Goal: Task Accomplishment & Management: Complete application form

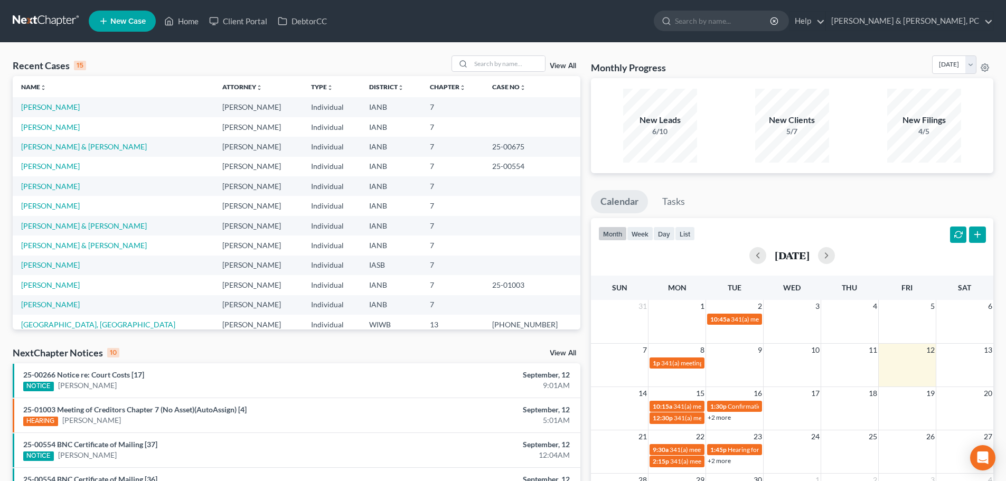
click at [772, 22] on input "search" at bounding box center [723, 21] width 97 height 20
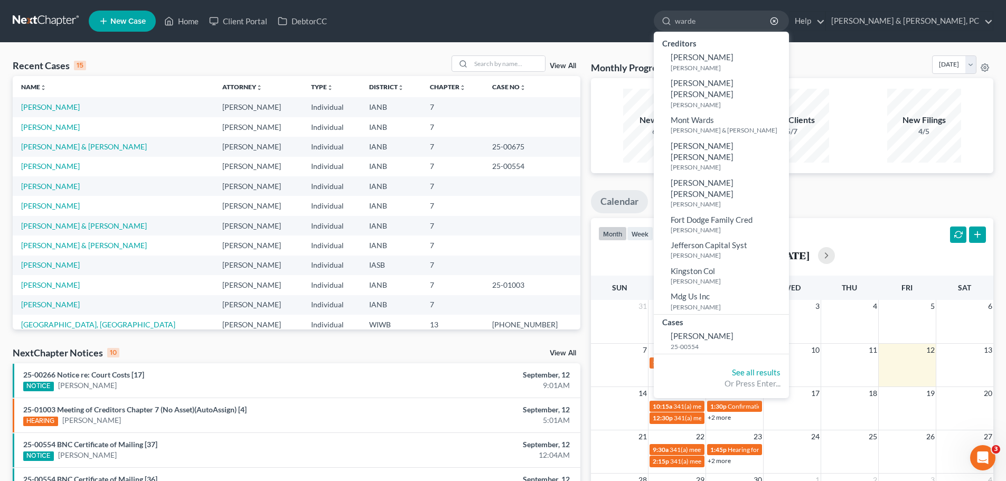
type input "warde"
click at [734, 331] on span "[PERSON_NAME]" at bounding box center [702, 336] width 63 height 10
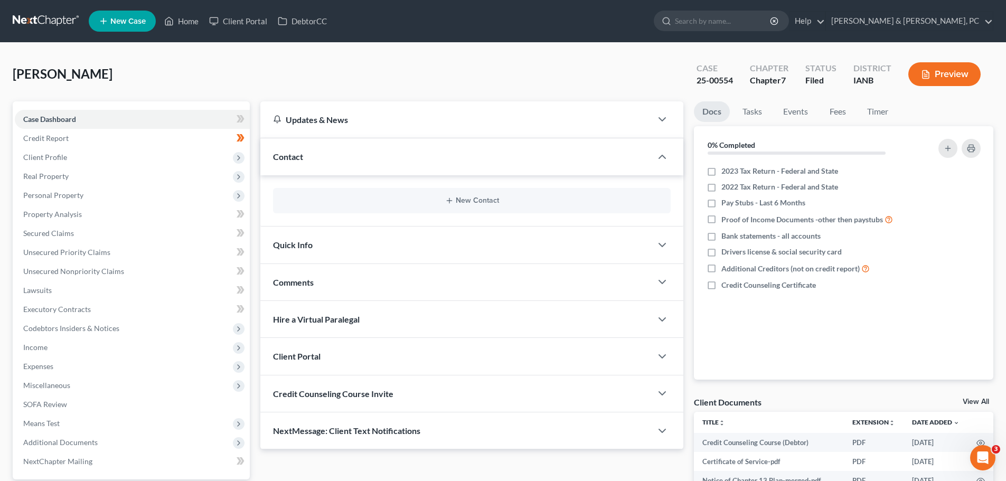
click at [41, 348] on span "Income" at bounding box center [35, 347] width 24 height 9
click at [89, 365] on span "Employment Income" at bounding box center [78, 366] width 68 height 9
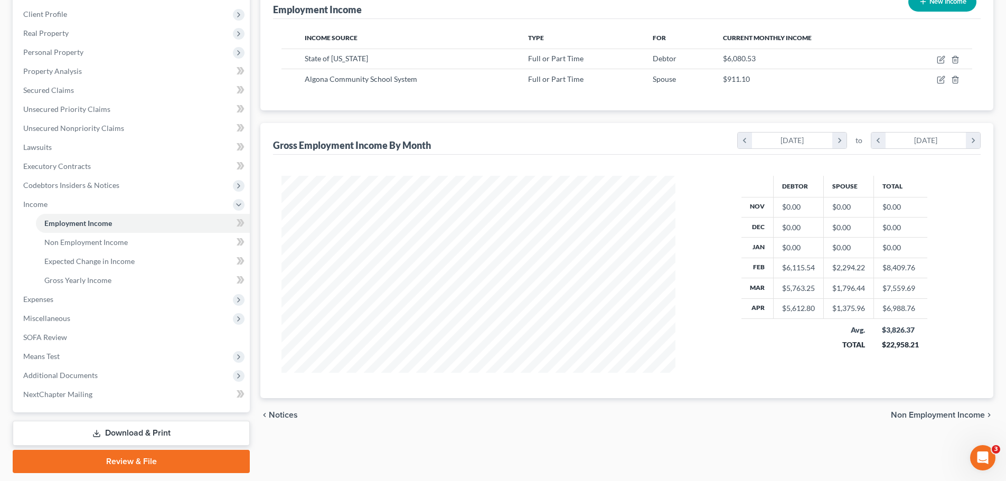
scroll to position [175, 0]
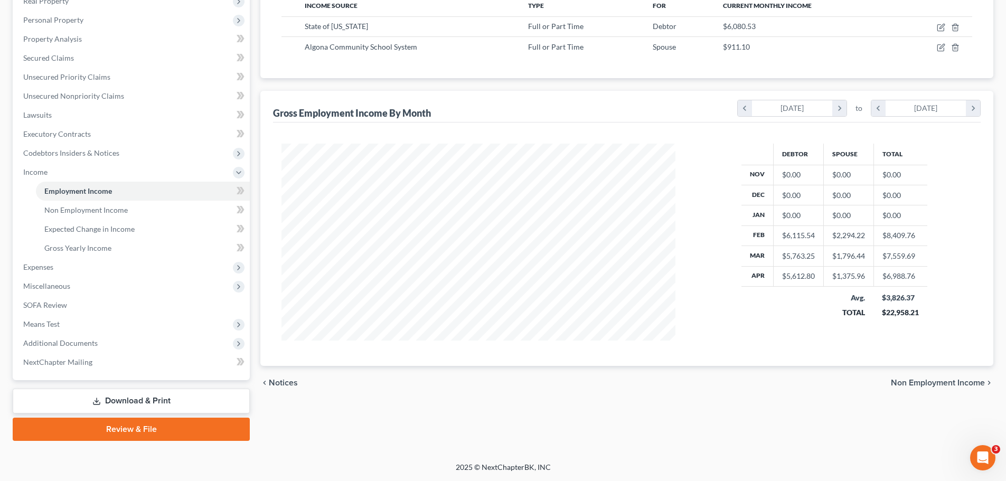
click at [841, 109] on icon "chevron_right" at bounding box center [840, 108] width 14 height 16
click at [837, 108] on icon "chevron_right" at bounding box center [840, 108] width 14 height 16
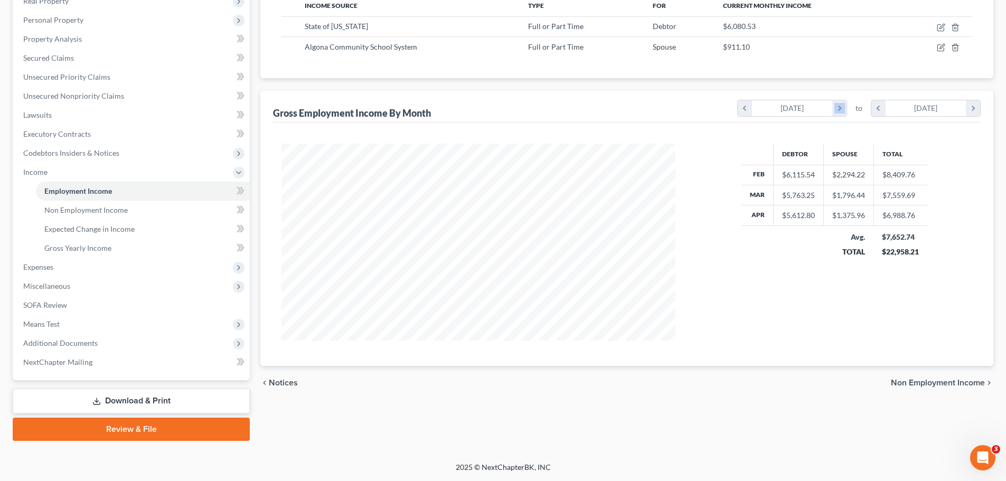
click at [837, 108] on icon "chevron_right" at bounding box center [840, 108] width 14 height 16
click at [742, 108] on icon "chevron_left" at bounding box center [745, 108] width 14 height 16
click at [969, 109] on icon "chevron_right" at bounding box center [973, 108] width 14 height 16
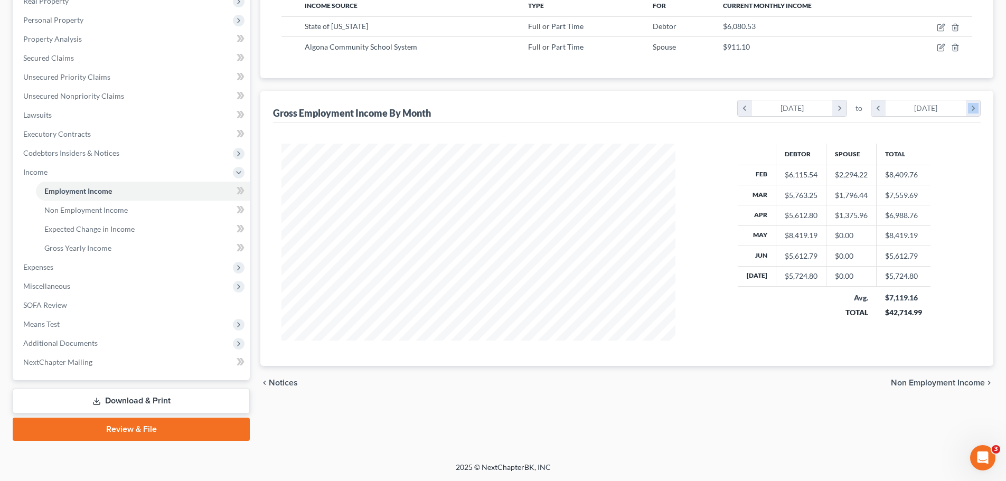
click at [969, 109] on icon "chevron_right" at bounding box center [973, 108] width 14 height 16
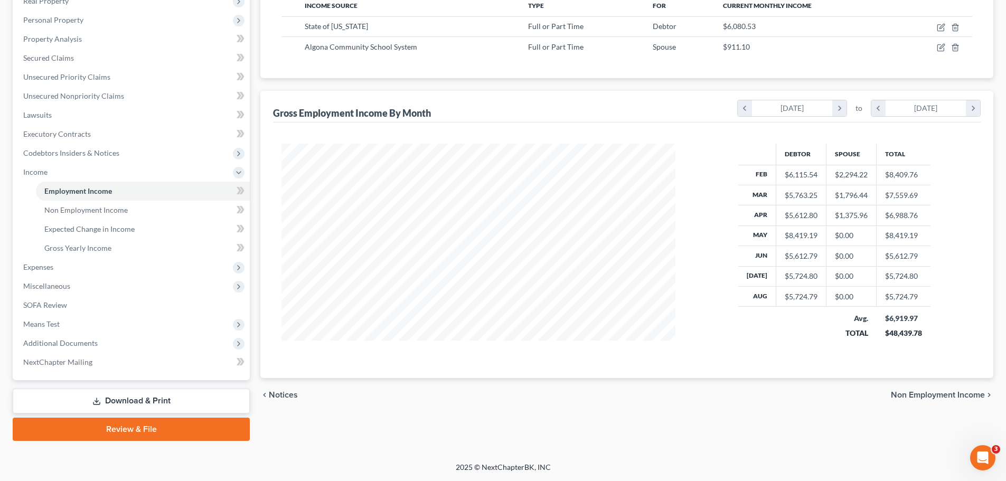
click at [842, 106] on icon "chevron_right" at bounding box center [840, 108] width 14 height 16
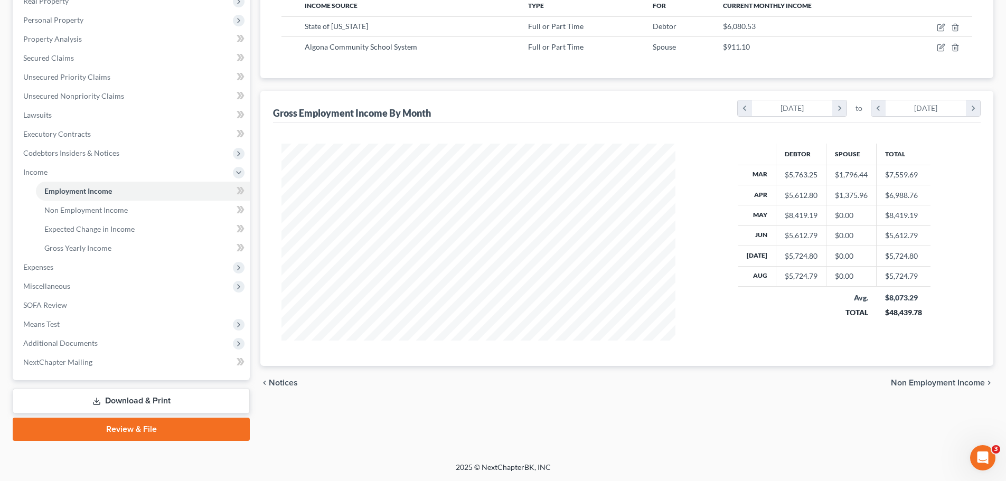
scroll to position [528101, 527882]
click at [63, 325] on span "Means Test" at bounding box center [132, 324] width 235 height 19
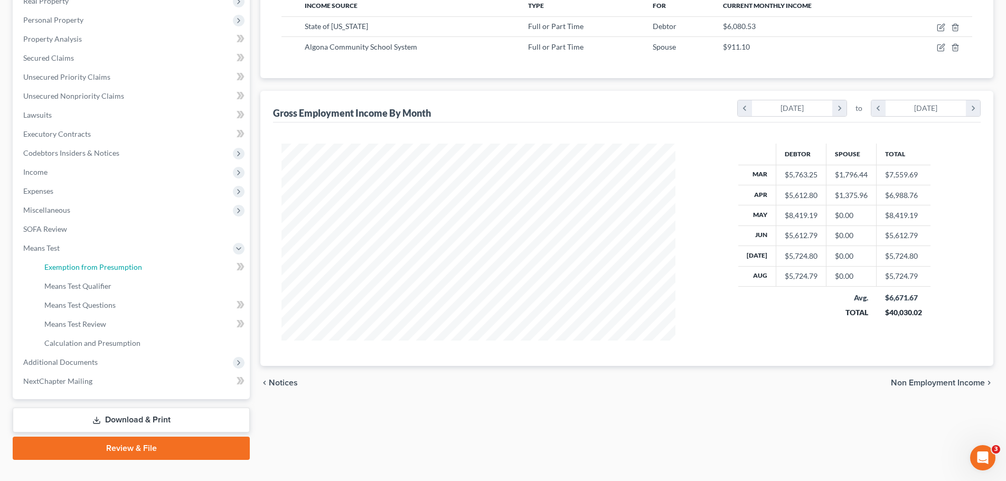
click at [76, 267] on span "Exemption from Presumption" at bounding box center [93, 267] width 98 height 9
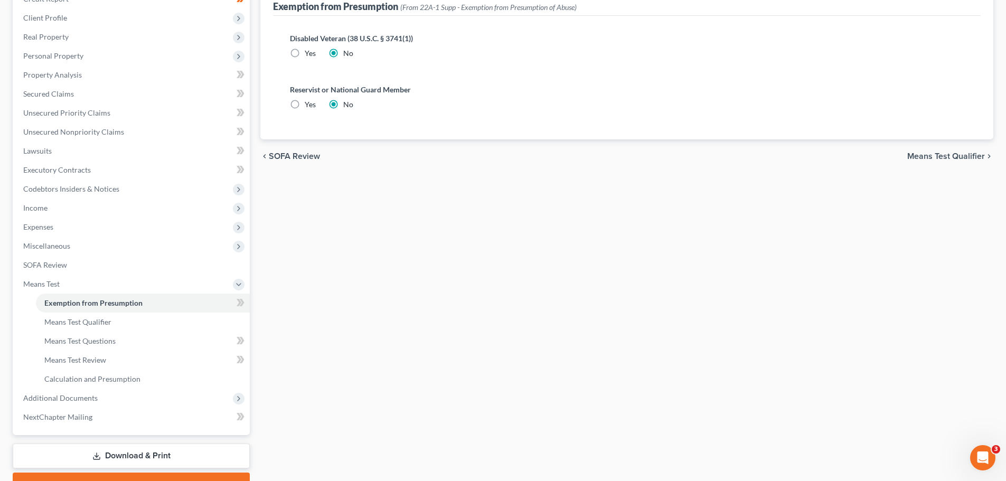
scroll to position [158, 0]
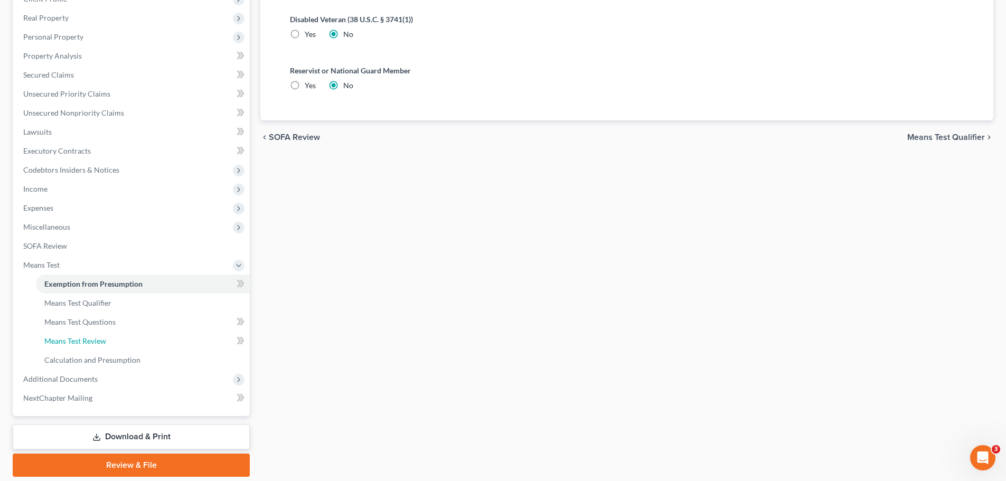
click at [81, 338] on span "Means Test Review" at bounding box center [75, 341] width 62 height 9
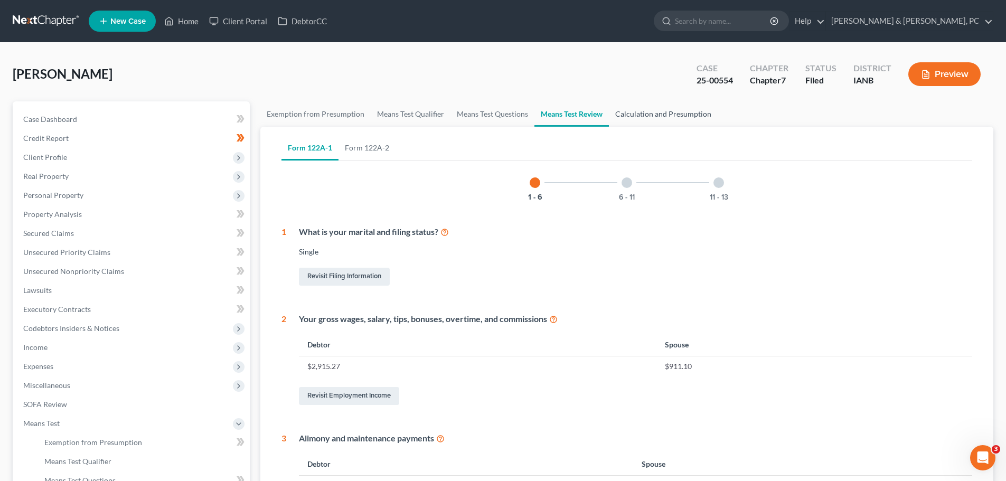
click at [675, 114] on link "Calculation and Presumption" at bounding box center [663, 113] width 109 height 25
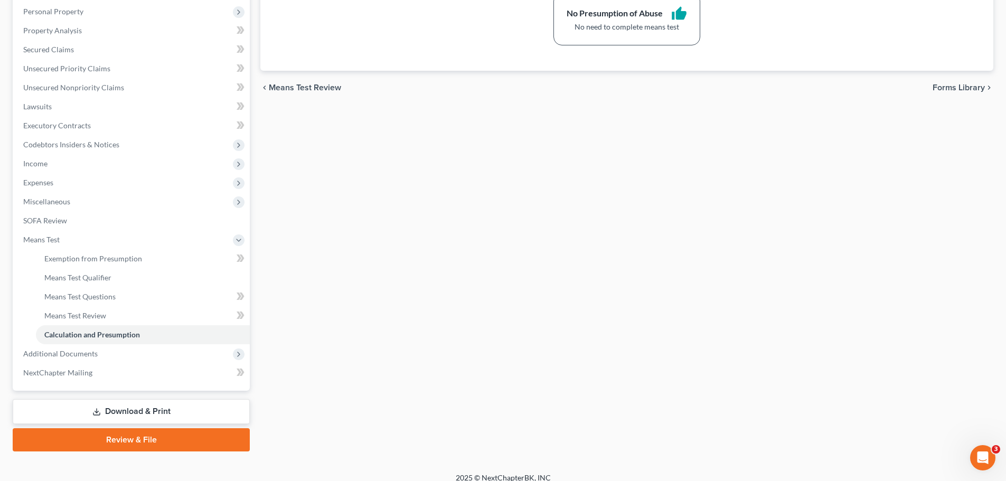
scroll to position [194, 0]
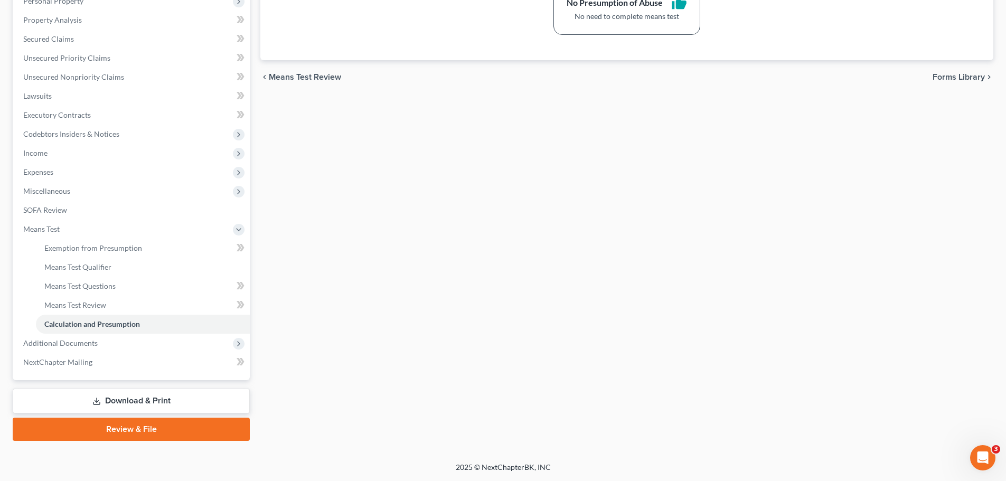
click at [129, 399] on link "Download & Print" at bounding box center [131, 401] width 237 height 25
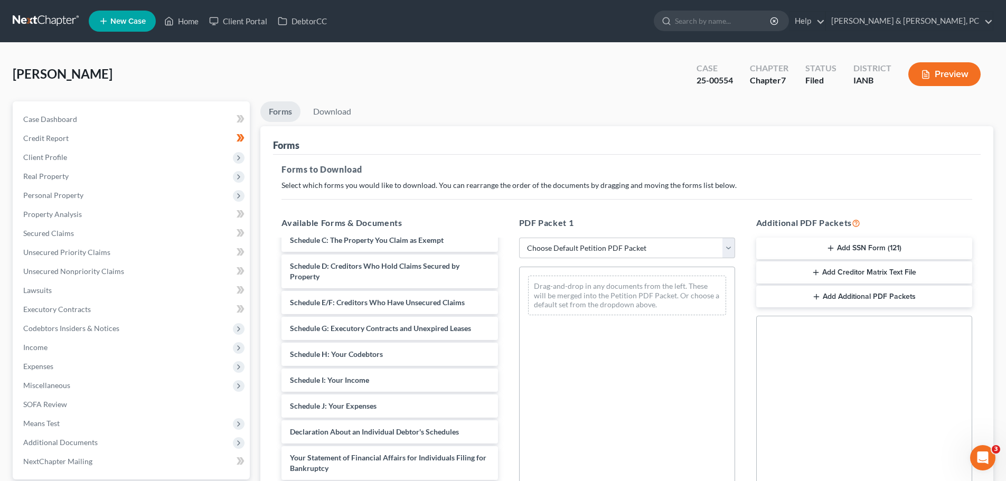
scroll to position [239, 0]
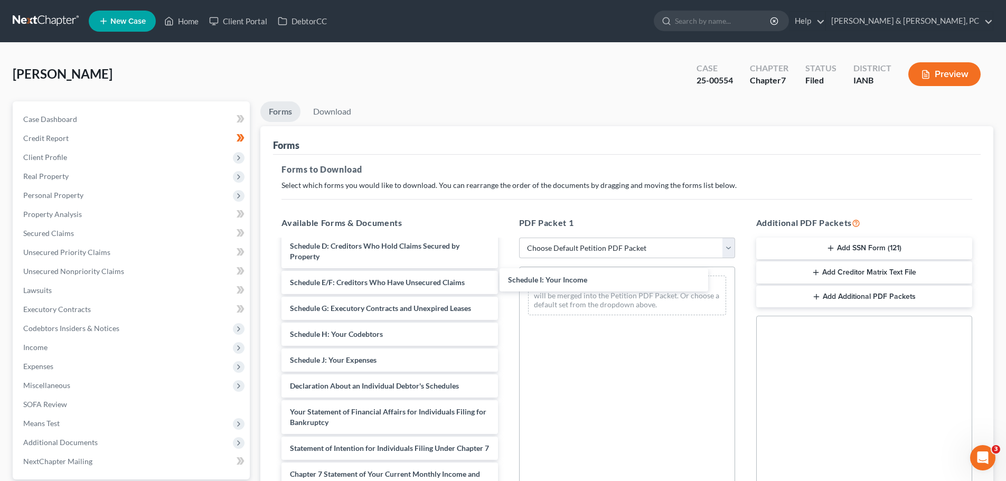
drag, startPoint x: 347, startPoint y: 360, endPoint x: 565, endPoint y: 279, distance: 232.7
click at [506, 279] on div "Schedule I: Your Income Credit Counseling Course (Debtor) Certificate of Servic…" at bounding box center [389, 306] width 233 height 609
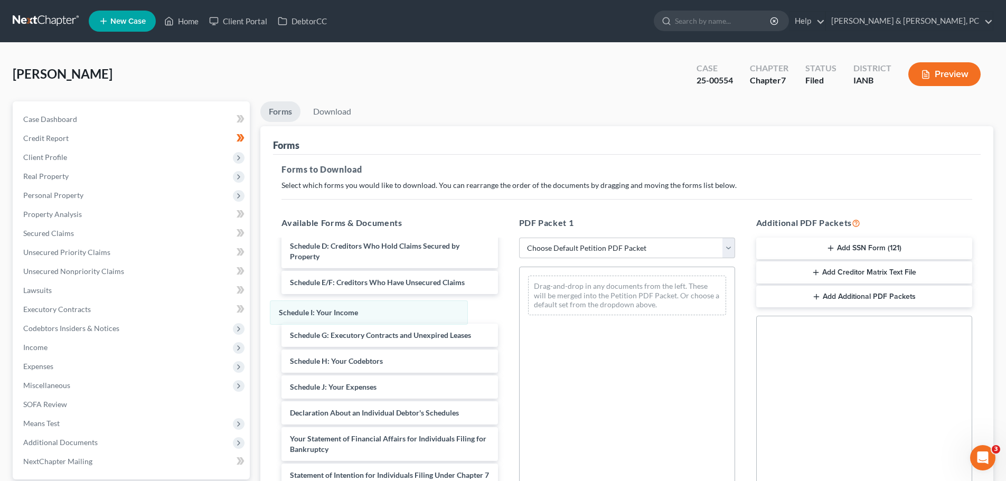
drag, startPoint x: 635, startPoint y: 290, endPoint x: 376, endPoint y: 315, distance: 260.1
click at [520, 315] on div "Schedule I: Your Income Schedule I: Your Income Drag-and-drop in any documents …" at bounding box center [627, 295] width 215 height 57
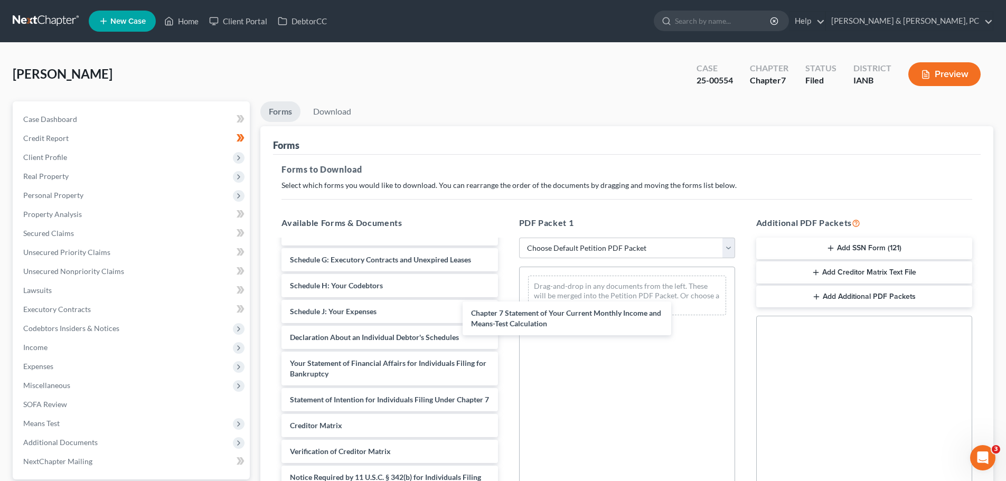
scroll to position [324, 0]
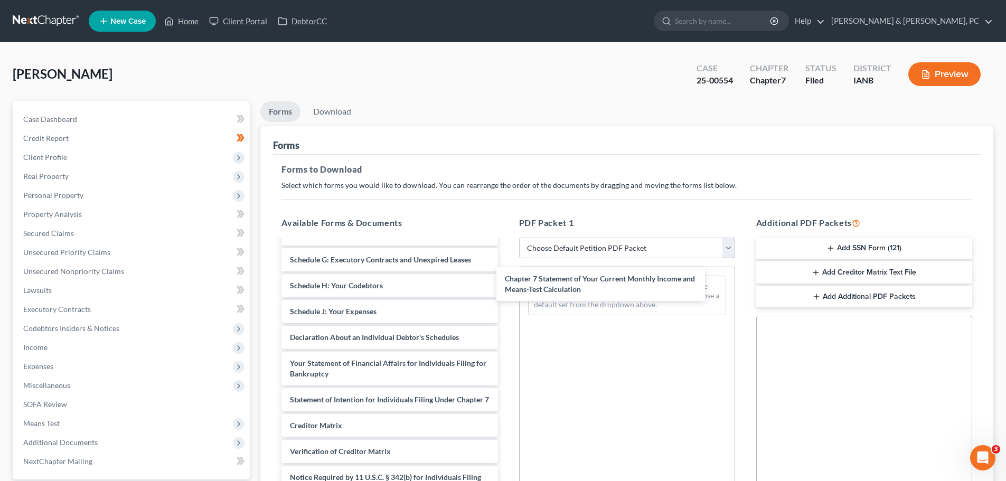
drag, startPoint x: 354, startPoint y: 394, endPoint x: 569, endPoint y: 284, distance: 241.7
click at [506, 284] on div "Chapter 7 Statement of Your Current Monthly Income and Means-Test Calculation C…" at bounding box center [389, 226] width 233 height 599
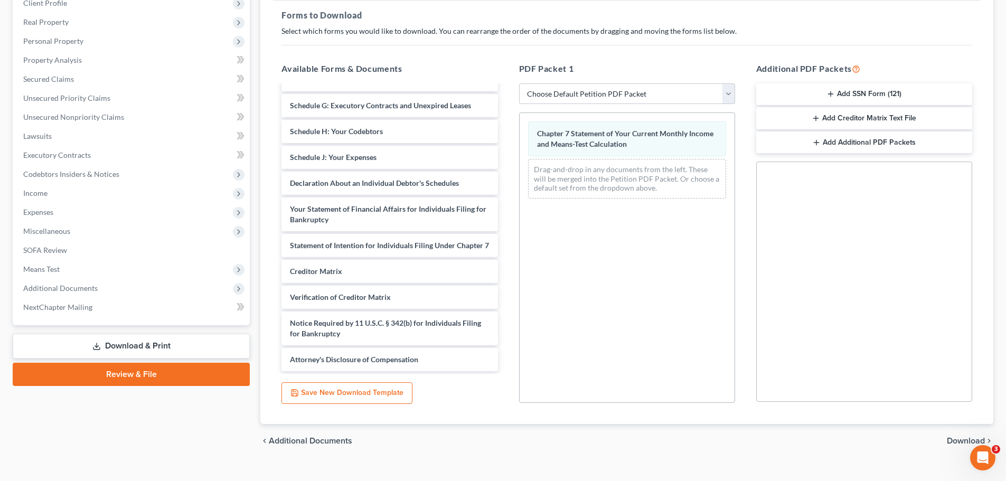
scroll to position [171, 0]
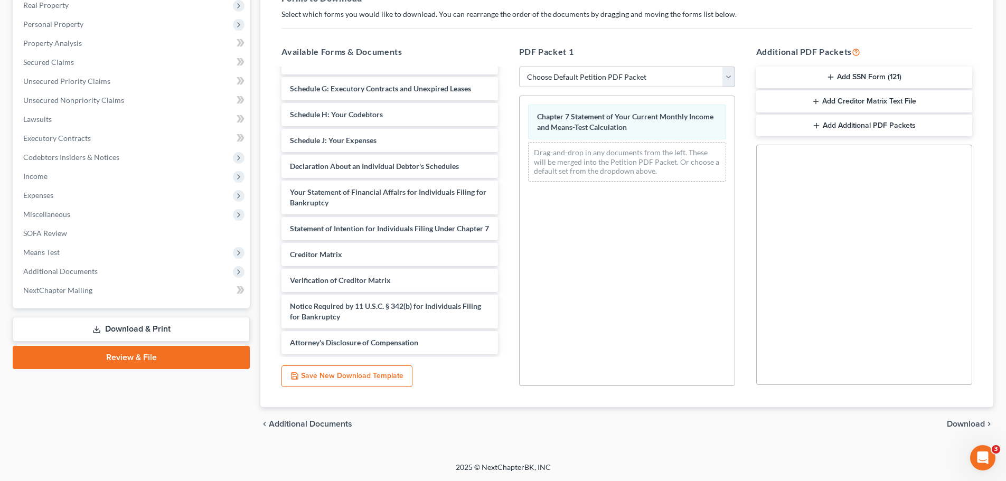
click at [121, 325] on link "Download & Print" at bounding box center [131, 329] width 237 height 25
click at [959, 423] on span "Download" at bounding box center [966, 424] width 38 height 8
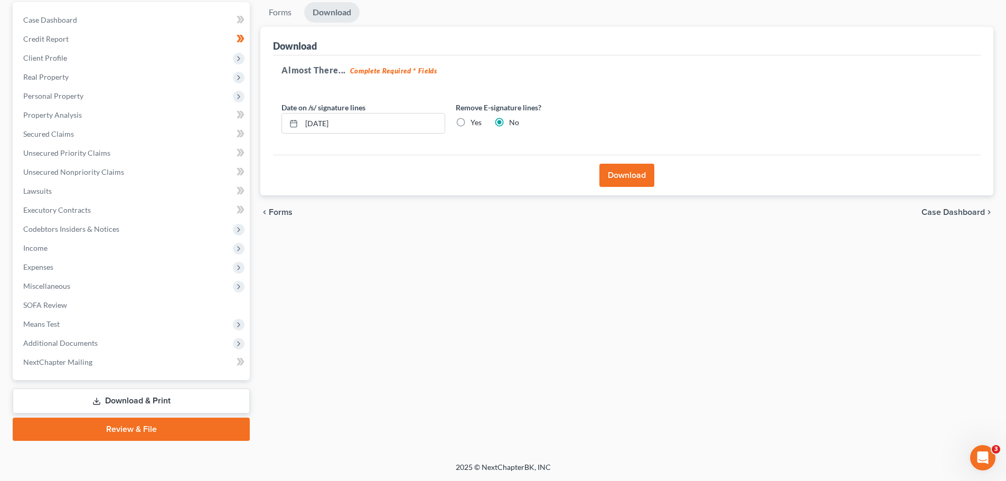
click at [631, 178] on button "Download" at bounding box center [627, 175] width 55 height 23
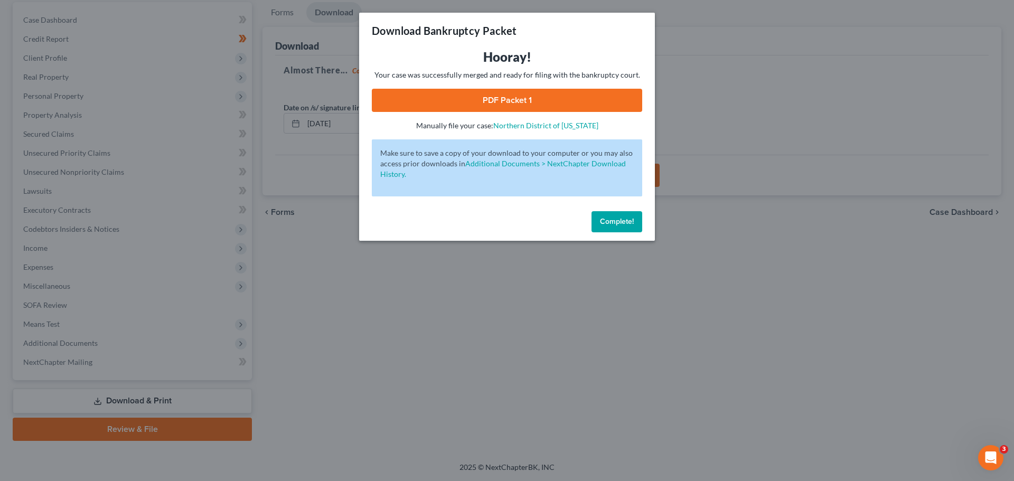
click at [531, 101] on link "PDF Packet 1" at bounding box center [507, 100] width 270 height 23
click at [609, 218] on span "Complete!" at bounding box center [617, 221] width 34 height 9
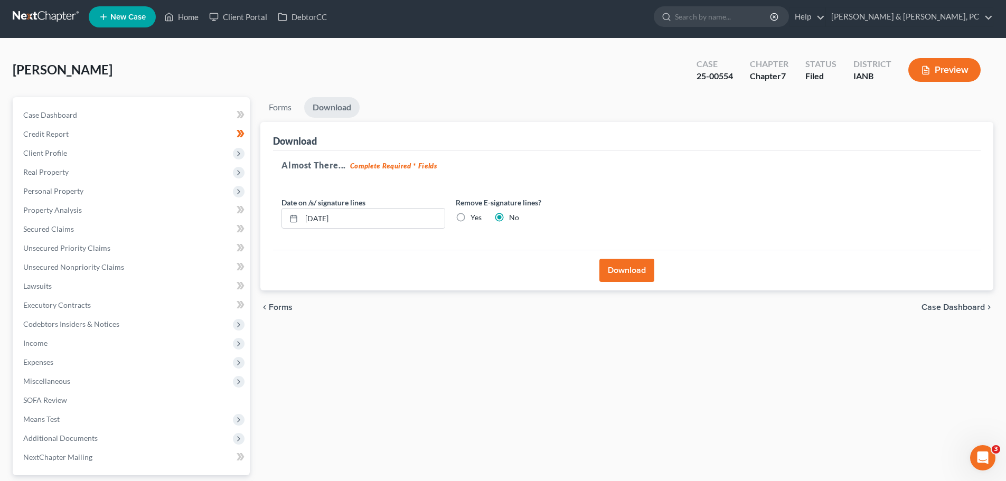
scroll to position [0, 0]
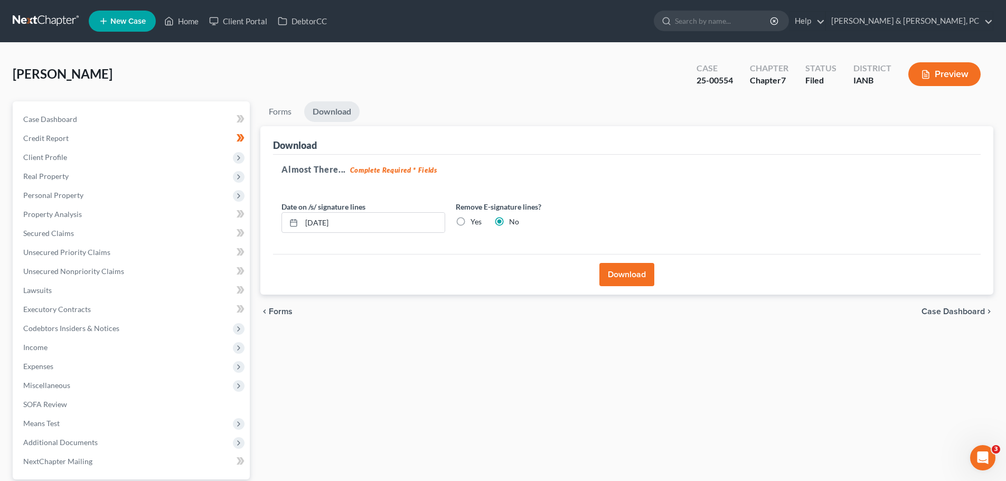
click at [43, 349] on span "Income" at bounding box center [35, 347] width 24 height 9
click at [92, 369] on span "Employment Income" at bounding box center [78, 366] width 68 height 9
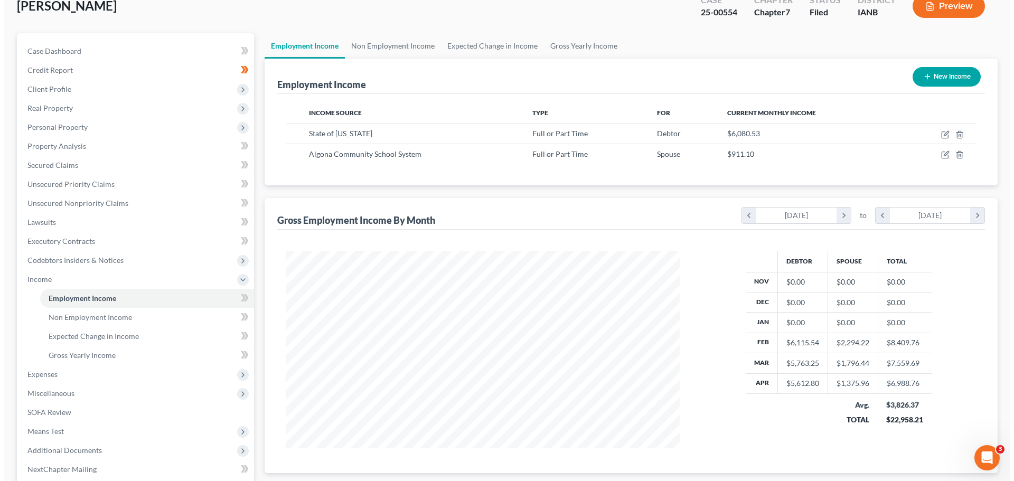
scroll to position [70, 0]
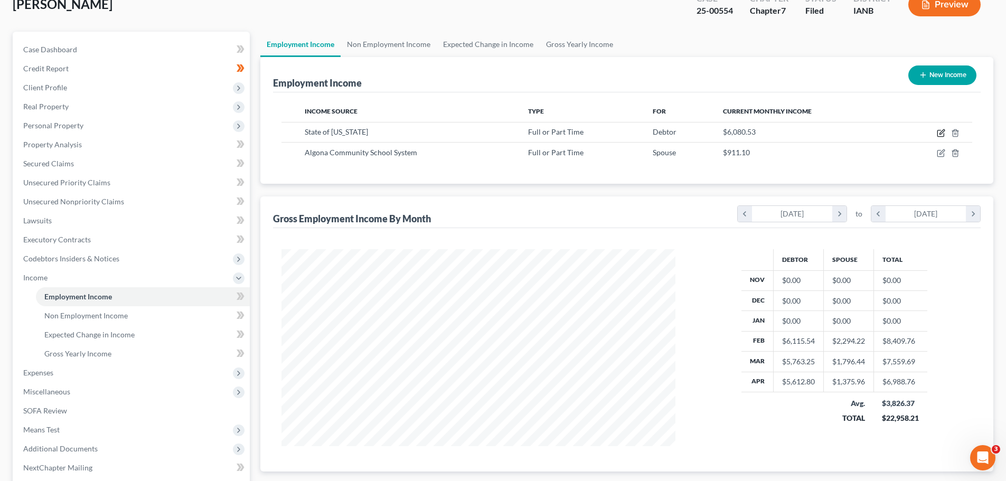
click at [941, 132] on icon "button" at bounding box center [942, 131] width 5 height 5
select select "0"
select select "16"
select select "2"
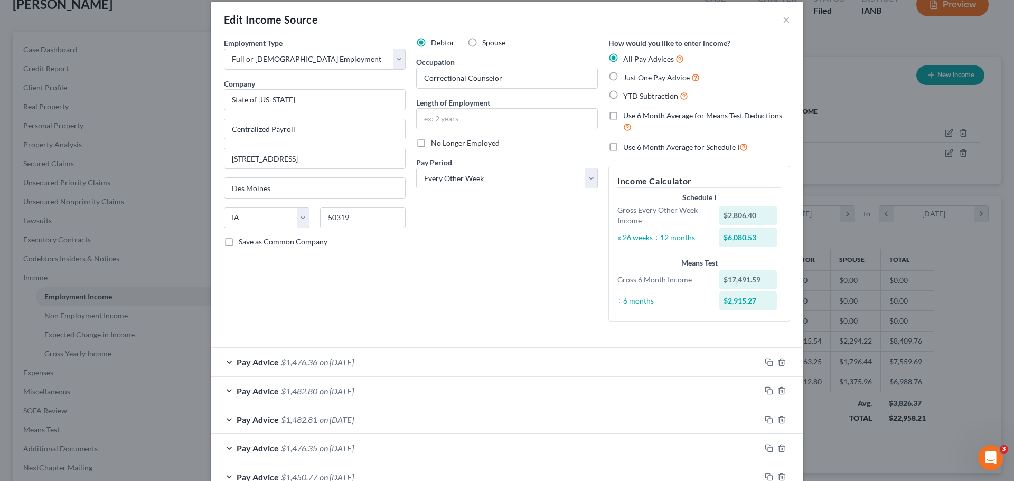
scroll to position [0, 0]
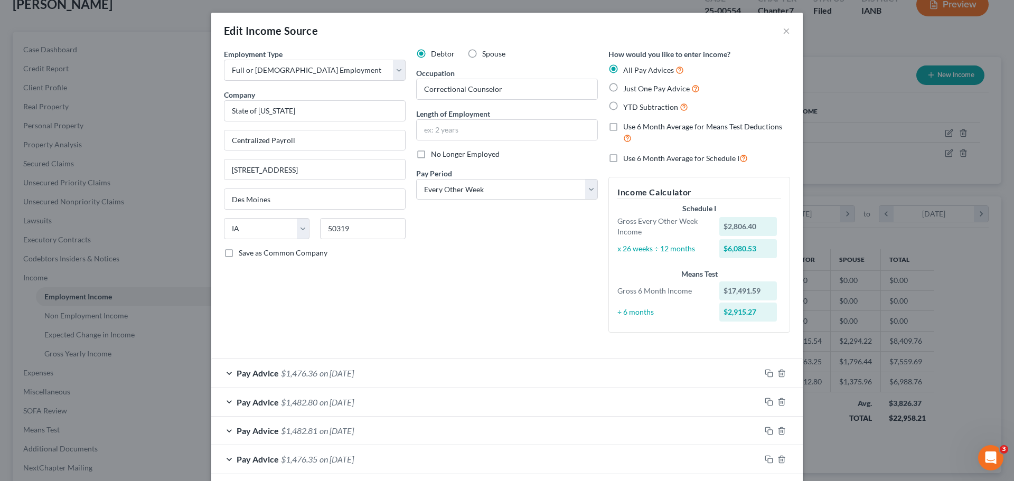
click at [623, 128] on label "Use 6 Month Average for Means Test Deductions" at bounding box center [706, 133] width 167 height 23
click at [628, 128] on input "Use 6 Month Average for Means Test Deductions" at bounding box center [631, 125] width 7 height 7
checkbox input "true"
click at [623, 158] on label "Use 6 Month Average for Schedule I" at bounding box center [685, 158] width 125 height 12
click at [628, 158] on input "Use 6 Month Average for Schedule I" at bounding box center [631, 155] width 7 height 7
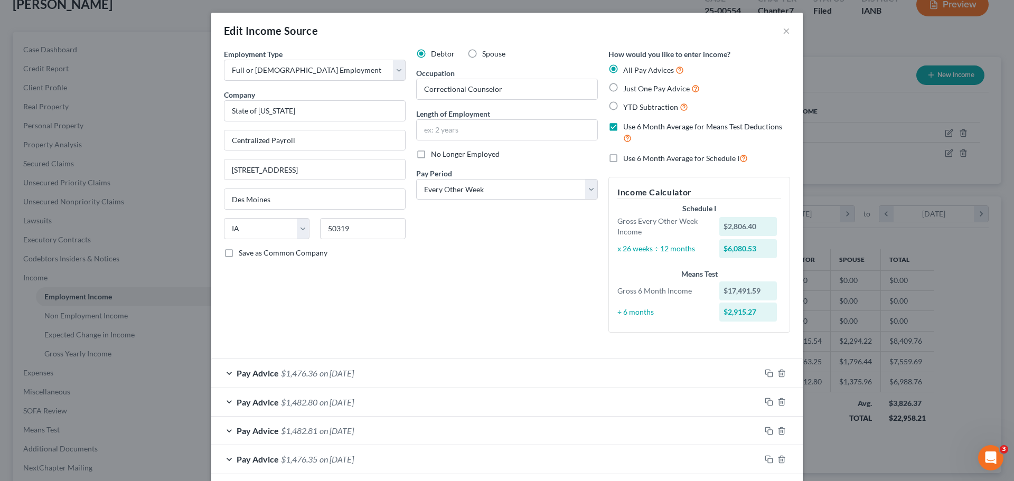
checkbox input "true"
click at [623, 106] on label "YTD Subtraction" at bounding box center [655, 107] width 65 height 12
click at [628, 106] on input "YTD Subtraction" at bounding box center [631, 104] width 7 height 7
radio input "true"
checkbox input "false"
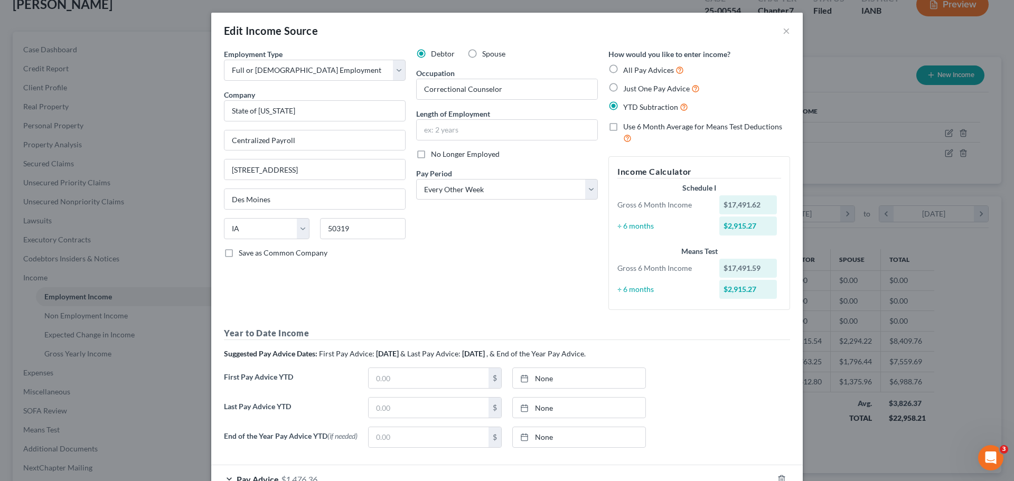
click at [623, 83] on label "Just One Pay Advice" at bounding box center [661, 88] width 77 height 12
click at [628, 83] on input "Just One Pay Advice" at bounding box center [631, 85] width 7 height 7
radio input "true"
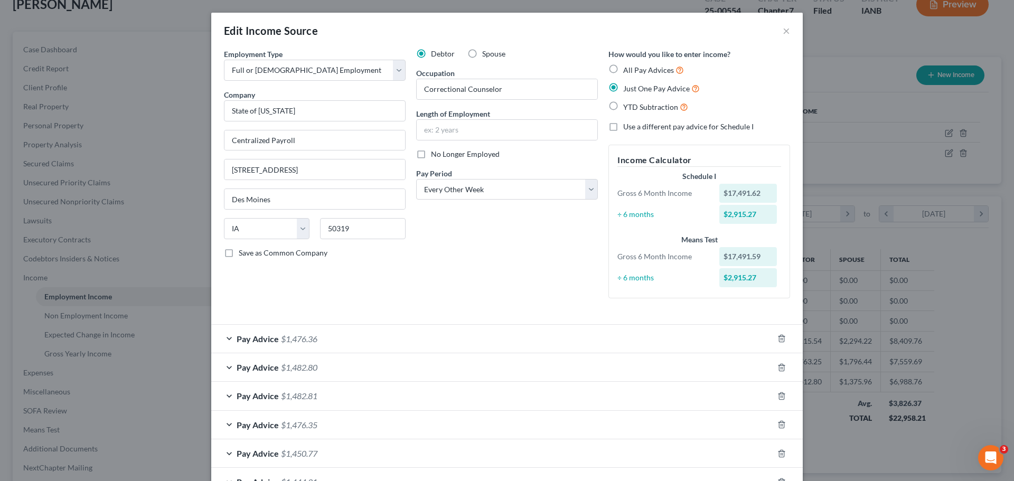
click at [623, 105] on label "YTD Subtraction" at bounding box center [655, 107] width 65 height 12
click at [628, 105] on input "YTD Subtraction" at bounding box center [631, 104] width 7 height 7
radio input "true"
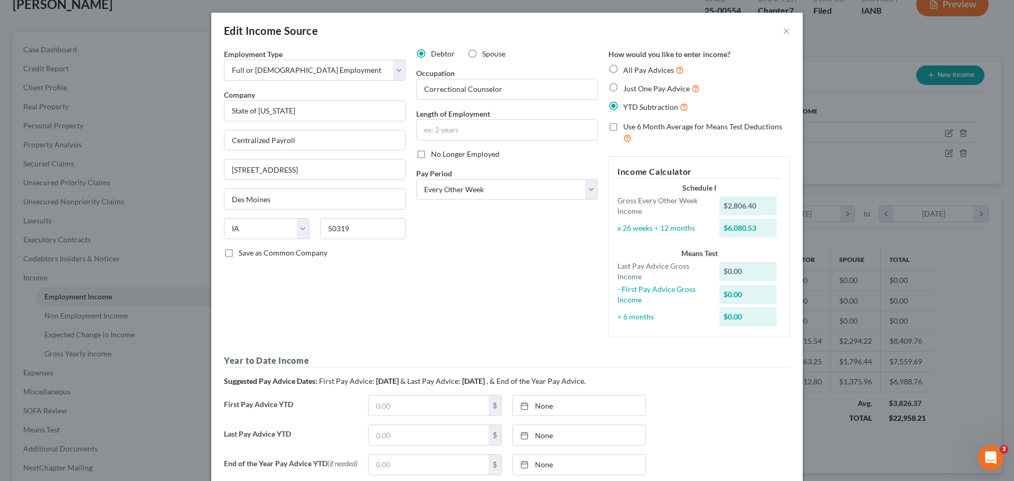
click at [623, 69] on label "All Pay Advices" at bounding box center [653, 70] width 61 height 12
click at [628, 69] on input "All Pay Advices" at bounding box center [631, 67] width 7 height 7
radio input "true"
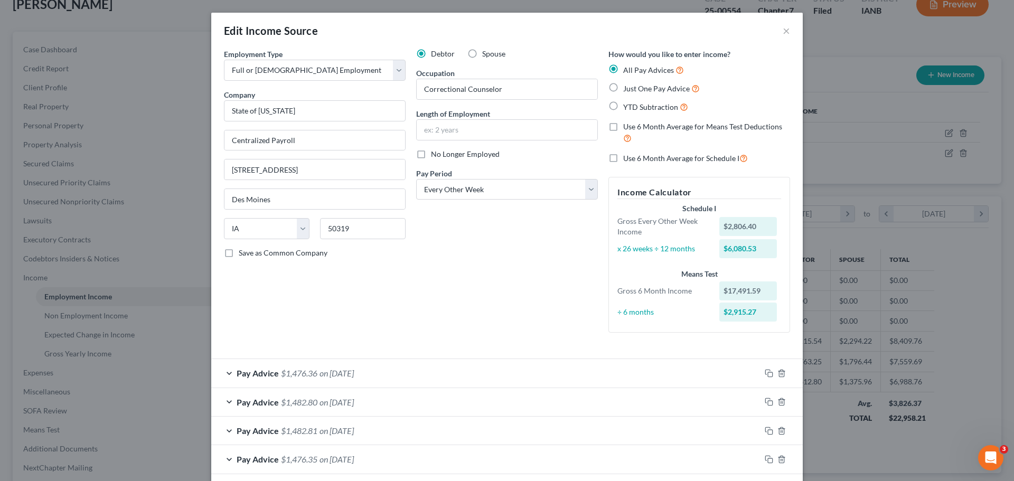
click at [739, 291] on div "$17,491.59" at bounding box center [749, 291] width 58 height 19
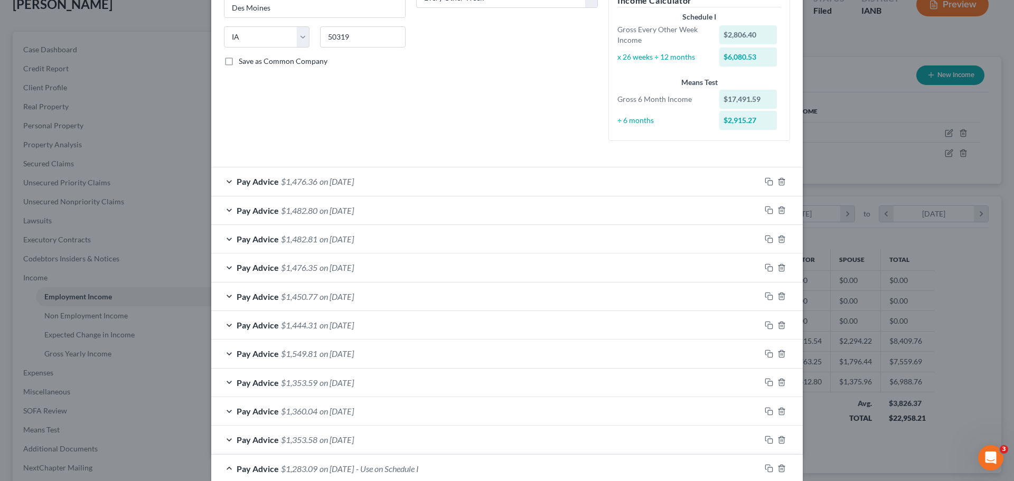
scroll to position [158, 0]
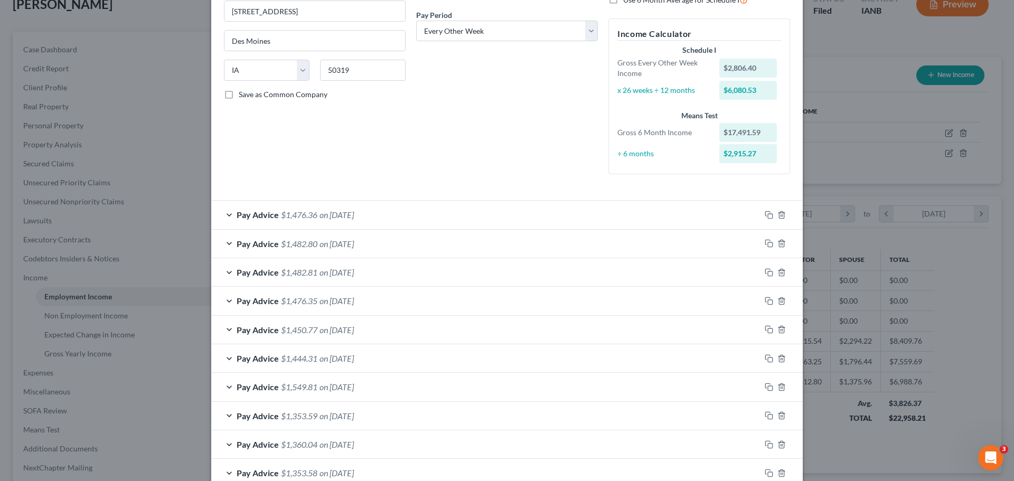
click at [227, 213] on div "Pay Advice $1,476.36 on [DATE]" at bounding box center [485, 215] width 549 height 28
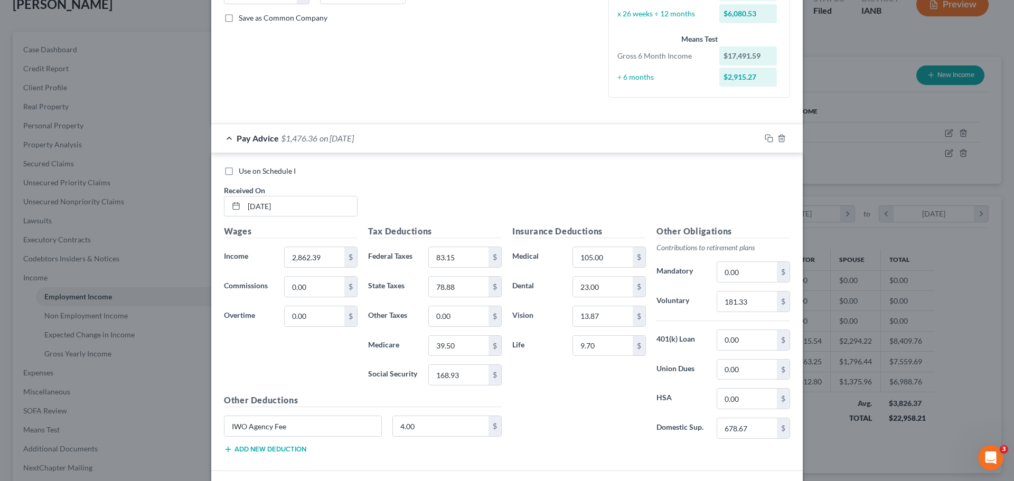
scroll to position [211, 0]
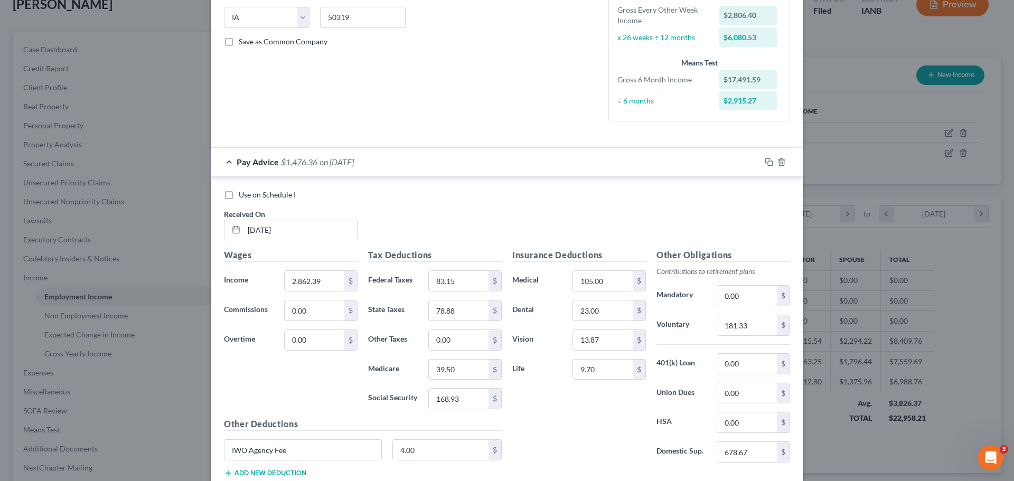
click at [445, 166] on div "Pay Advice $1,476.36 on [DATE]" at bounding box center [485, 162] width 549 height 28
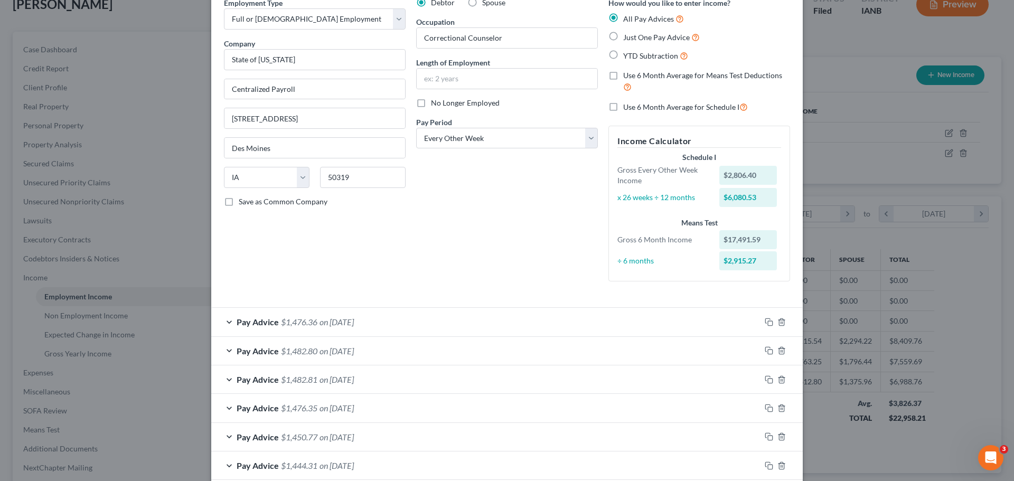
scroll to position [0, 0]
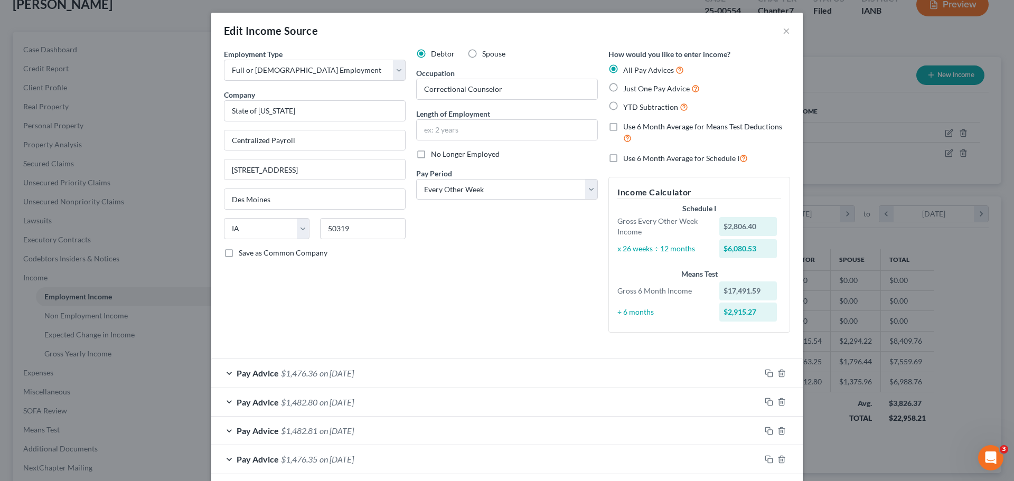
click at [623, 128] on label "Use 6 Month Average for Means Test Deductions" at bounding box center [706, 133] width 167 height 23
click at [628, 128] on input "Use 6 Month Average for Means Test Deductions" at bounding box center [631, 125] width 7 height 7
checkbox input "true"
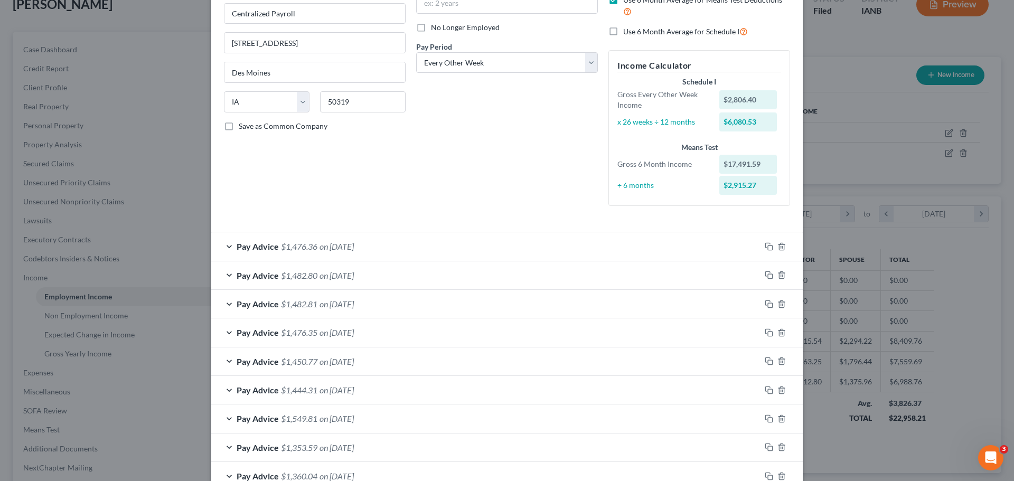
scroll to position [106, 0]
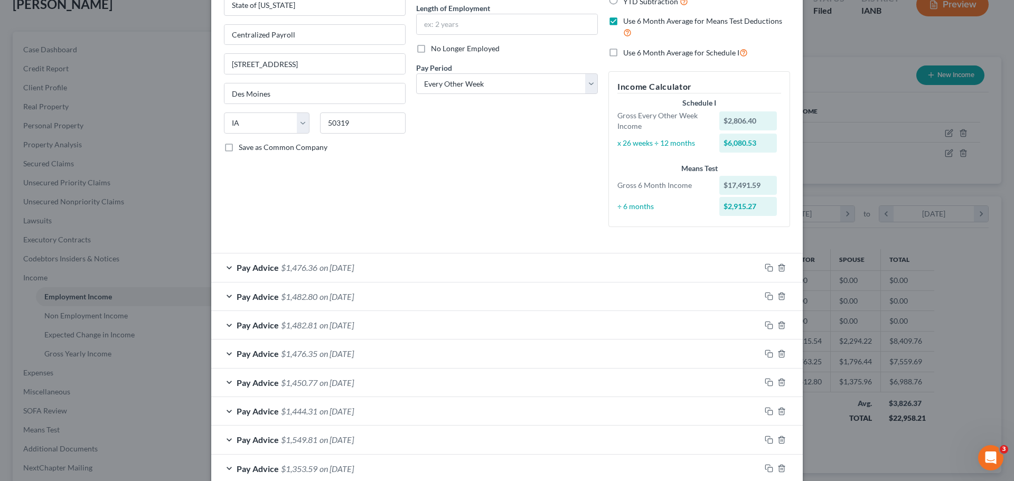
click at [223, 268] on div "Pay Advice $1,476.36 on [DATE]" at bounding box center [485, 268] width 549 height 28
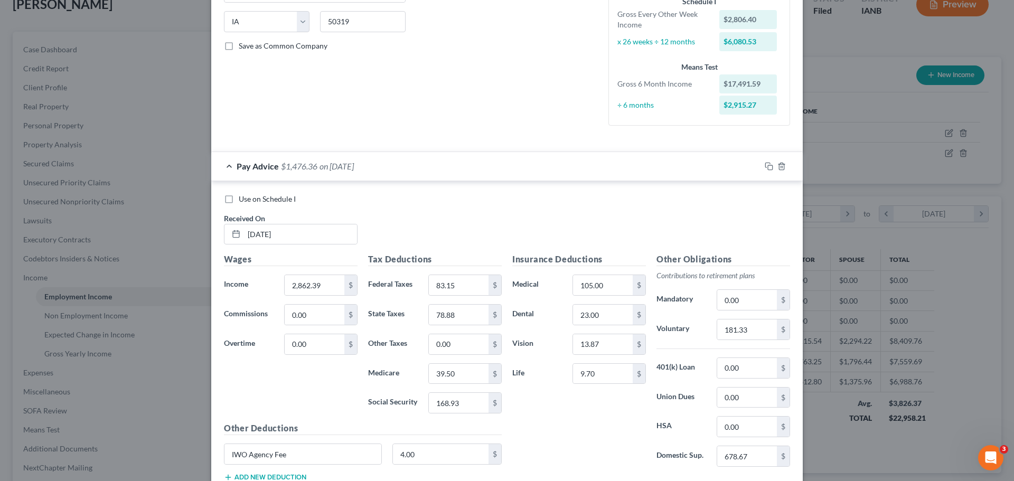
scroll to position [211, 0]
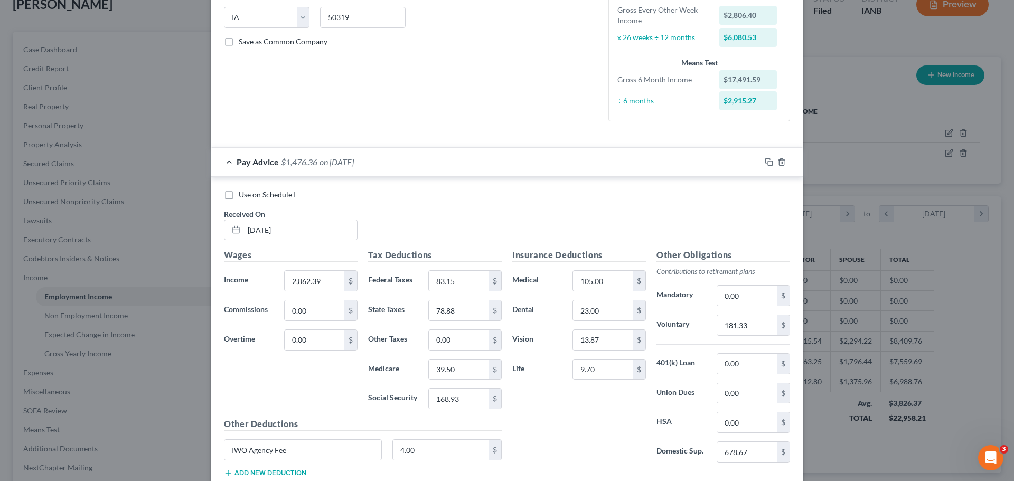
click at [239, 198] on label "Use on Schedule I" at bounding box center [267, 195] width 57 height 11
click at [243, 197] on input "Use on Schedule I" at bounding box center [246, 193] width 7 height 7
checkbox input "true"
checkbox input "false"
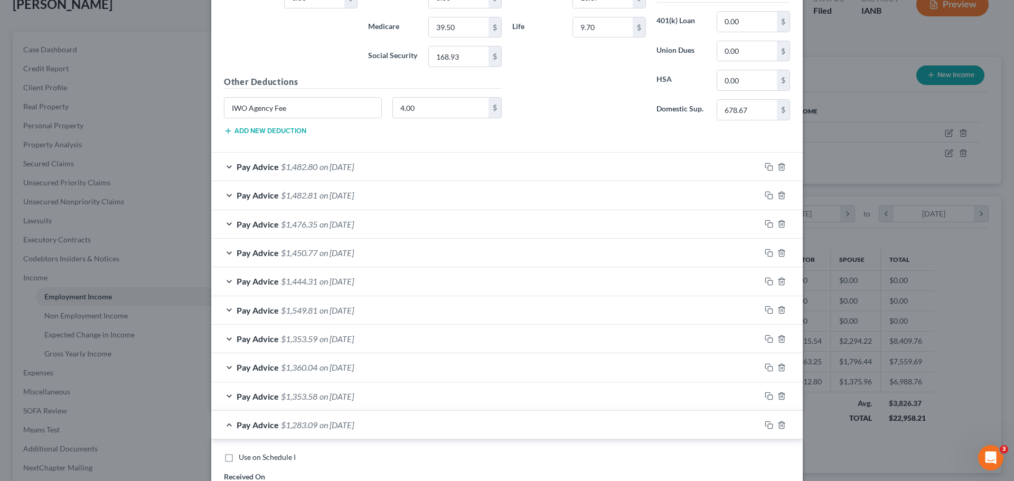
scroll to position [634, 0]
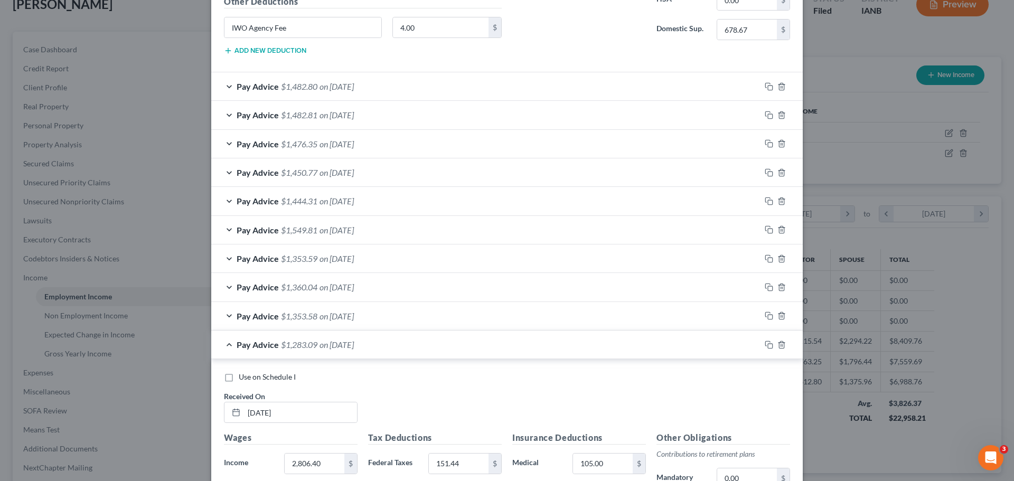
click at [220, 85] on div "Pay Advice $1,482.80 on [DATE]" at bounding box center [485, 86] width 549 height 28
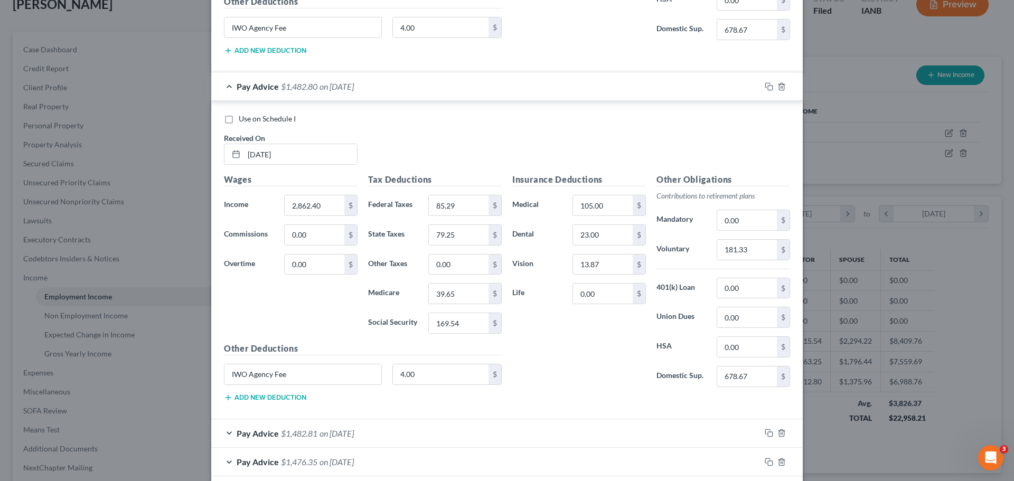
click at [239, 117] on label "Use on Schedule I" at bounding box center [267, 119] width 57 height 11
click at [243, 117] on input "Use on Schedule I" at bounding box center [246, 117] width 7 height 7
checkbox input "true"
checkbox input "false"
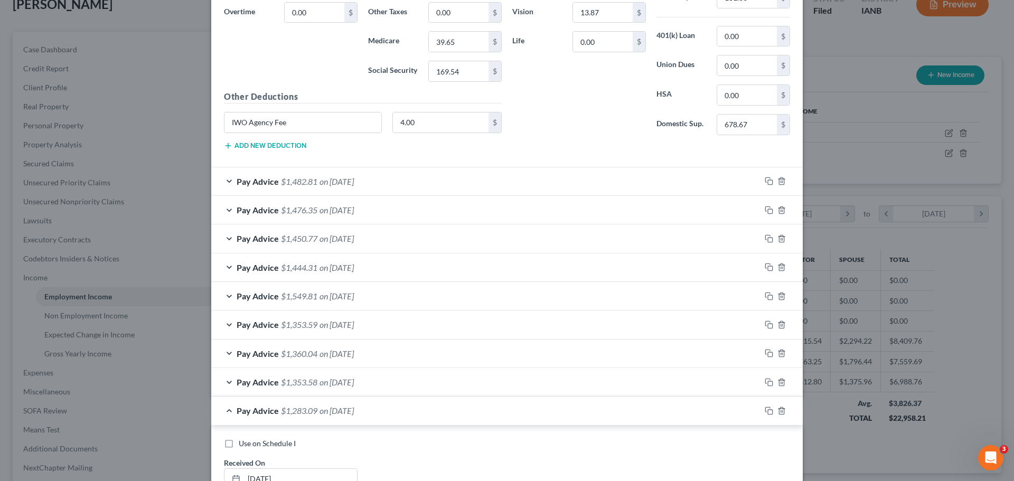
scroll to position [898, 0]
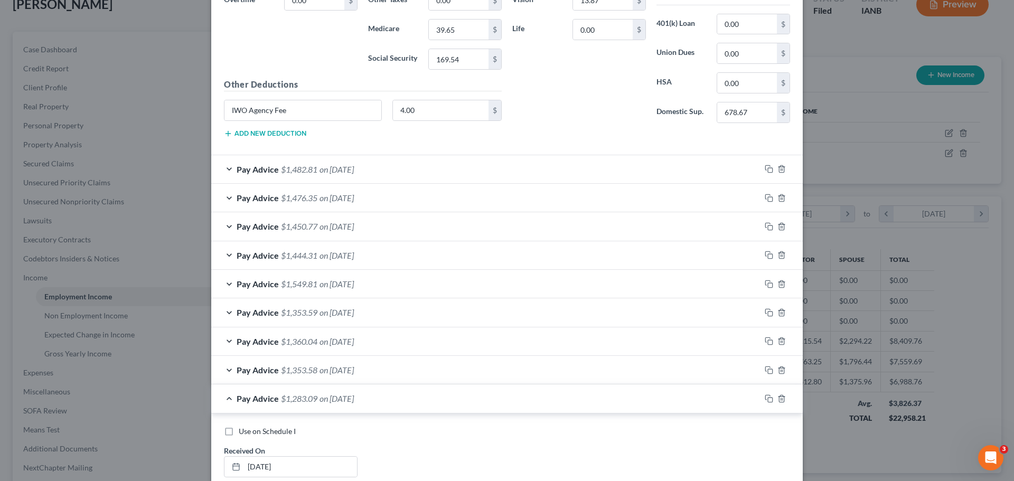
click at [226, 167] on div "Pay Advice $1,482.81 on [DATE]" at bounding box center [485, 169] width 549 height 28
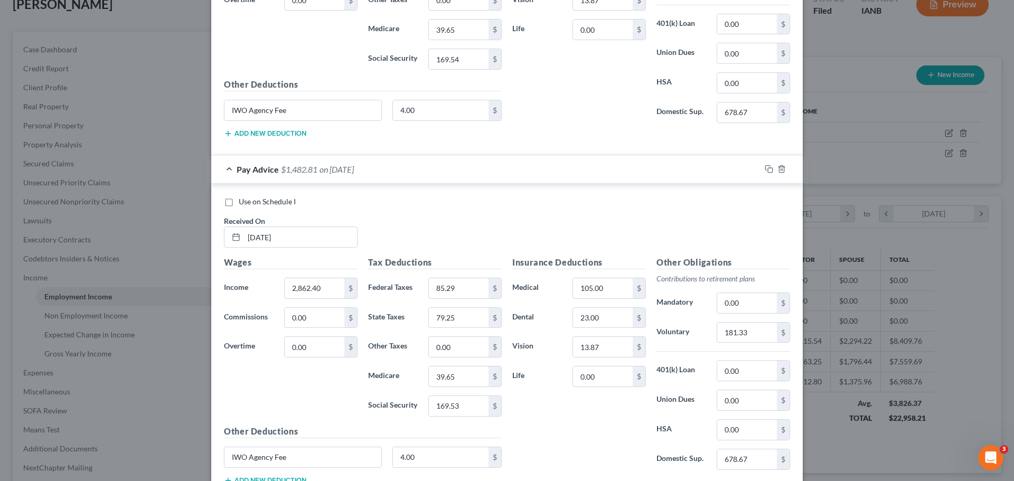
click at [239, 203] on label "Use on Schedule I" at bounding box center [267, 202] width 57 height 11
click at [243, 203] on input "Use on Schedule I" at bounding box center [246, 200] width 7 height 7
checkbox input "true"
checkbox input "false"
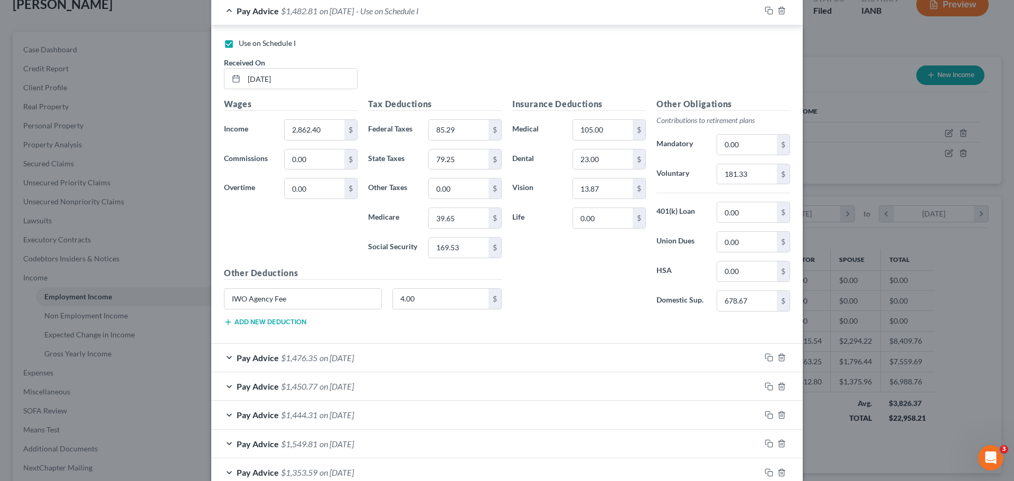
scroll to position [1162, 0]
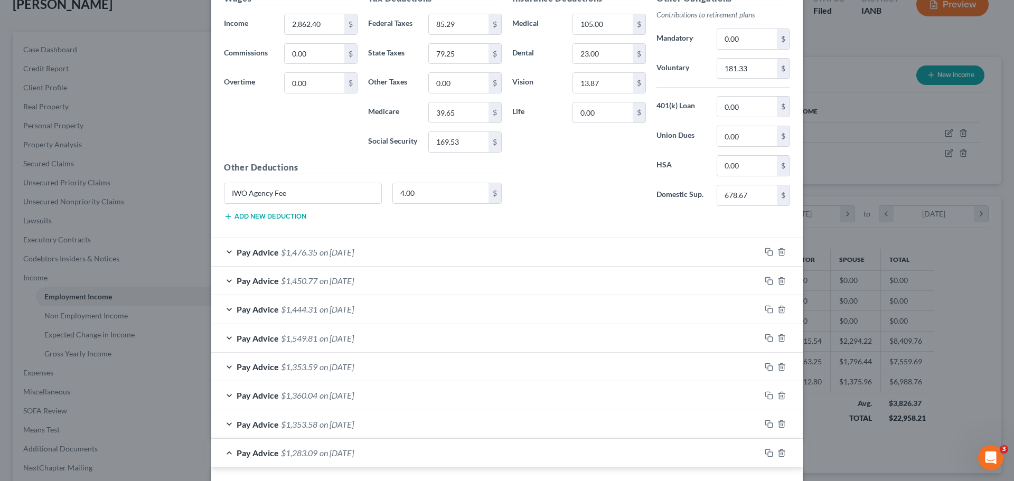
click at [227, 254] on div "Pay Advice $1,476.35 on [DATE]" at bounding box center [485, 252] width 549 height 28
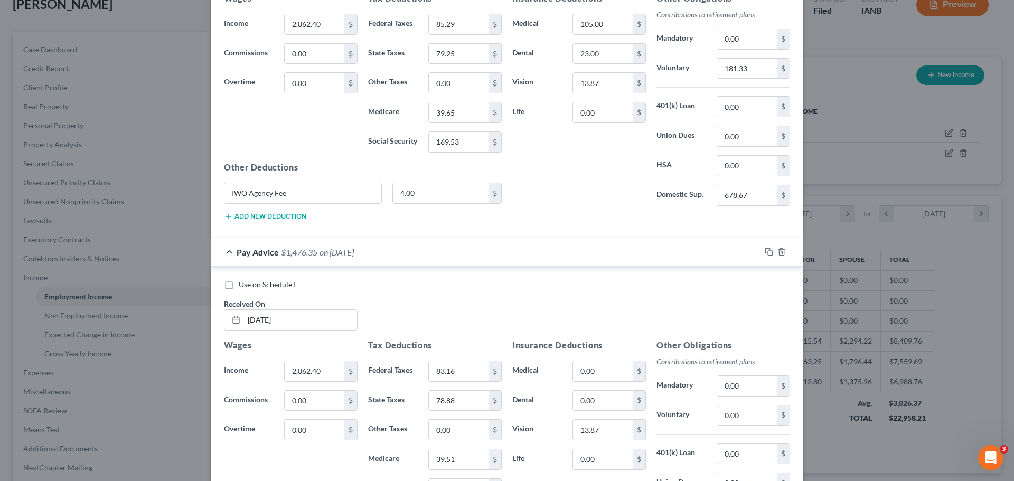
click at [239, 285] on label "Use on Schedule I" at bounding box center [267, 284] width 57 height 11
click at [243, 285] on input "Use on Schedule I" at bounding box center [246, 282] width 7 height 7
checkbox input "true"
checkbox input "false"
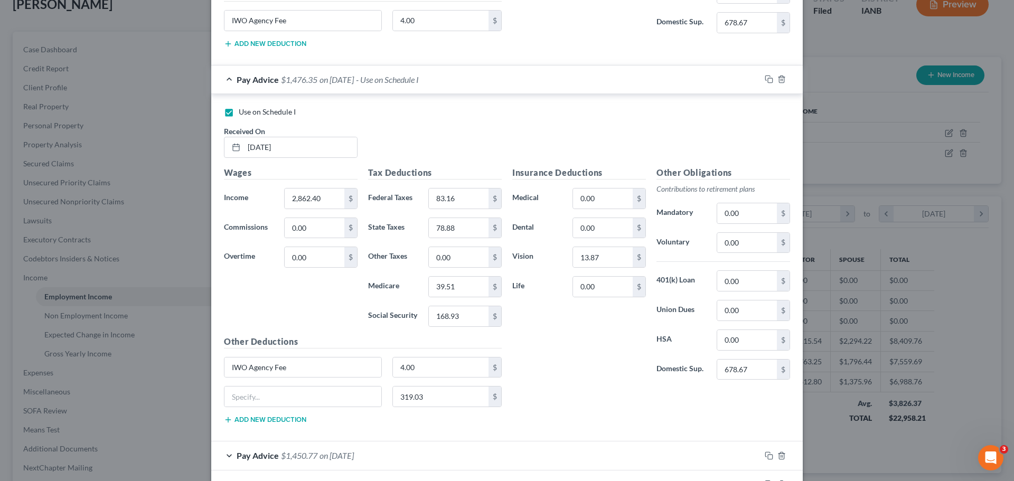
scroll to position [1268, 0]
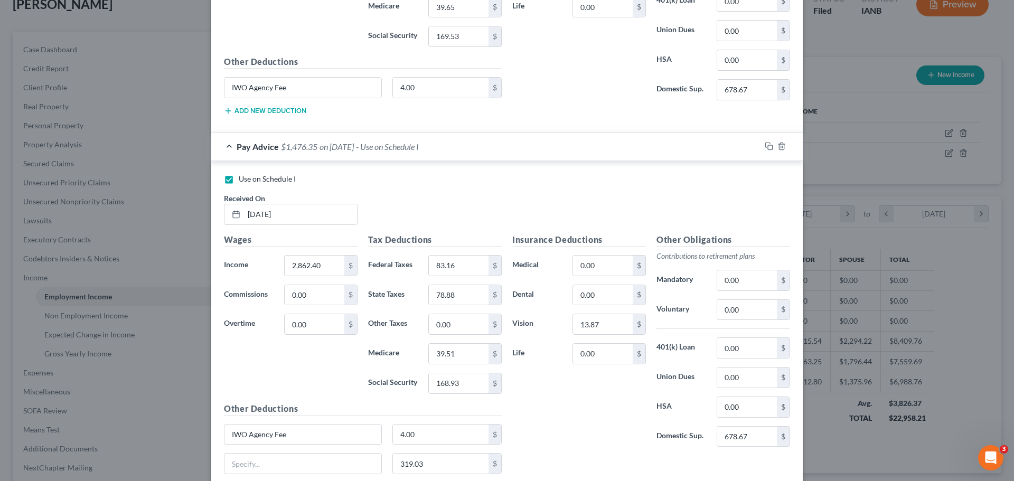
click at [239, 178] on label "Use on Schedule I" at bounding box center [267, 179] width 57 height 11
click at [243, 178] on input "Use on Schedule I" at bounding box center [246, 177] width 7 height 7
checkbox input "false"
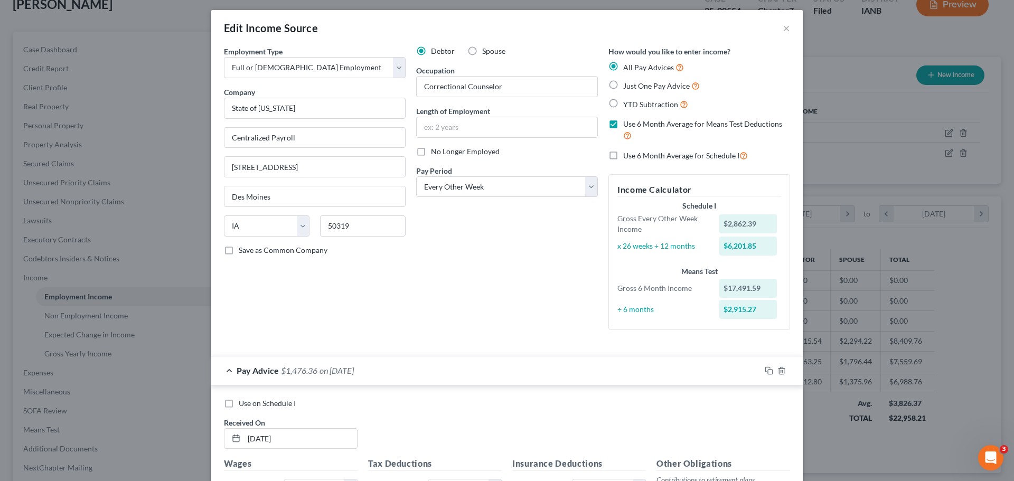
scroll to position [0, 0]
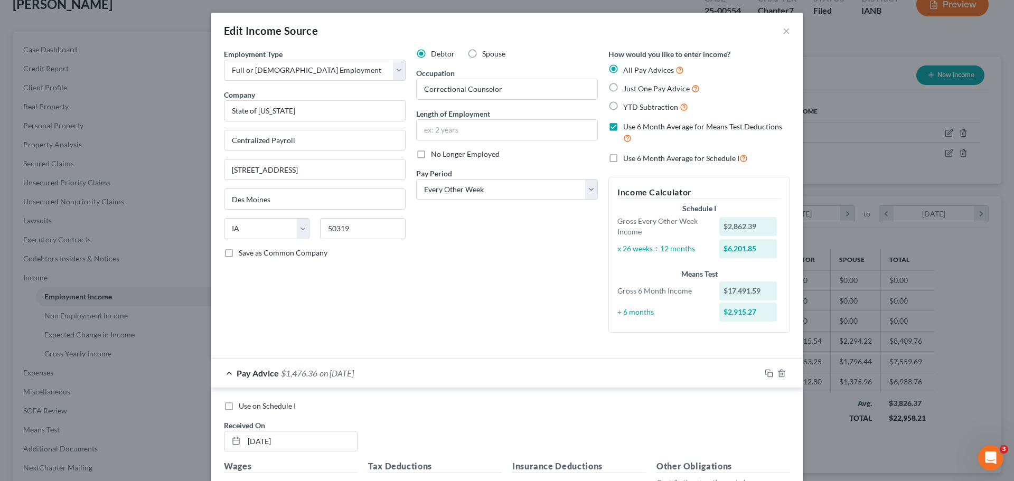
click at [239, 405] on label "Use on Schedule I" at bounding box center [267, 406] width 57 height 11
click at [243, 405] on input "Use on Schedule I" at bounding box center [246, 404] width 7 height 7
checkbox input "true"
click at [733, 225] on div "$2,862.39" at bounding box center [749, 226] width 58 height 19
click at [738, 249] on div "$6,201.85" at bounding box center [749, 248] width 58 height 19
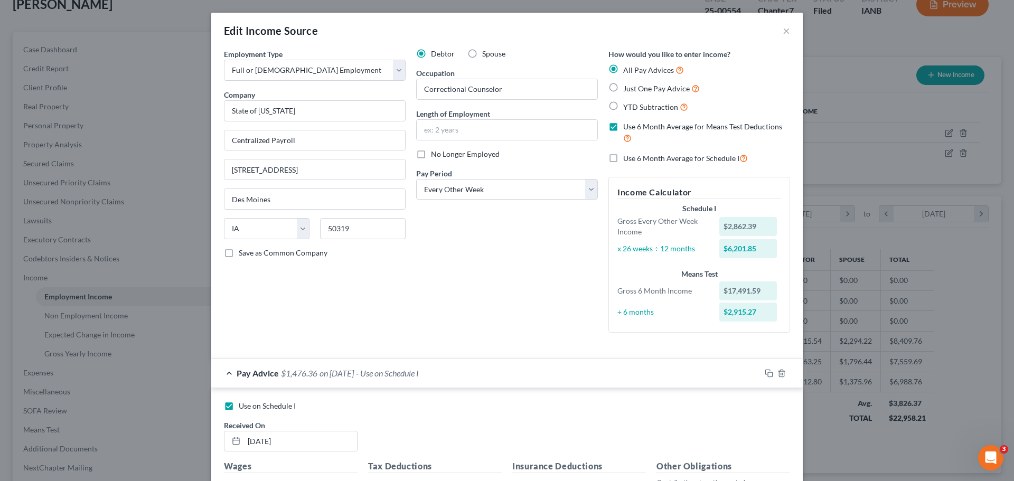
click at [740, 297] on div "$17,491.59" at bounding box center [749, 291] width 58 height 19
click at [783, 31] on button "×" at bounding box center [786, 30] width 7 height 13
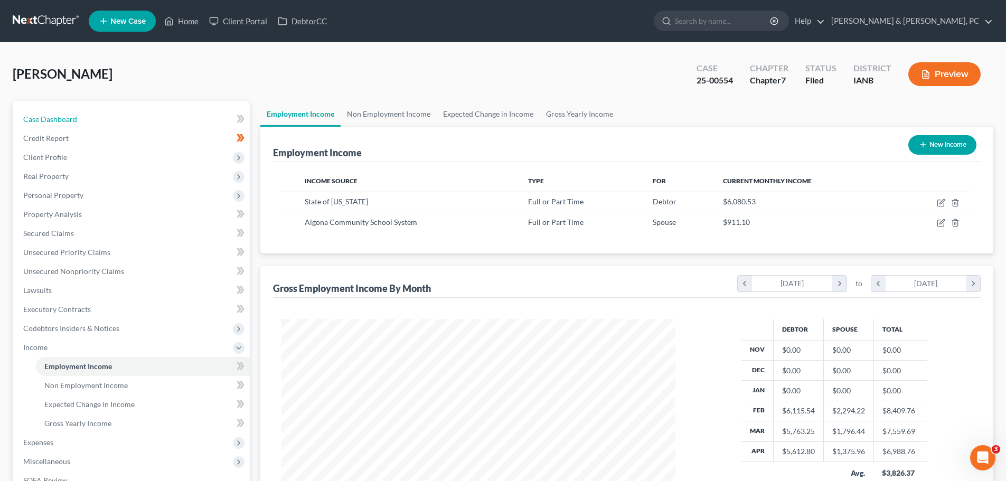
click at [61, 119] on span "Case Dashboard" at bounding box center [50, 119] width 54 height 9
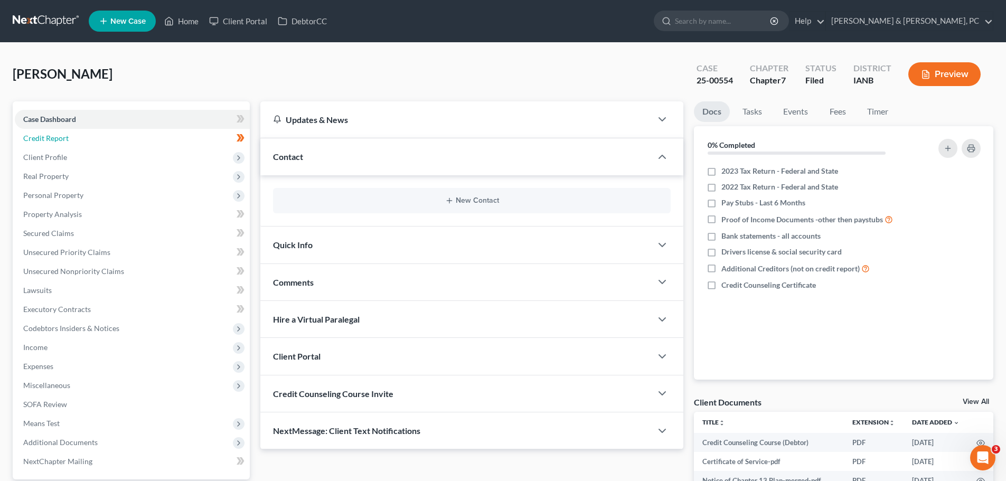
click at [49, 135] on span "Credit Report" at bounding box center [45, 138] width 45 height 9
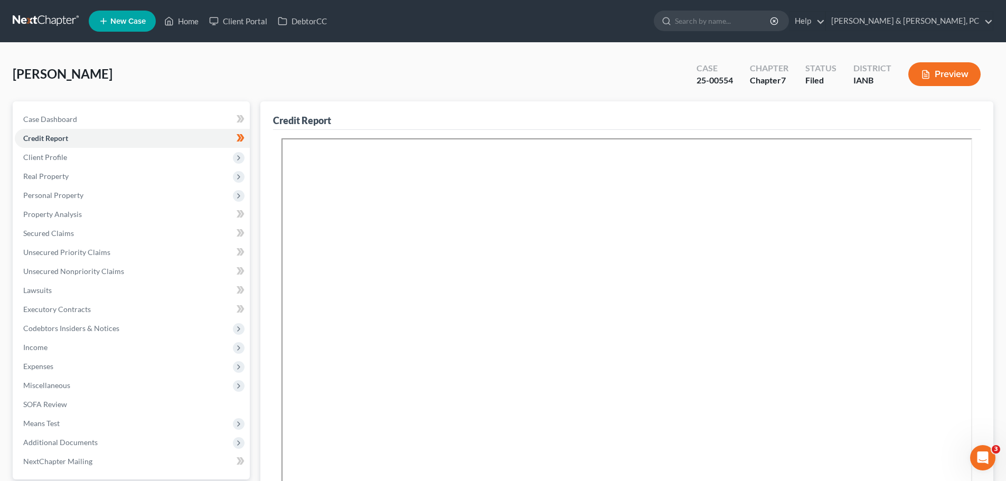
click at [49, 157] on span "Client Profile" at bounding box center [45, 157] width 44 height 9
click at [73, 176] on span "Filing Information" at bounding box center [74, 176] width 60 height 9
select select "1"
select select "0"
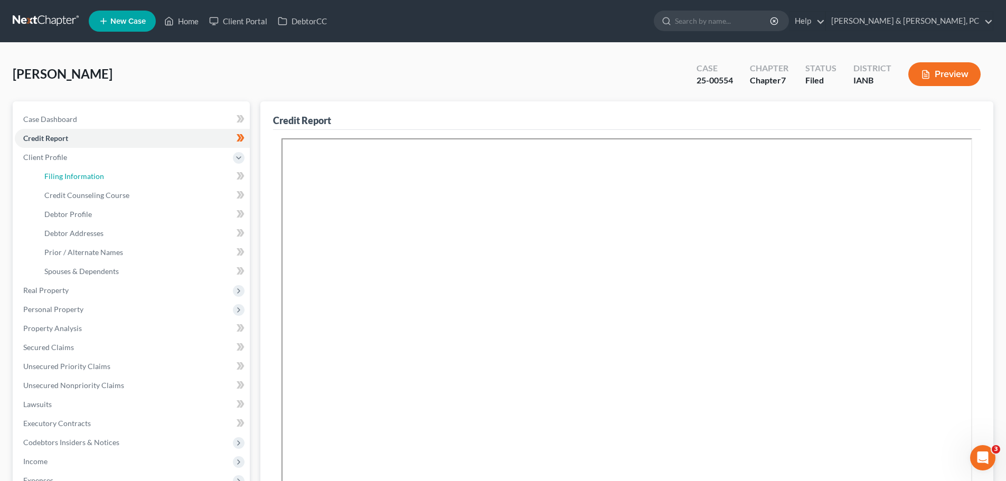
select select "16"
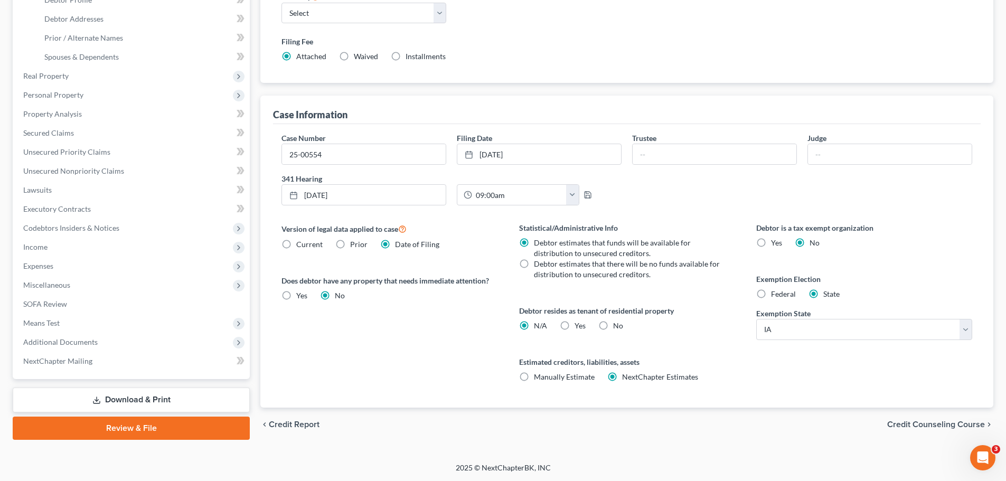
scroll to position [215, 0]
click at [534, 263] on label "Debtor estimates that there will be no funds available for distribution to unse…" at bounding box center [628, 268] width 189 height 21
click at [538, 263] on input "Debtor estimates that there will be no funds available for distribution to unse…" at bounding box center [541, 261] width 7 height 7
radio input "true"
radio input "false"
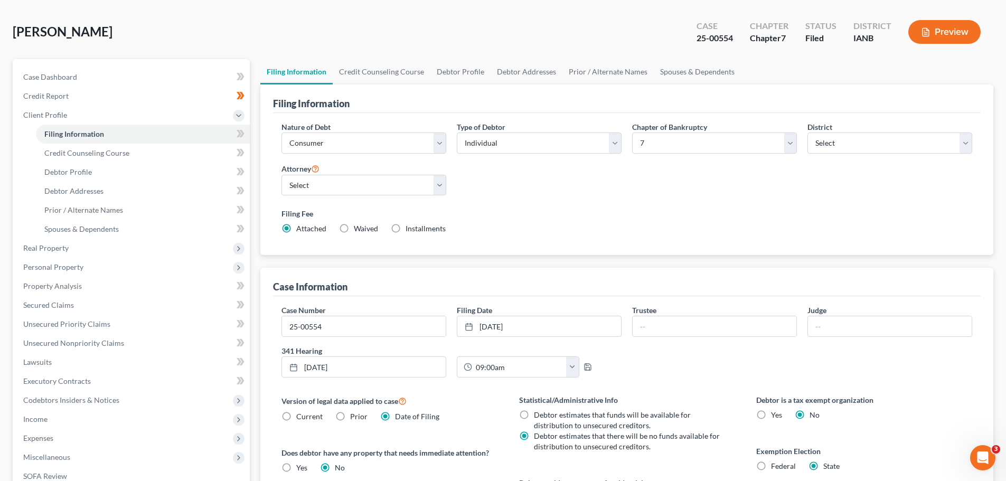
scroll to position [53, 0]
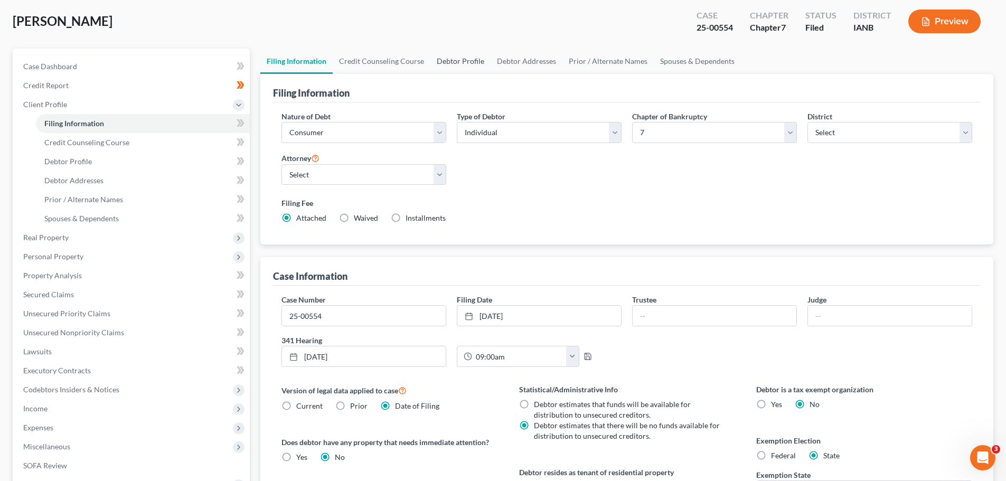
click at [460, 60] on link "Debtor Profile" at bounding box center [461, 61] width 60 height 25
select select "0"
select select "2"
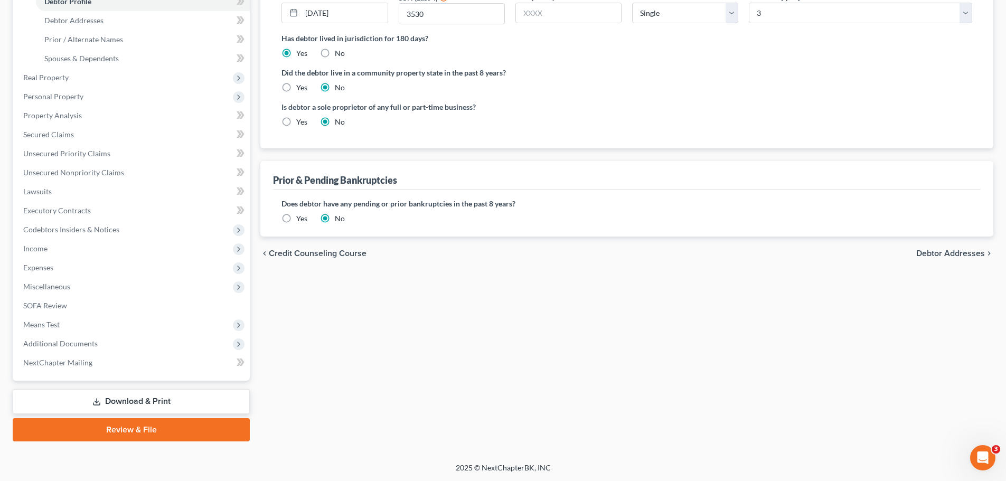
scroll to position [213, 0]
click at [47, 324] on span "Means Test" at bounding box center [41, 324] width 36 height 9
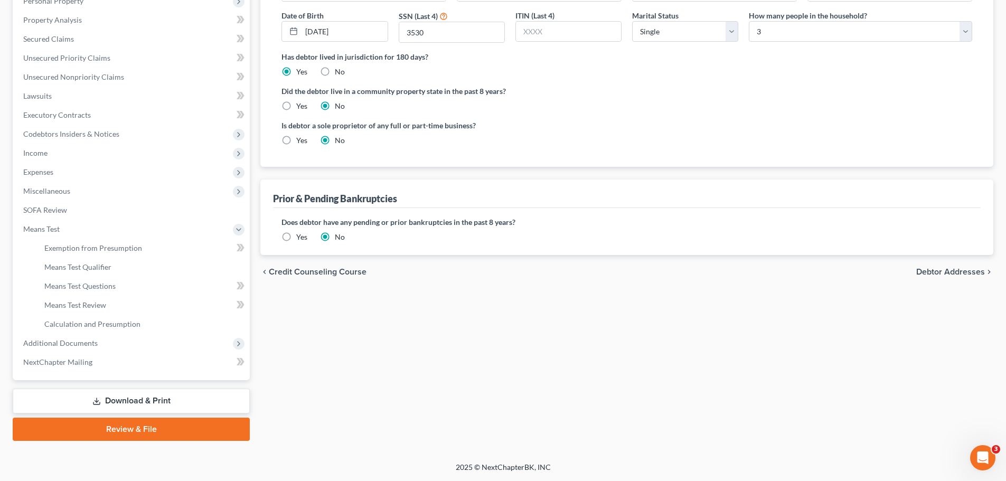
scroll to position [194, 0]
click at [96, 246] on span "Exemption from Presumption" at bounding box center [93, 248] width 98 height 9
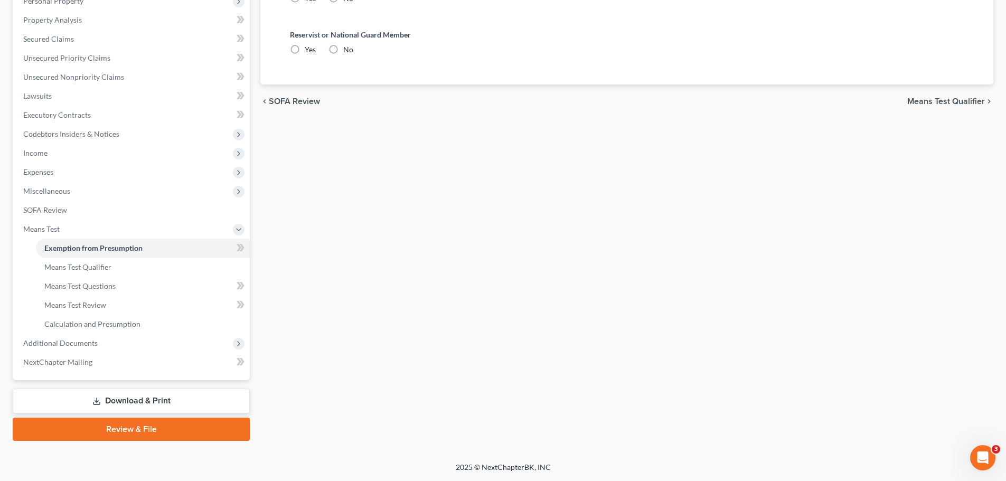
scroll to position [193, 0]
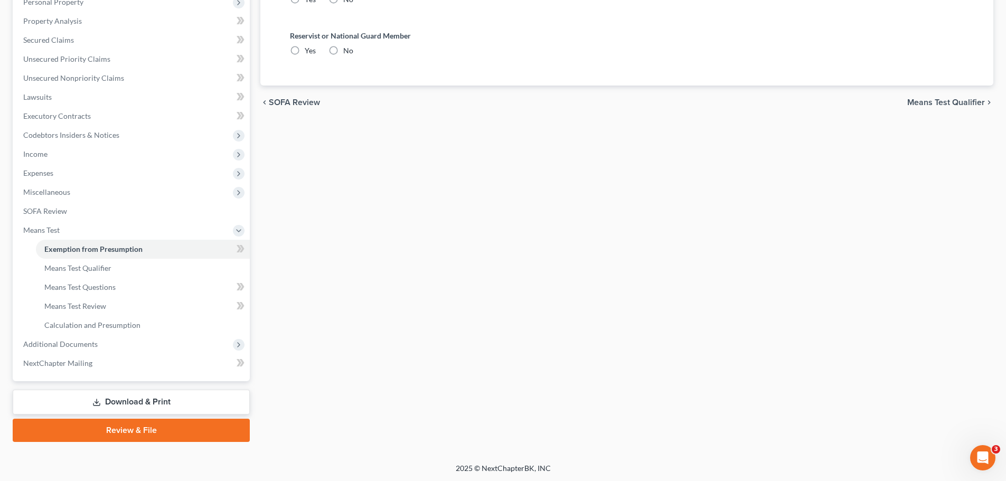
radio input "true"
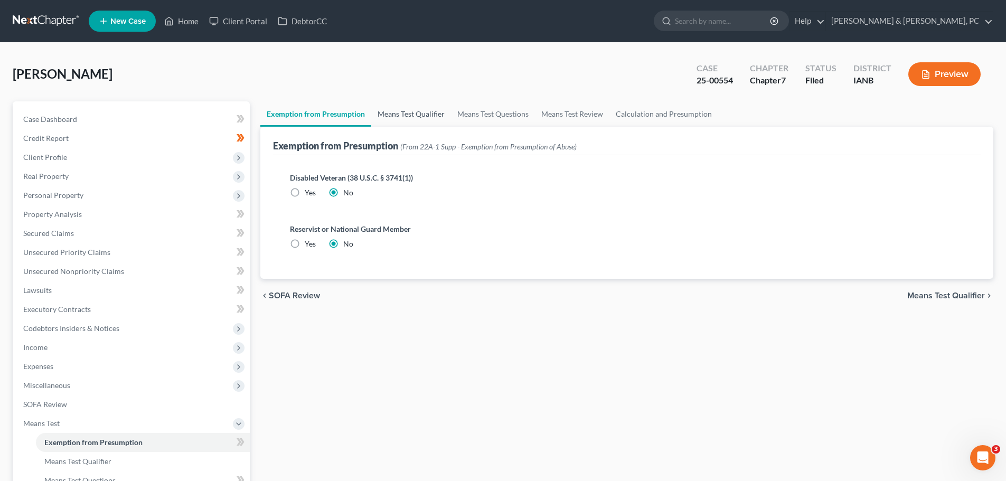
click at [410, 113] on link "Means Test Qualifier" at bounding box center [411, 113] width 80 height 25
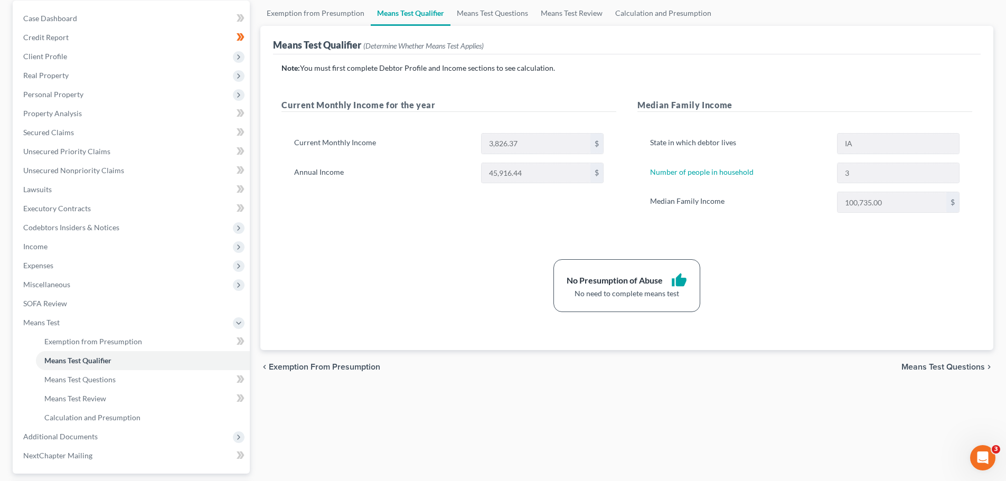
scroll to position [106, 0]
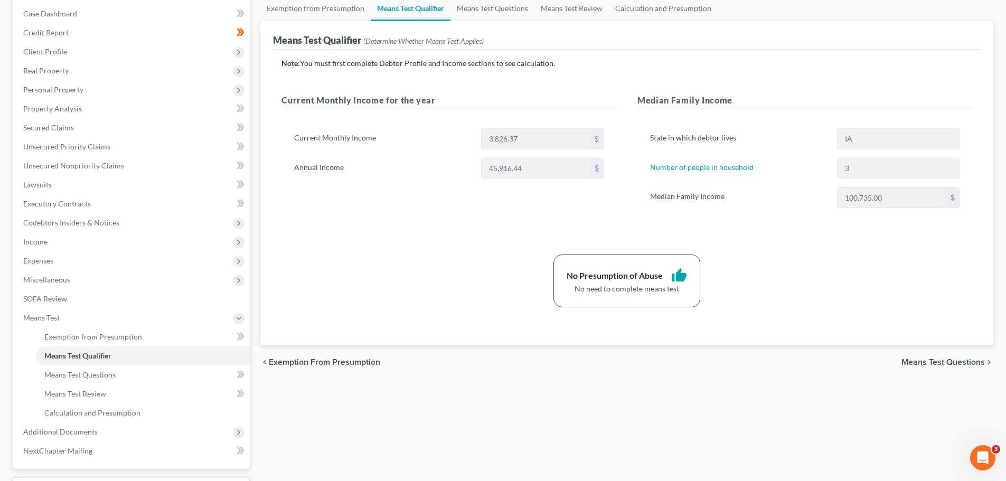
click at [40, 316] on span "Means Test" at bounding box center [41, 317] width 36 height 9
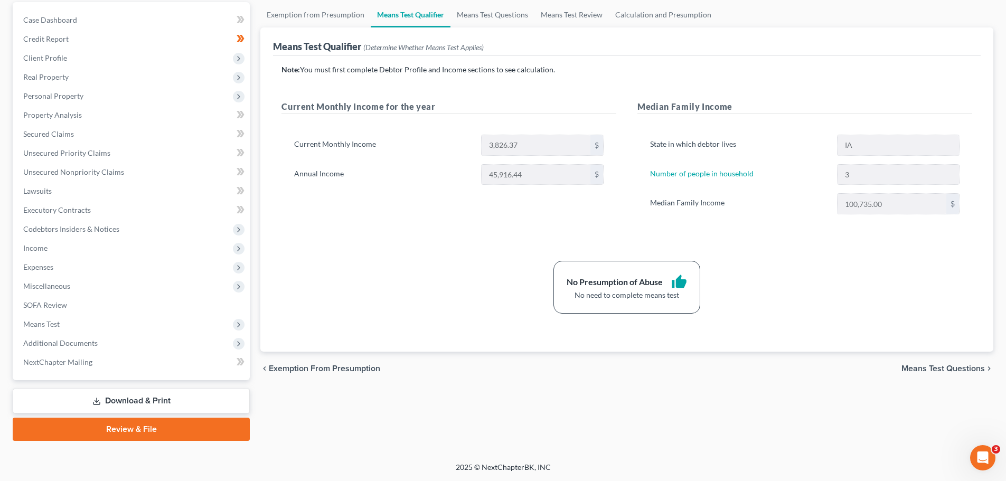
scroll to position [99, 0]
click at [54, 247] on span "Income" at bounding box center [132, 248] width 235 height 19
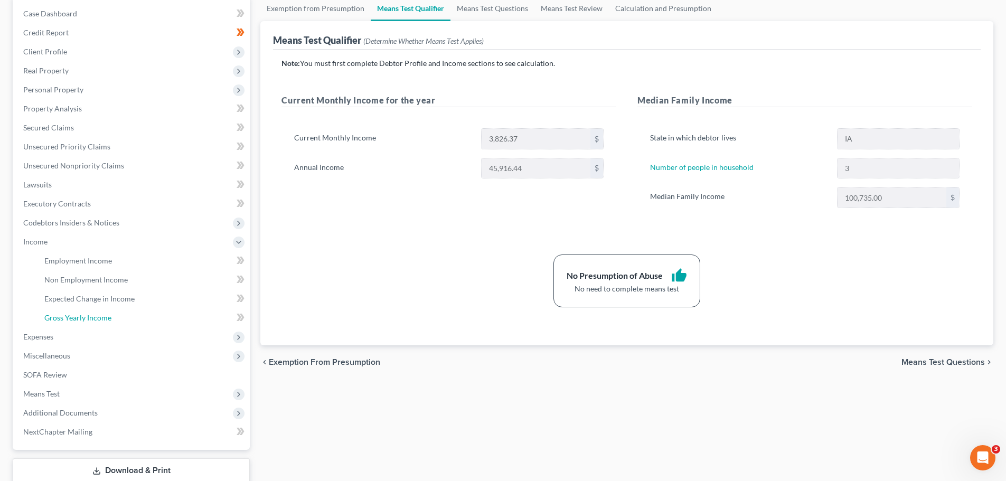
click at [79, 317] on span "Gross Yearly Income" at bounding box center [77, 317] width 67 height 9
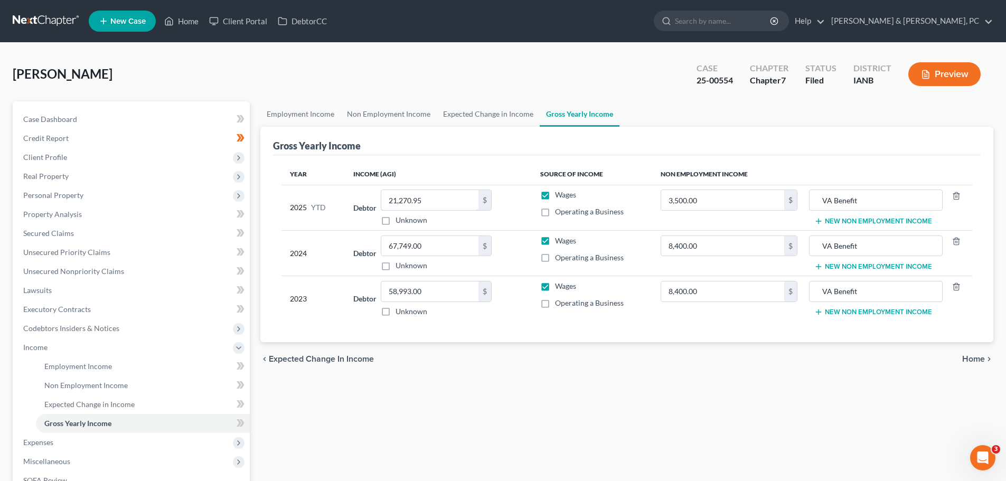
click at [405, 201] on input "21,270.95" at bounding box center [429, 200] width 97 height 20
click at [421, 137] on div "Gross Yearly Income" at bounding box center [627, 141] width 708 height 29
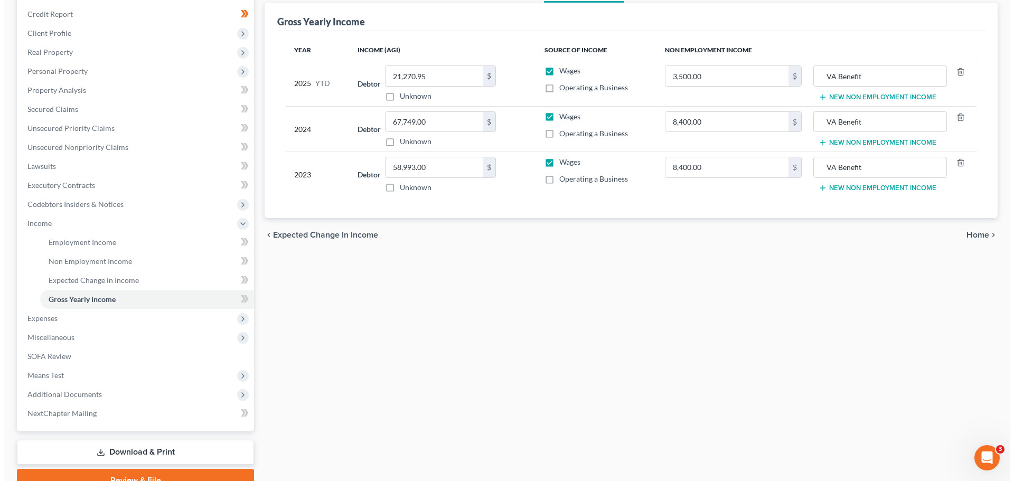
scroll to position [106, 0]
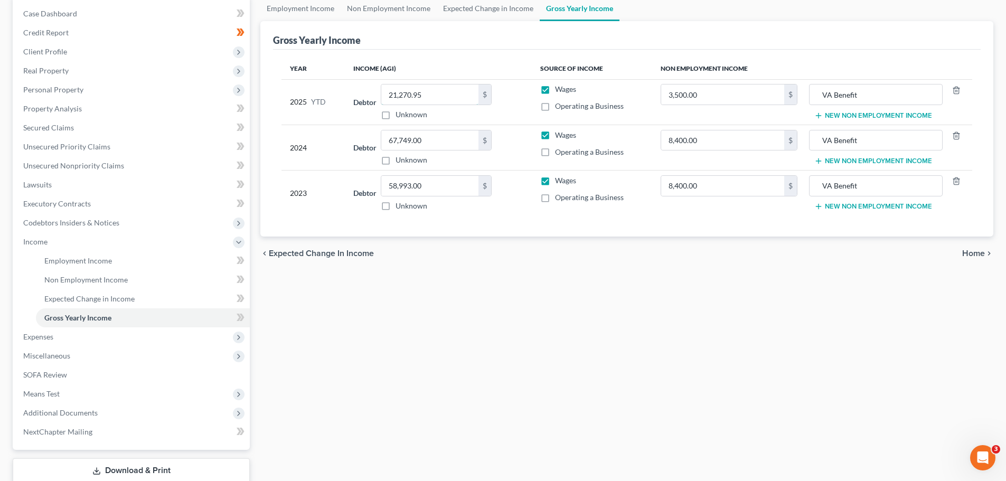
click at [433, 97] on input "21,270.95" at bounding box center [429, 95] width 97 height 20
type input "49,558.92"
click at [434, 330] on div "Employment Income Non Employment Income Expected Change in Income Gross Yearly …" at bounding box center [627, 253] width 744 height 515
click at [49, 393] on span "Means Test" at bounding box center [41, 393] width 36 height 9
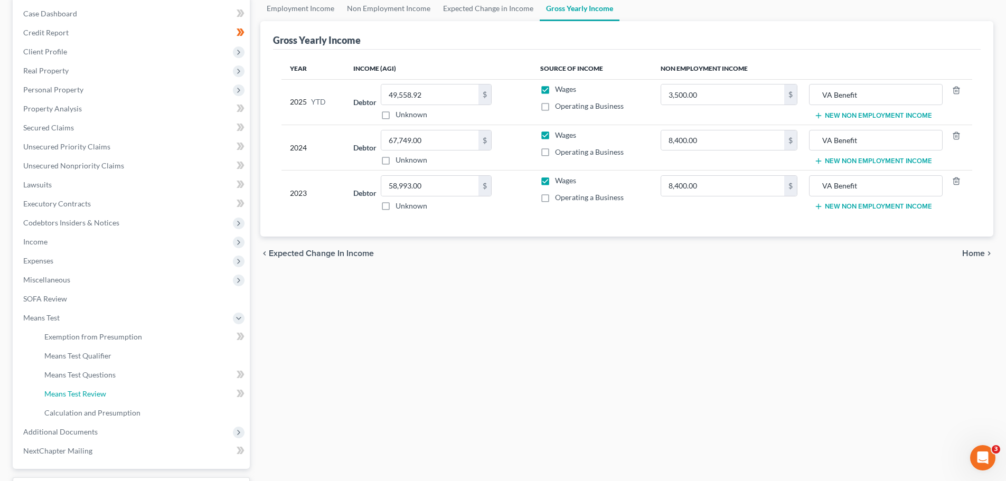
click at [88, 394] on span "Means Test Review" at bounding box center [75, 393] width 62 height 9
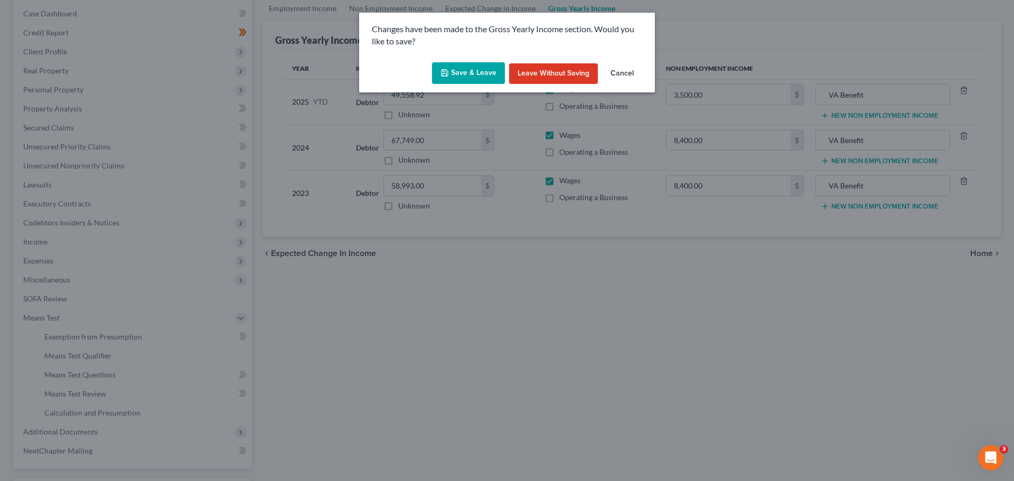
click at [466, 72] on button "Save & Leave" at bounding box center [468, 73] width 73 height 22
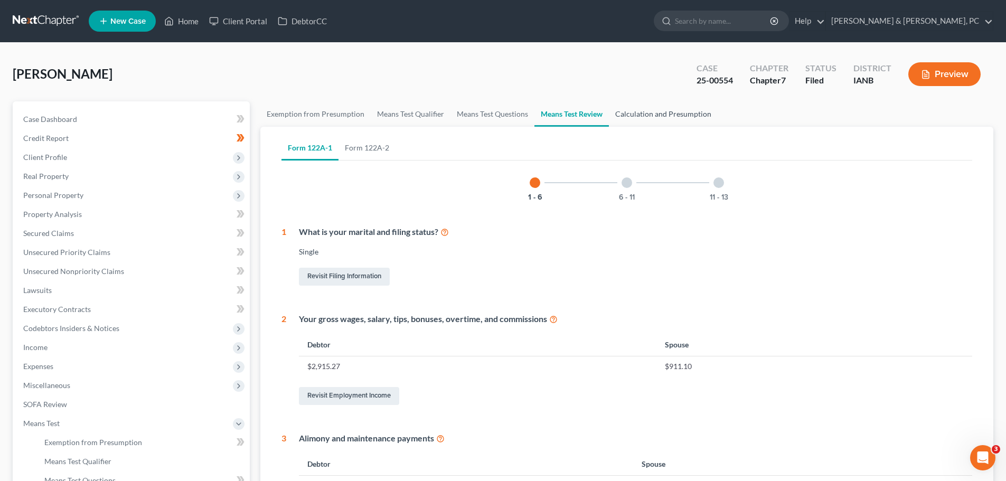
click at [670, 112] on link "Calculation and Presumption" at bounding box center [663, 113] width 109 height 25
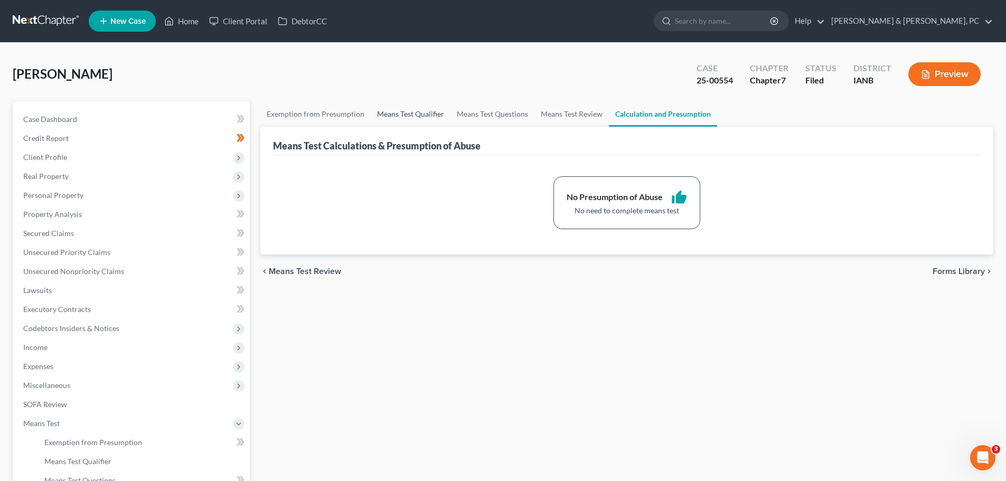
click at [412, 115] on link "Means Test Qualifier" at bounding box center [411, 113] width 80 height 25
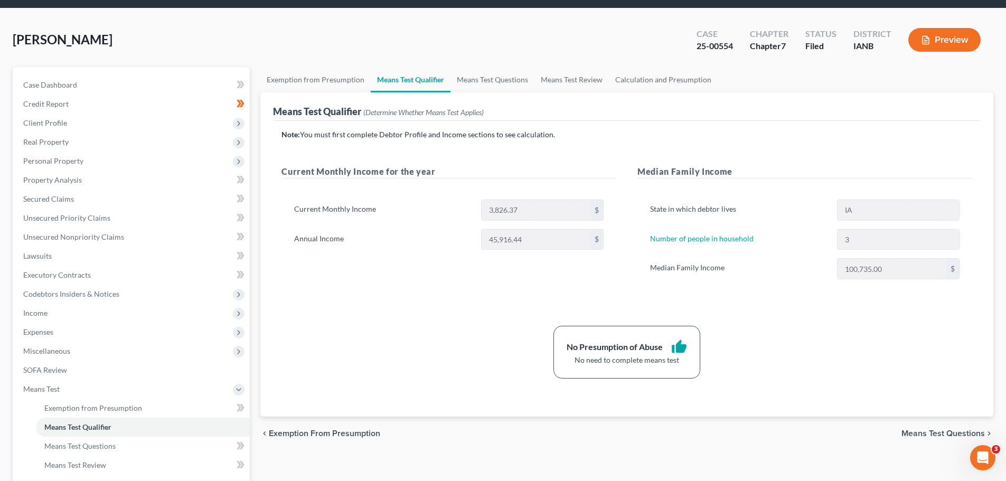
scroll to position [53, 0]
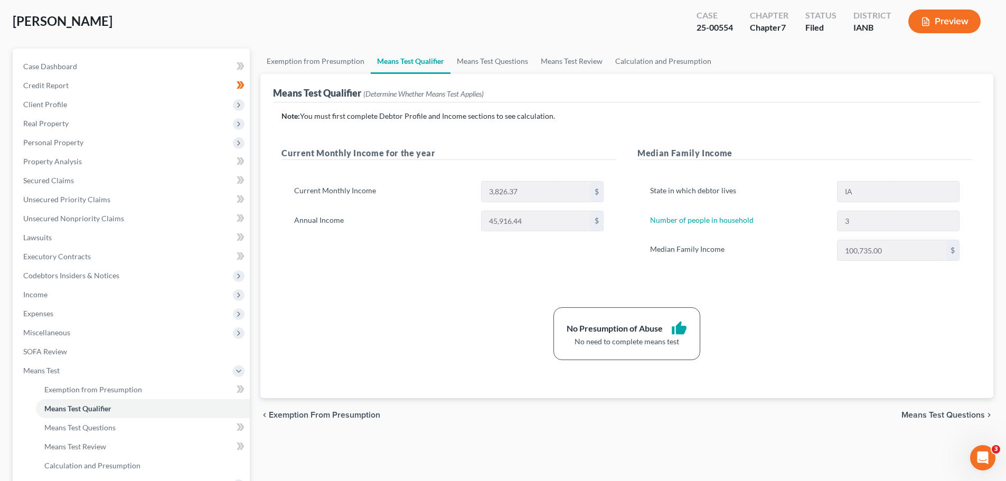
click at [465, 280] on div "Current Monthly Income for the year Current Monthly Income 3,826.37 $ Annual In…" at bounding box center [449, 214] width 356 height 135
click at [47, 295] on span "Income" at bounding box center [35, 294] width 24 height 9
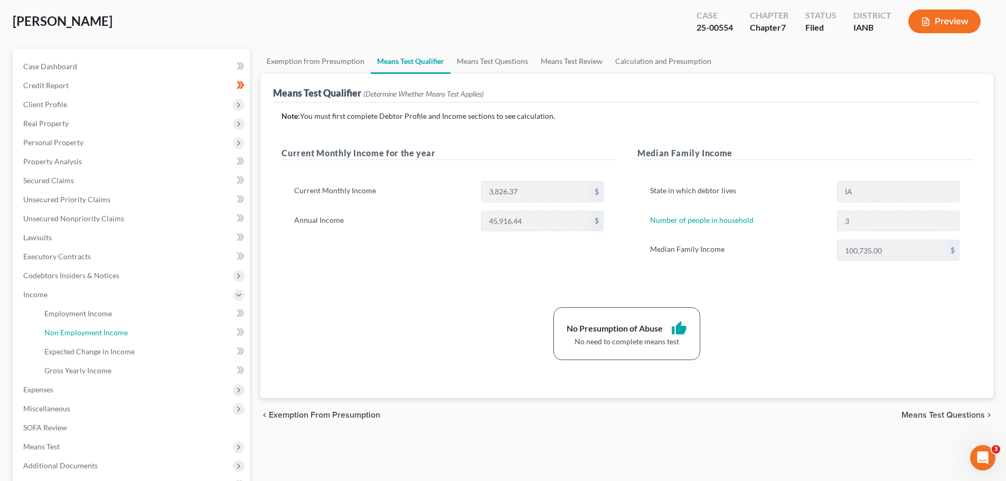
click at [89, 329] on span "Non Employment Income" at bounding box center [85, 332] width 83 height 9
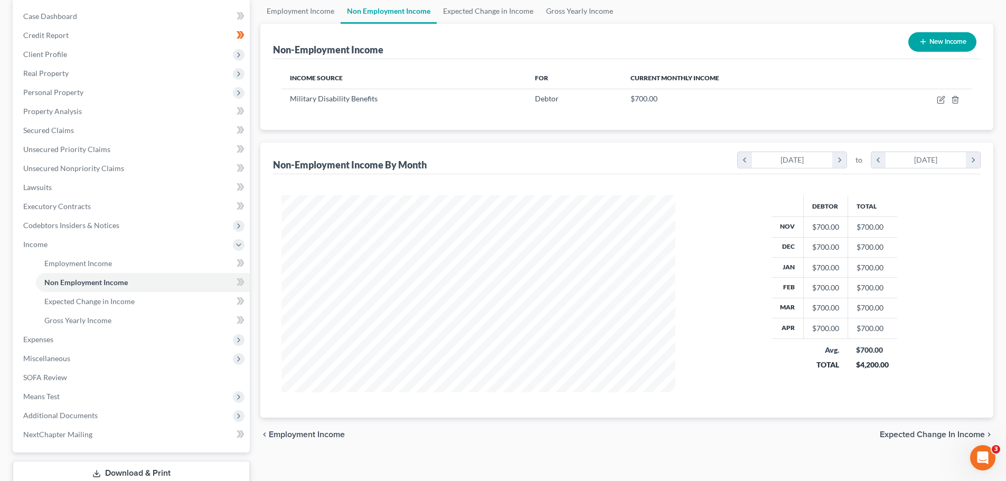
scroll to position [106, 0]
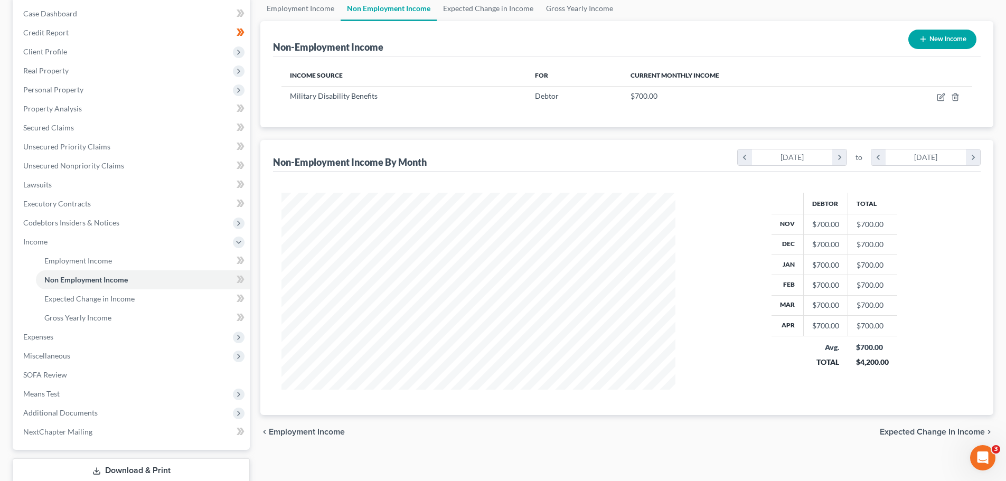
click at [838, 155] on icon "chevron_right" at bounding box center [840, 158] width 14 height 16
click at [977, 159] on icon "chevron_right" at bounding box center [973, 158] width 14 height 16
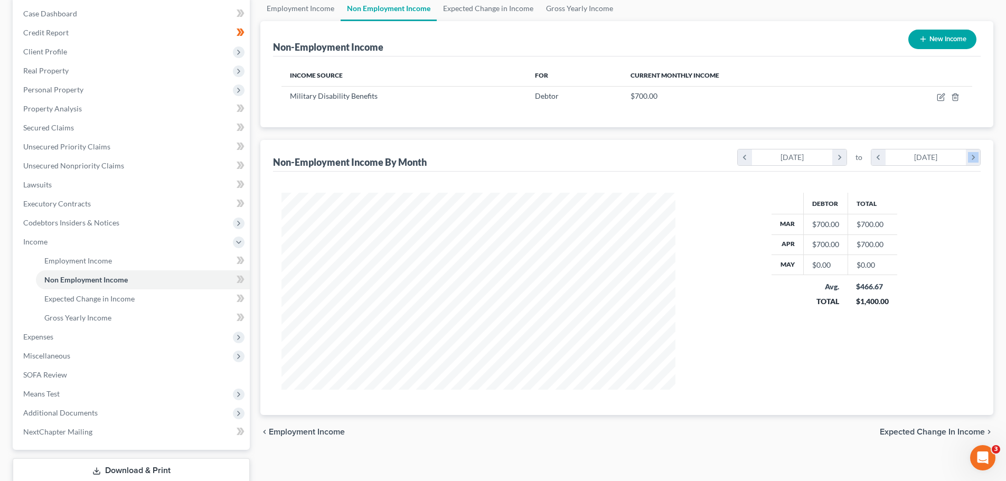
click at [977, 159] on icon "chevron_right" at bounding box center [973, 158] width 14 height 16
click at [118, 296] on span "Expected Change in Income" at bounding box center [89, 298] width 90 height 9
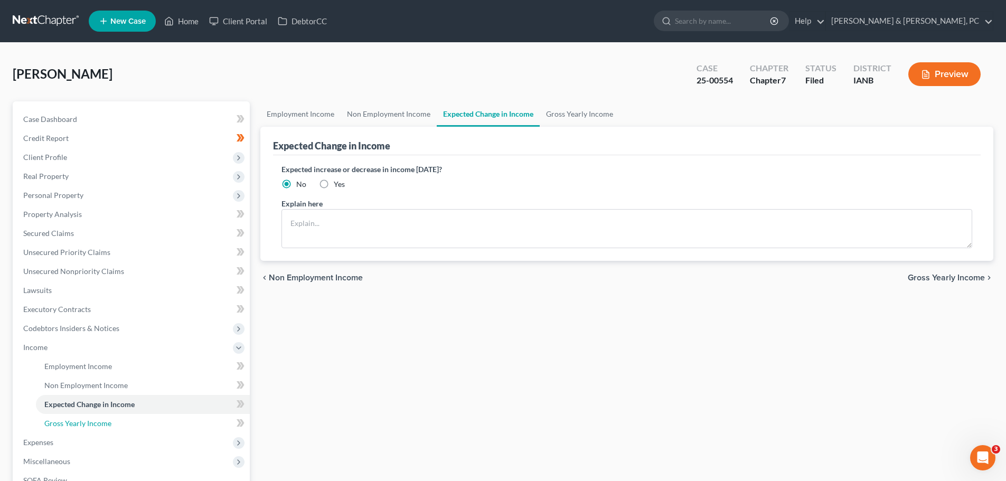
click at [65, 424] on span "Gross Yearly Income" at bounding box center [77, 423] width 67 height 9
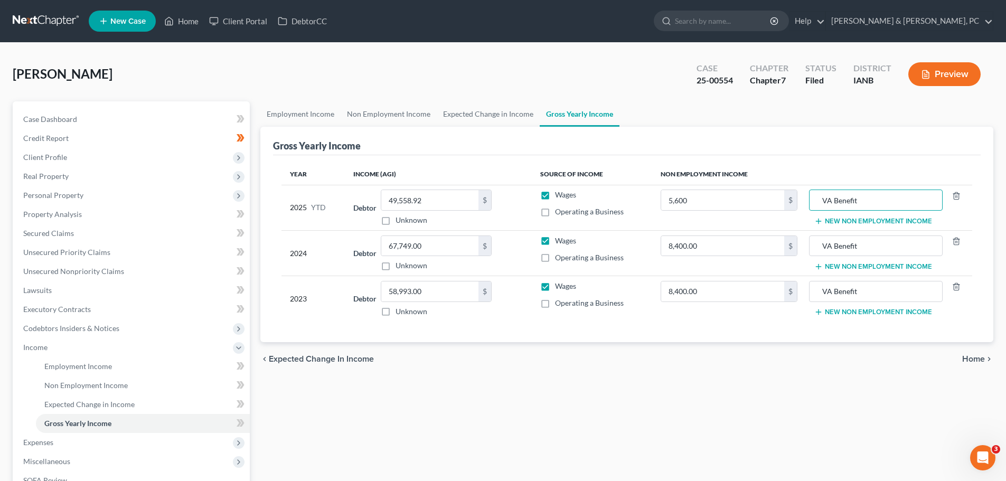
click at [780, 371] on div "chevron_left Expected Change in Income Home chevron_right" at bounding box center [626, 359] width 733 height 34
click at [316, 115] on link "Employment Income" at bounding box center [300, 113] width 80 height 25
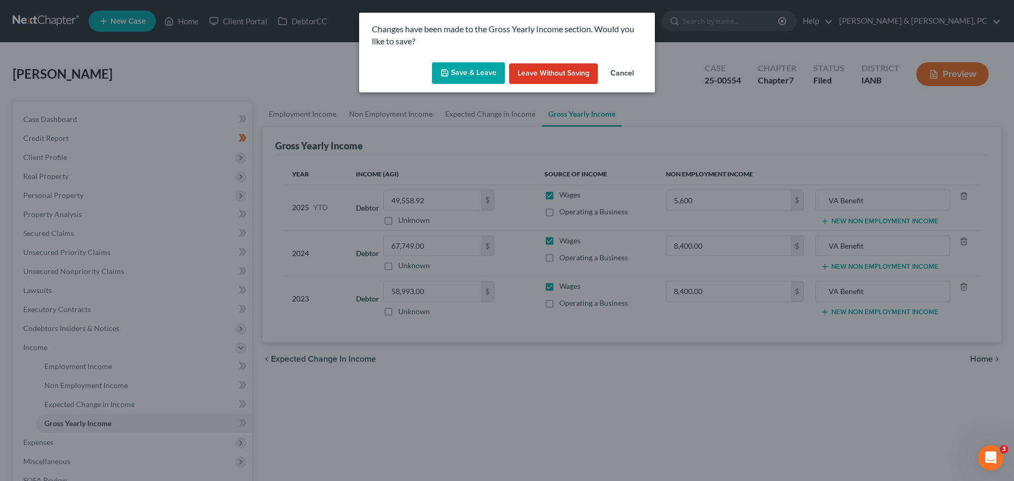
click at [487, 71] on button "Save & Leave" at bounding box center [468, 73] width 73 height 22
type input "5,600.00"
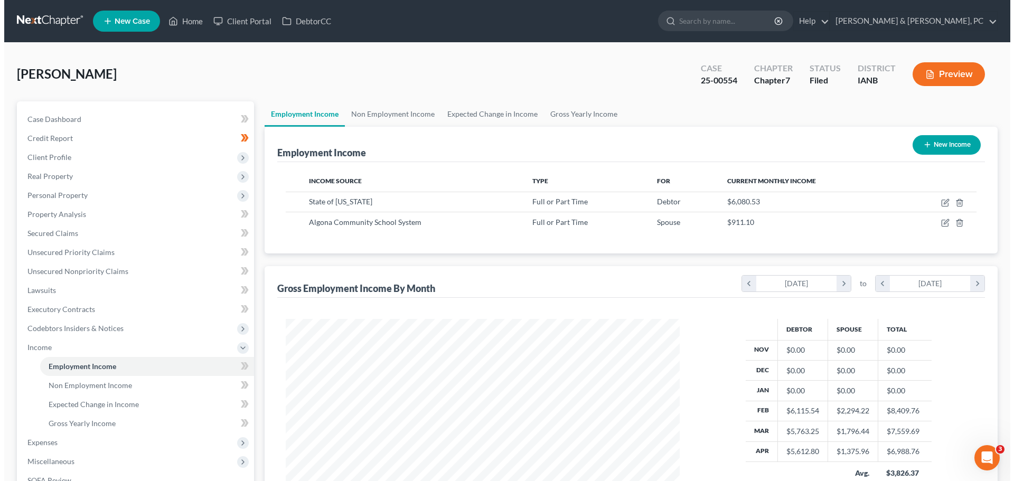
scroll to position [197, 415]
click at [940, 202] on icon "button" at bounding box center [941, 203] width 8 height 8
select select "0"
select select "16"
select select "2"
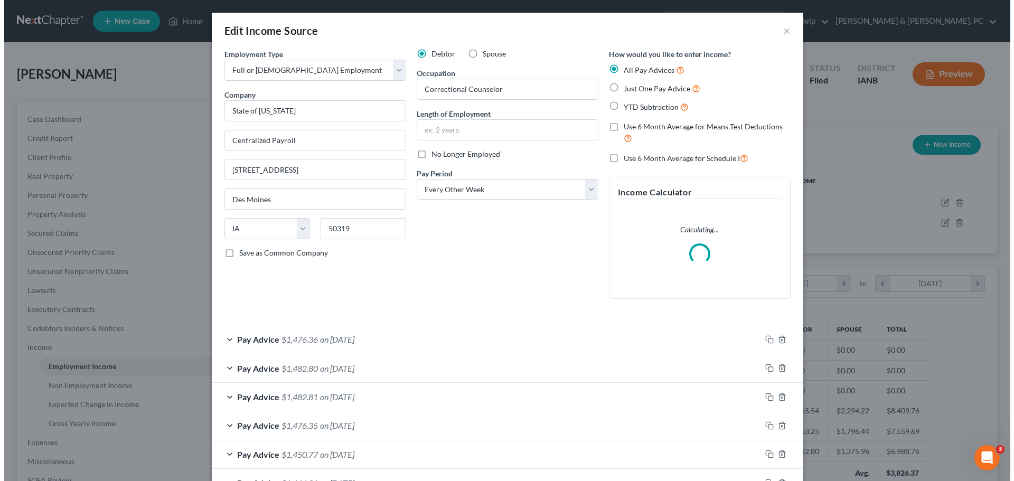
scroll to position [199, 419]
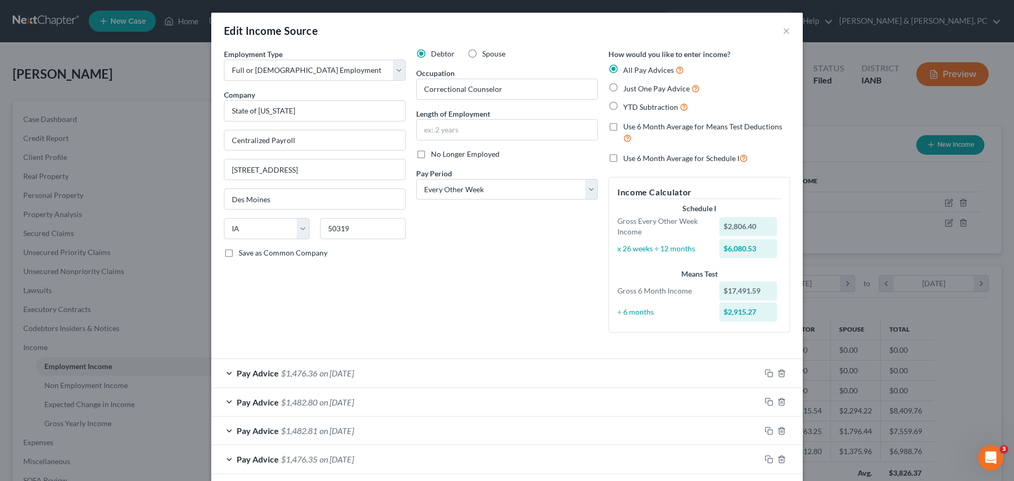
click at [741, 292] on div "$17,491.59" at bounding box center [749, 291] width 58 height 19
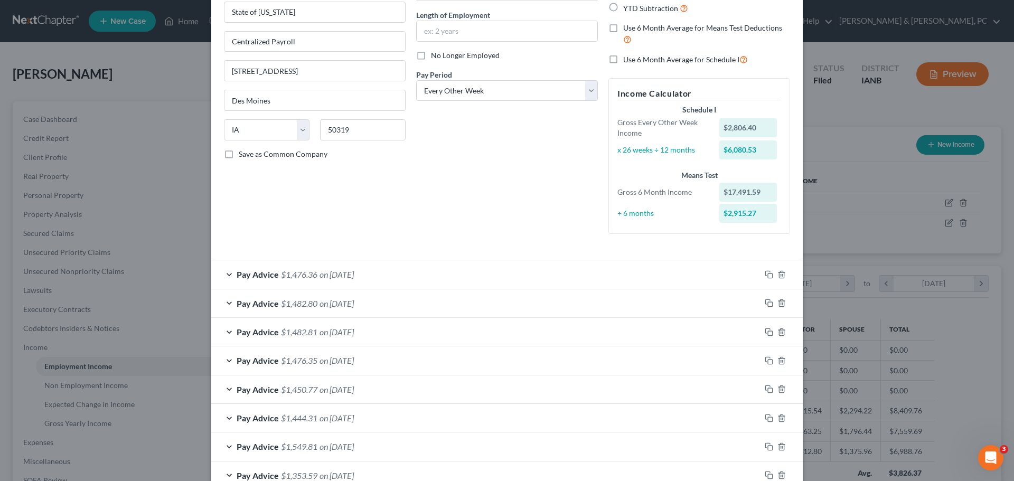
scroll to position [106, 0]
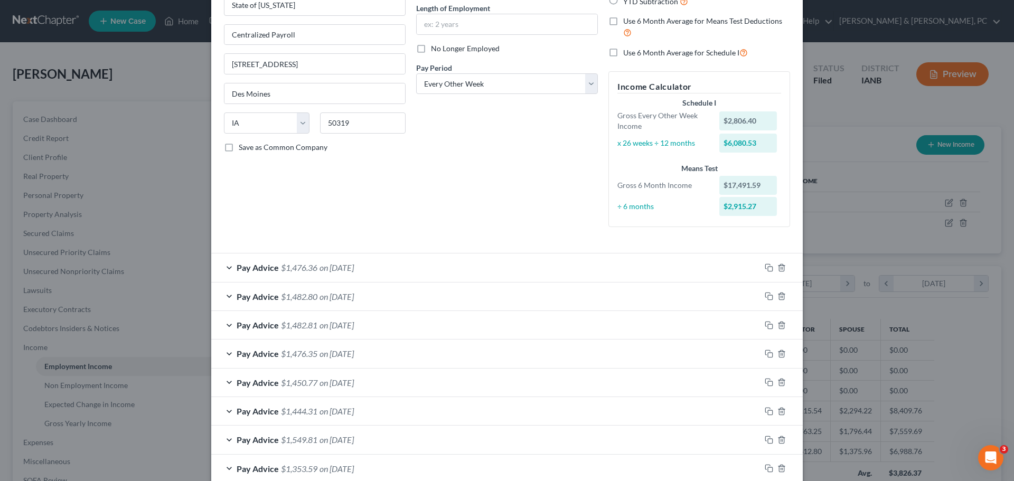
click at [223, 268] on div "Pay Advice $1,476.36 on [DATE]" at bounding box center [485, 268] width 549 height 28
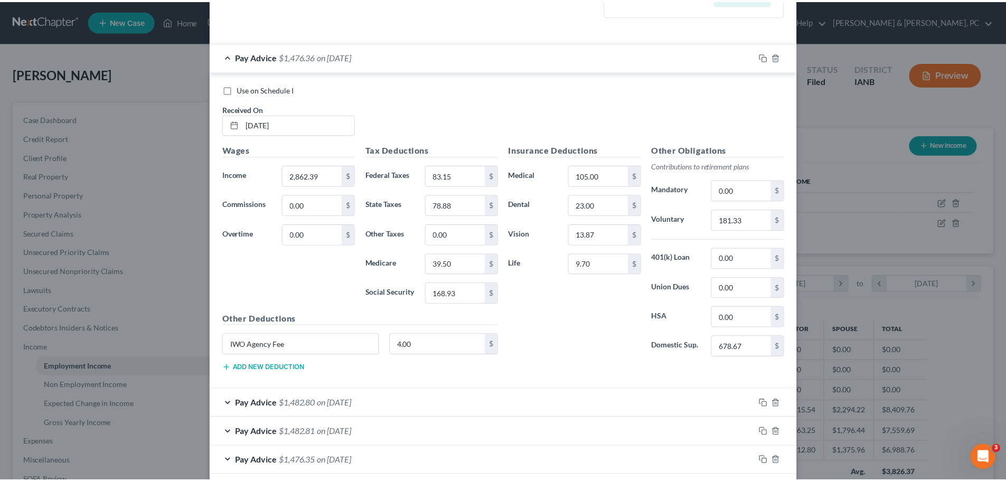
scroll to position [0, 0]
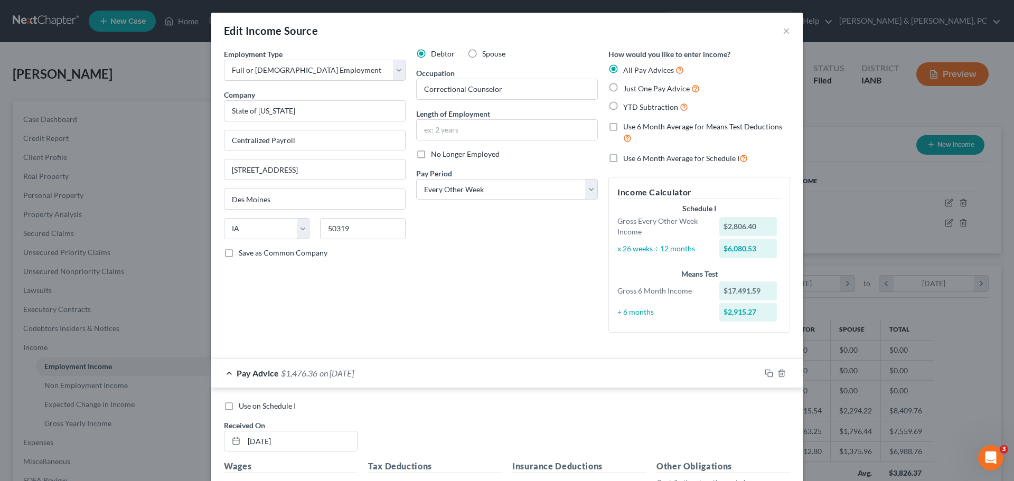
click at [390, 287] on div "Employment Type * Select Full or [DEMOGRAPHIC_DATA] Employment Self Employment …" at bounding box center [315, 195] width 192 height 293
click at [239, 405] on label "Use on Schedule I" at bounding box center [267, 406] width 57 height 11
click at [243, 405] on input "Use on Schedule I" at bounding box center [246, 404] width 7 height 7
checkbox input "true"
click at [351, 333] on div "Employment Type * Select Full or [DEMOGRAPHIC_DATA] Employment Self Employment …" at bounding box center [315, 195] width 192 height 293
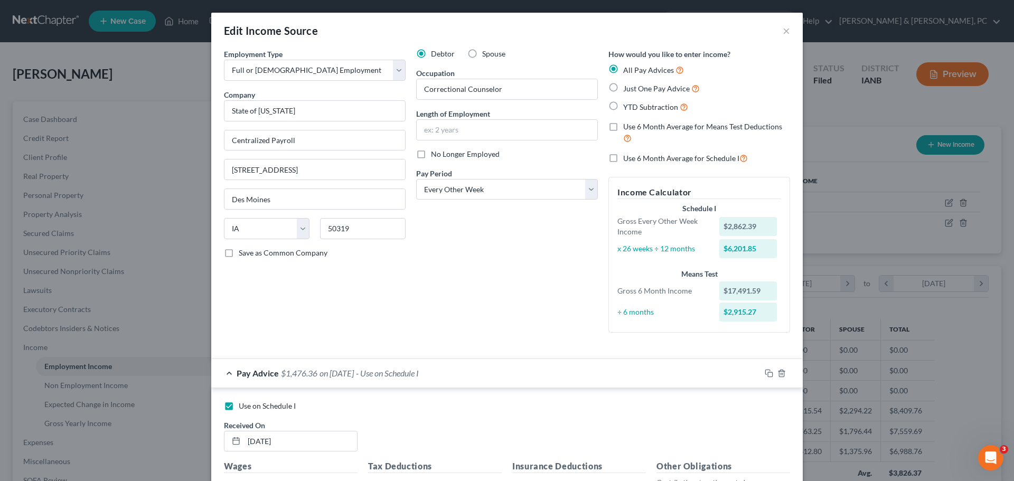
click at [49, 195] on div "Edit Income Source × Employment Type * Select Full or [DEMOGRAPHIC_DATA] Employ…" at bounding box center [507, 240] width 1014 height 481
click at [783, 31] on button "×" at bounding box center [786, 30] width 7 height 13
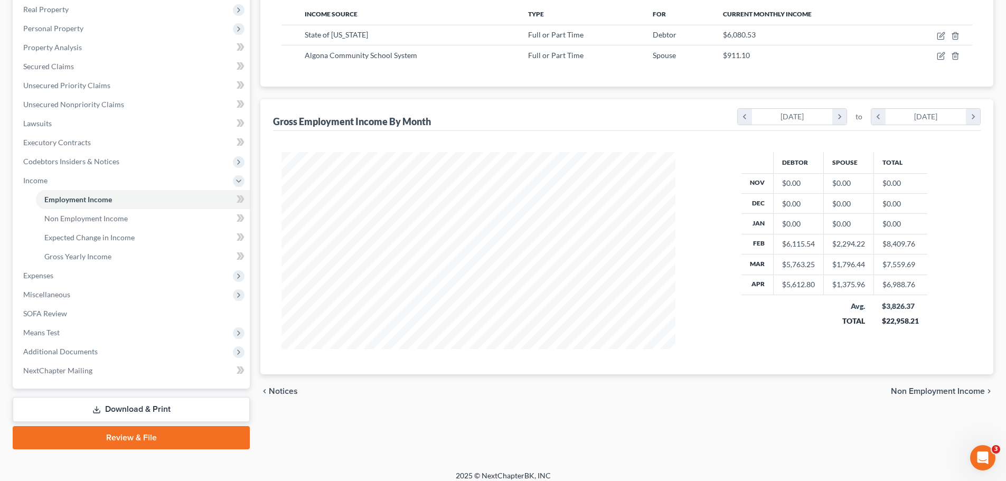
scroll to position [175, 0]
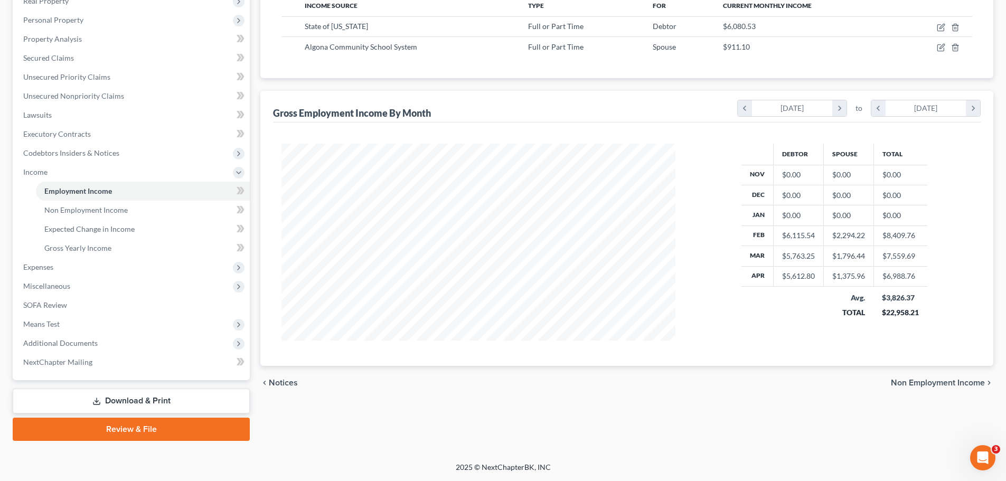
click at [836, 106] on icon "chevron_right" at bounding box center [840, 108] width 14 height 16
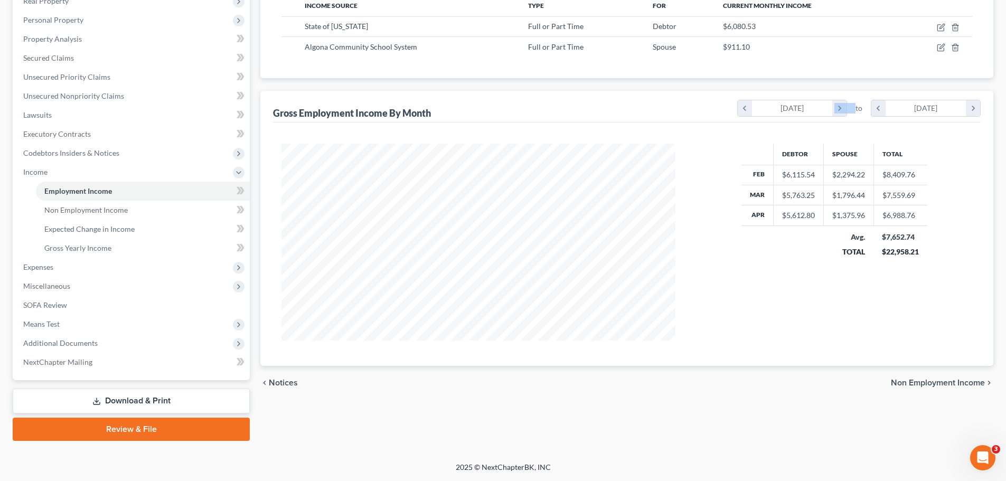
click at [836, 106] on icon "chevron_right" at bounding box center [840, 108] width 14 height 16
click at [969, 106] on icon "chevron_right" at bounding box center [973, 108] width 14 height 16
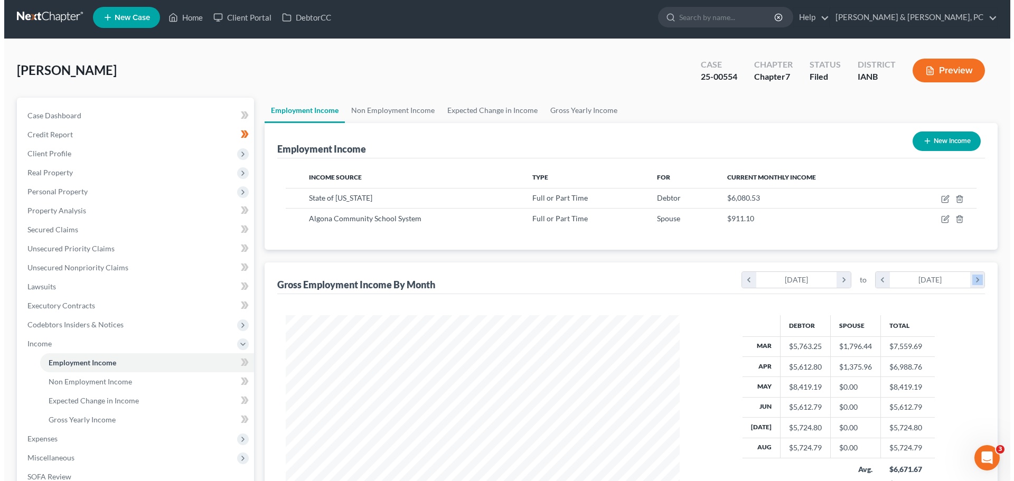
scroll to position [0, 0]
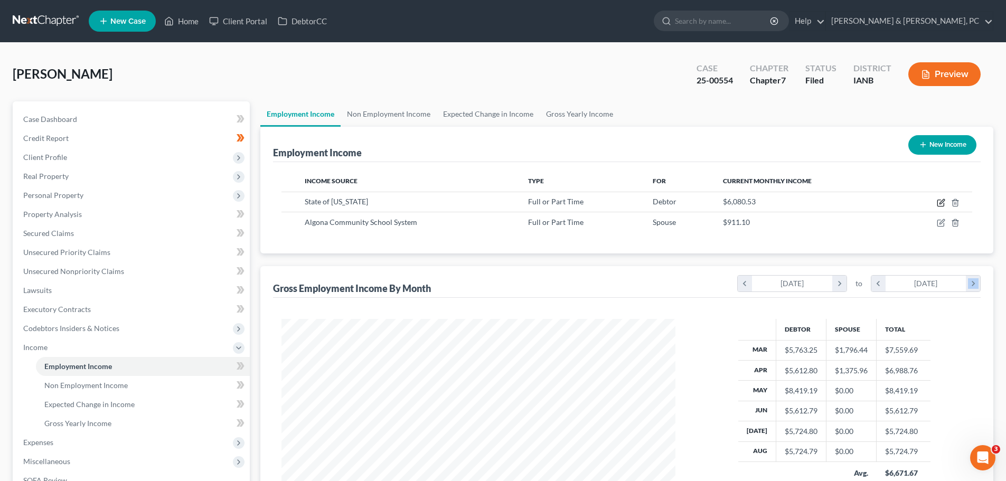
click at [939, 203] on icon "button" at bounding box center [941, 203] width 8 height 8
select select "0"
select select "16"
select select "2"
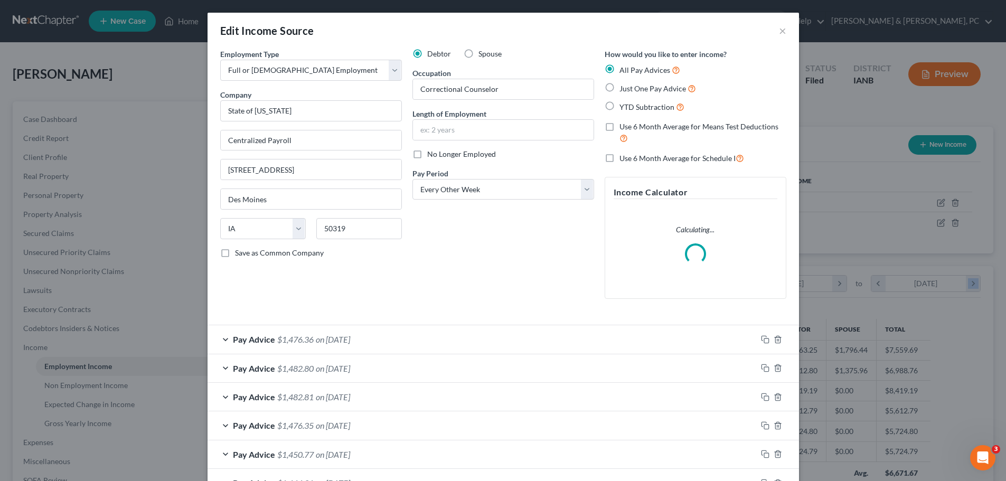
scroll to position [199, 419]
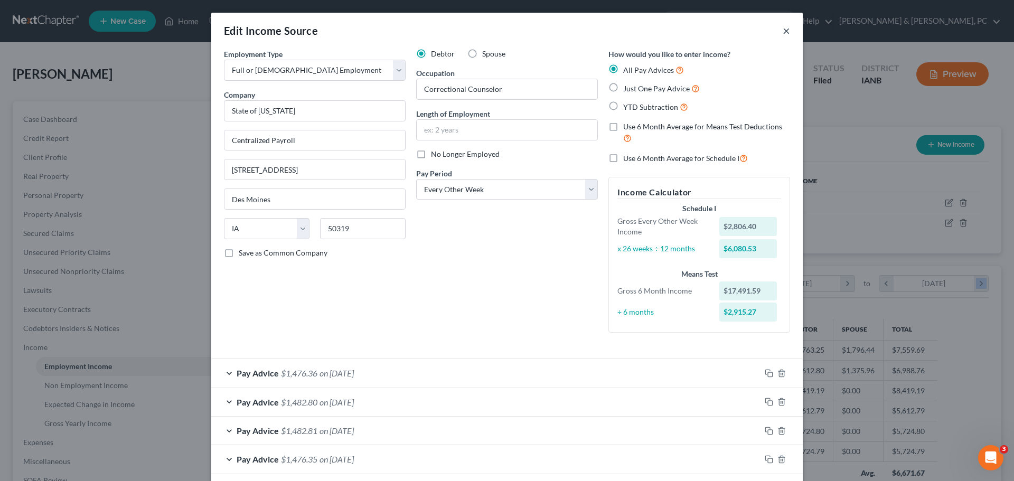
click at [783, 28] on button "×" at bounding box center [786, 30] width 7 height 13
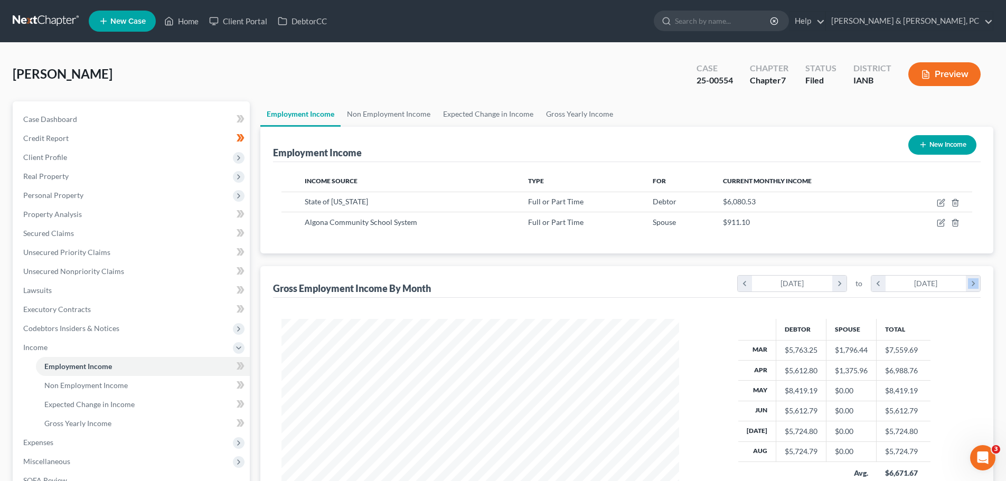
scroll to position [528101, 527882]
click at [60, 149] on span "Client Profile" at bounding box center [132, 157] width 235 height 19
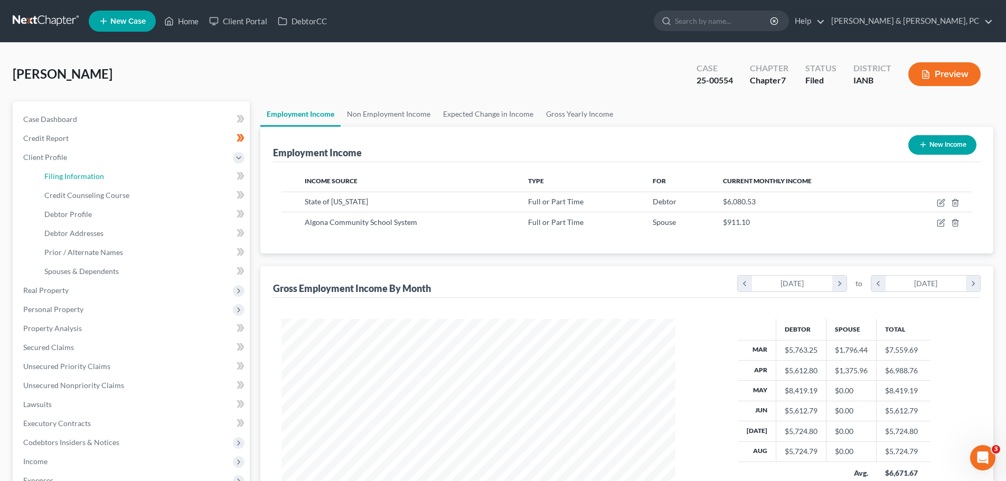
click at [61, 173] on span "Filing Information" at bounding box center [74, 176] width 60 height 9
select select "1"
select select "0"
select select "29"
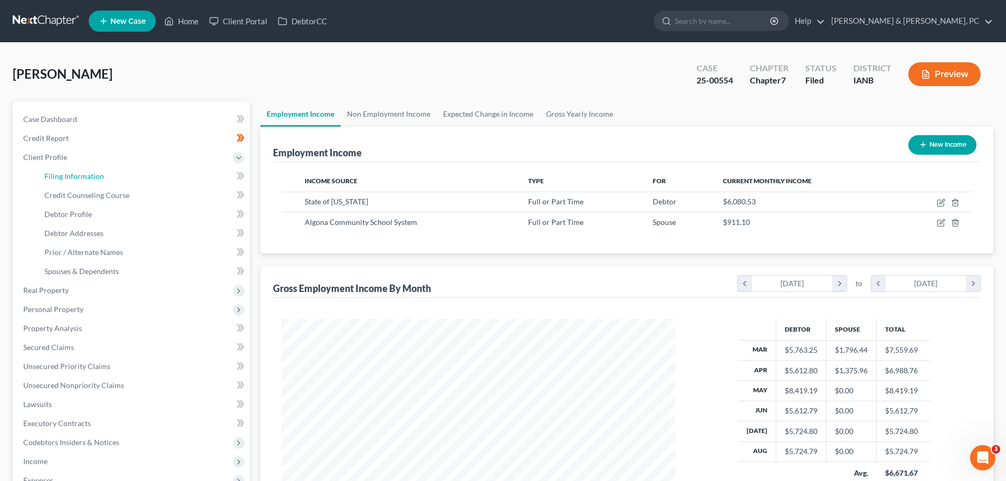
select select "0"
select select "16"
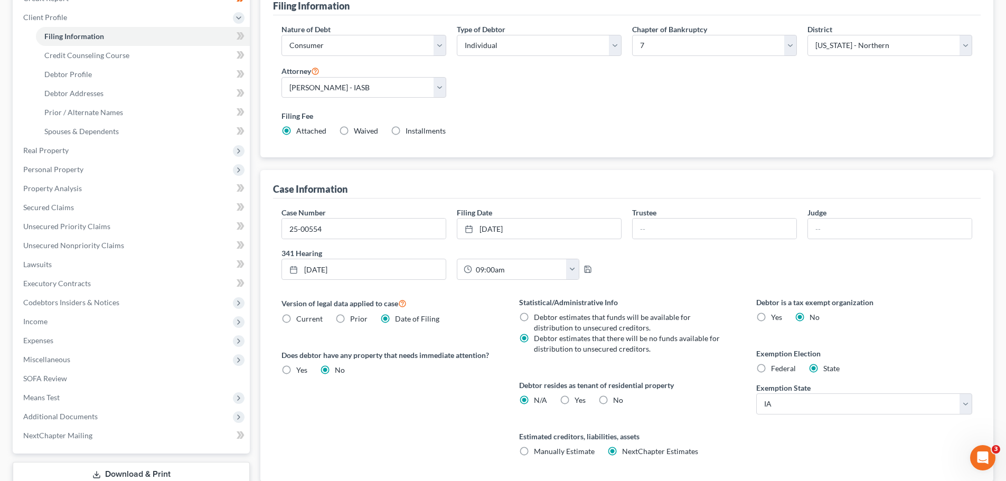
scroll to position [158, 0]
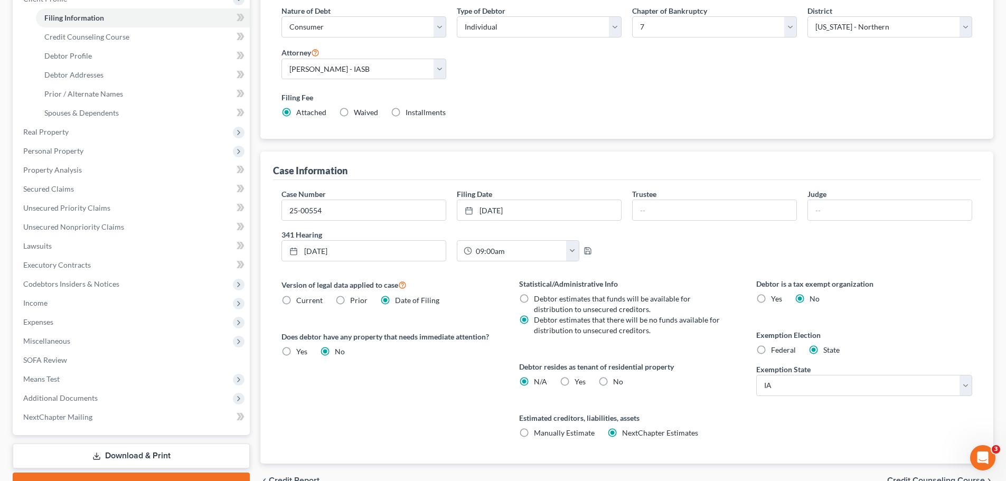
click at [524, 208] on link "[DATE]" at bounding box center [540, 210] width 164 height 20
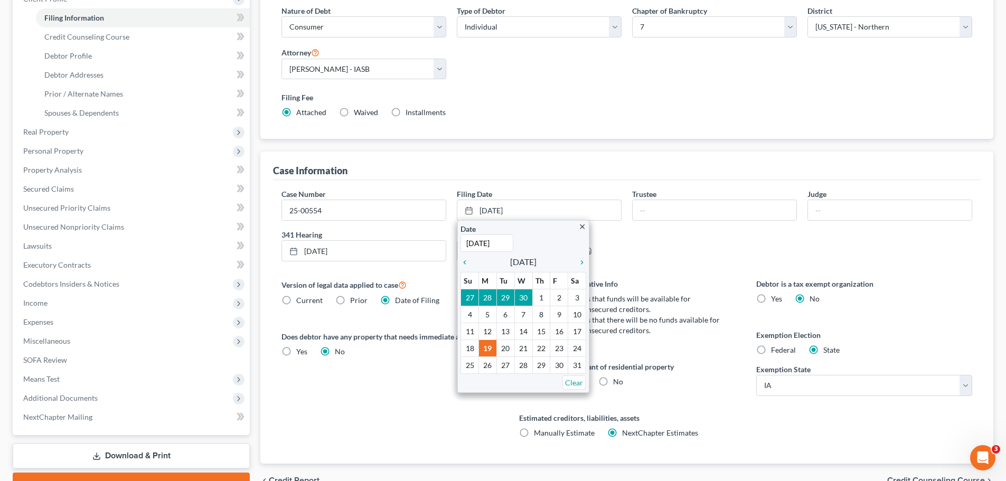
click at [580, 261] on icon "chevron_right" at bounding box center [580, 262] width 14 height 8
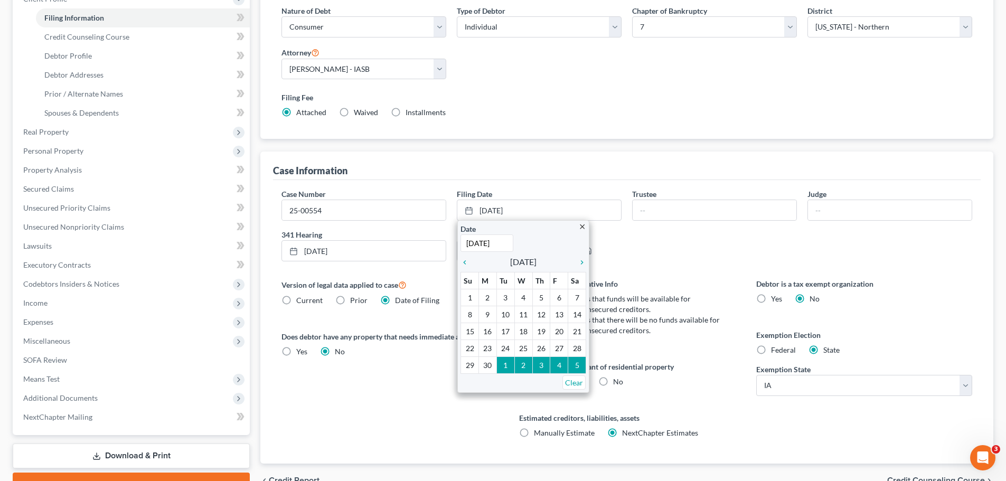
click at [583, 263] on icon "chevron_right" at bounding box center [580, 262] width 14 height 8
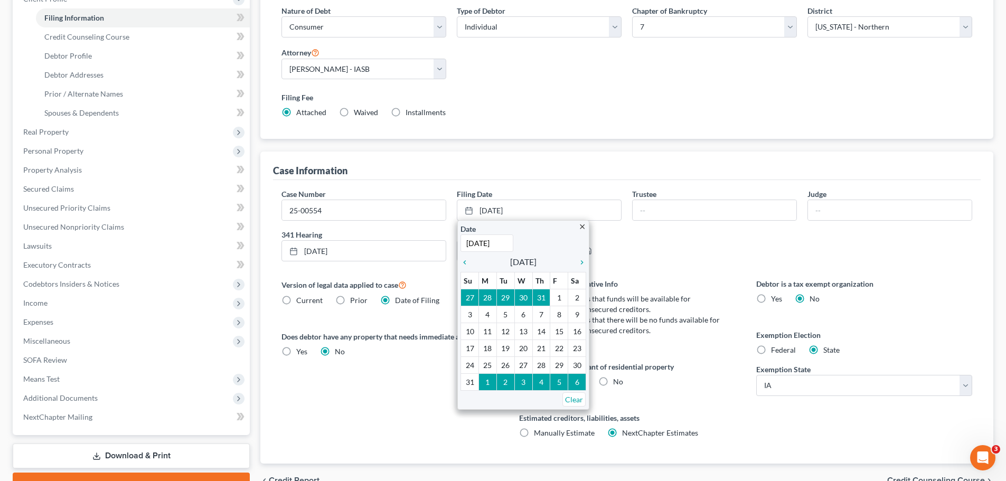
click at [583, 263] on icon "chevron_right" at bounding box center [580, 262] width 14 height 8
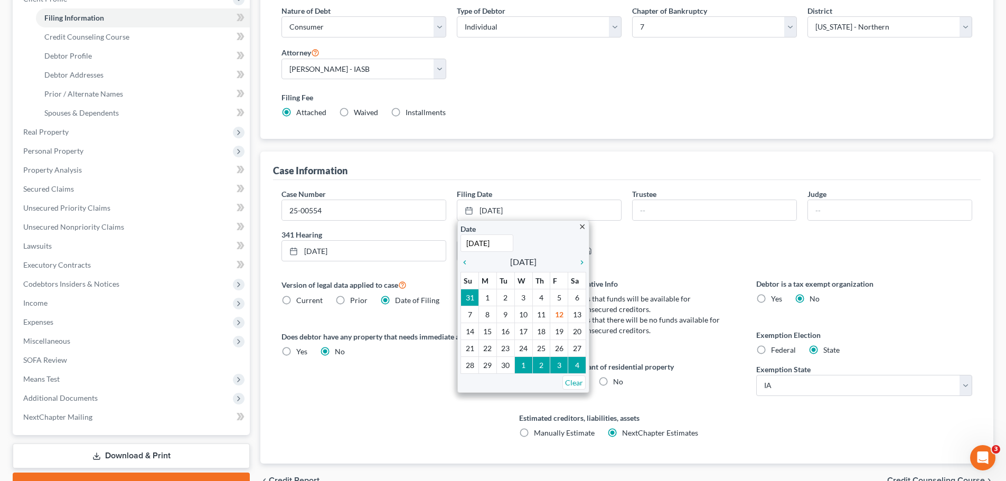
click at [465, 260] on icon "chevron_left" at bounding box center [468, 262] width 14 height 8
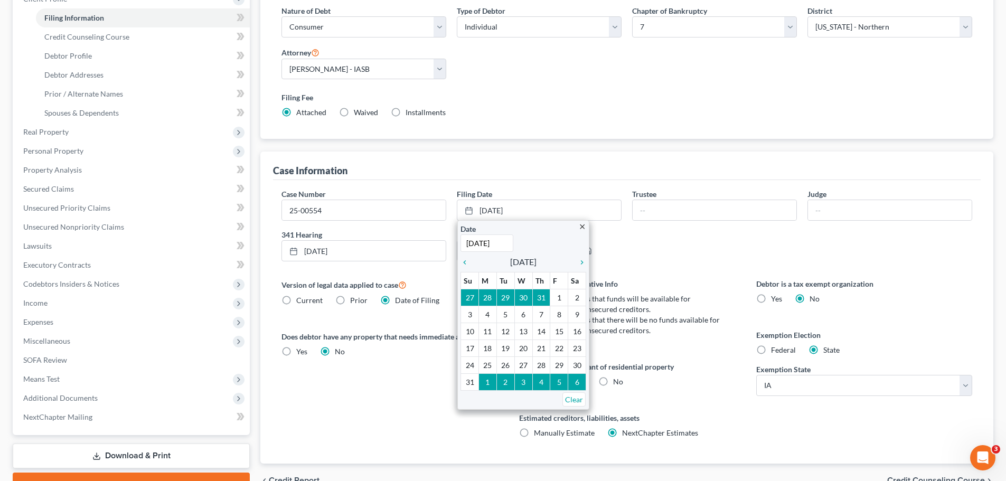
type input "[DATE]"
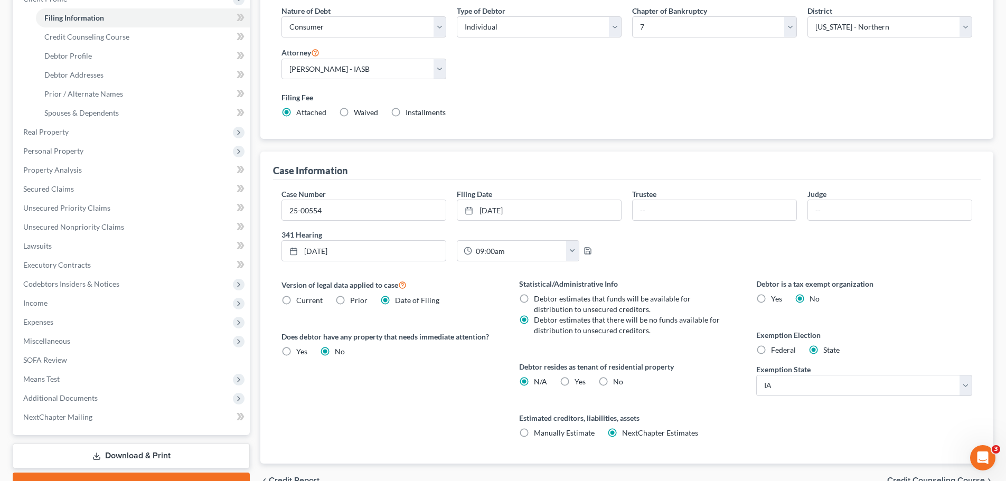
click at [533, 208] on link "[DATE]" at bounding box center [540, 210] width 164 height 20
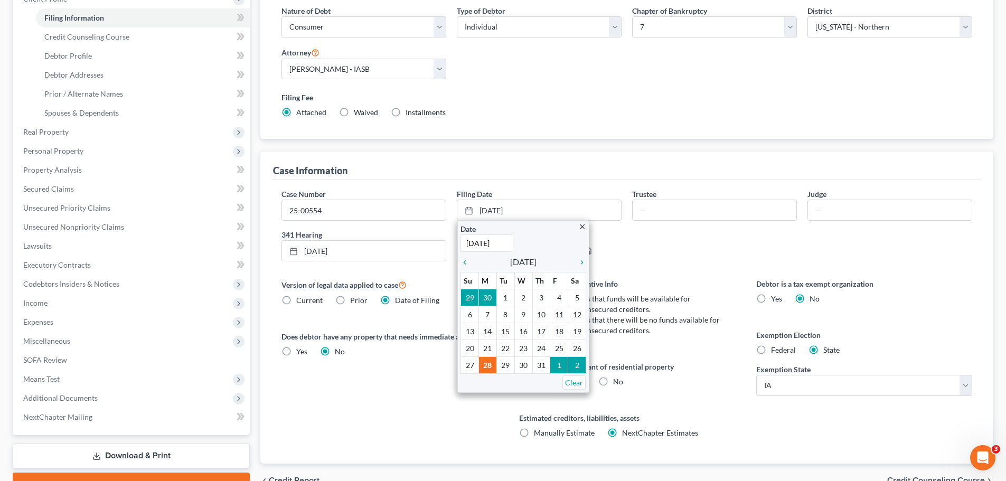
click at [583, 264] on icon "chevron_right" at bounding box center [580, 262] width 14 height 8
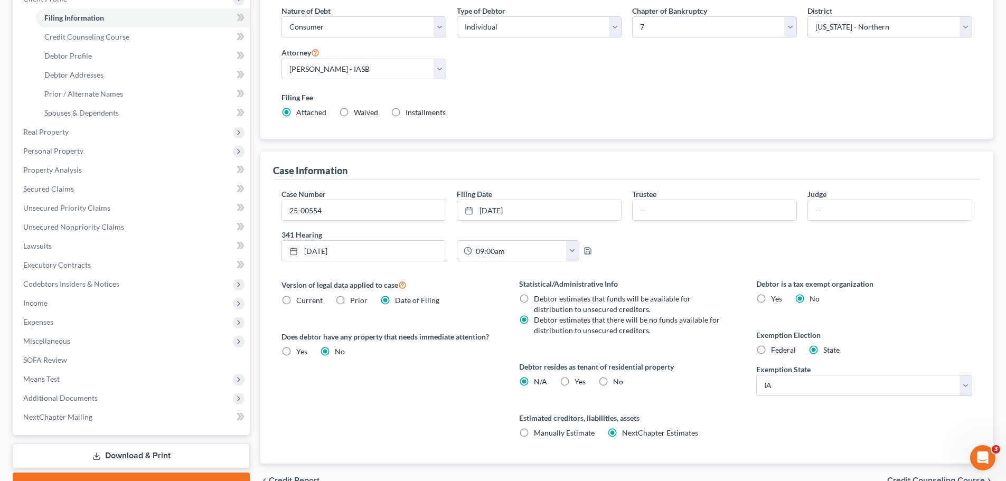
click at [639, 249] on div "Case Number 25-00554 Filing Date [DATE] close Date [DATE] Time 12:00 AM chevron…" at bounding box center [627, 229] width 702 height 81
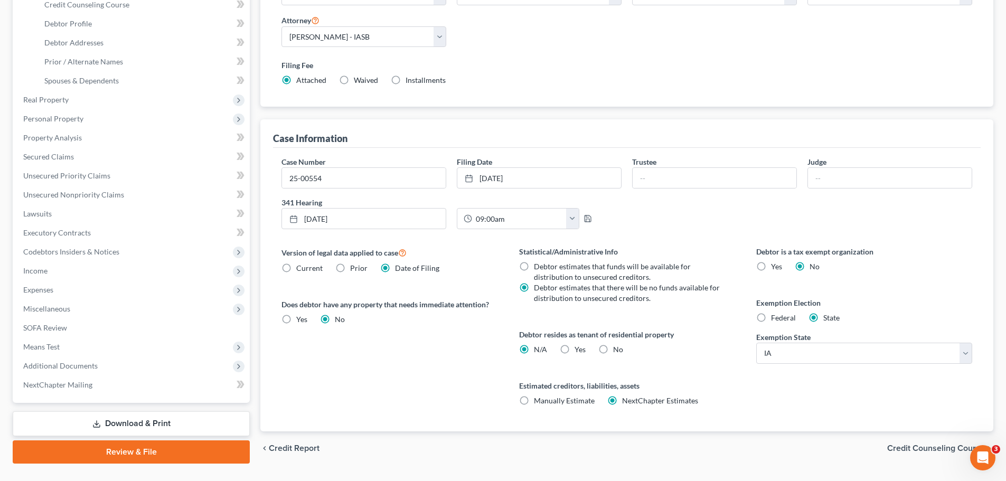
scroll to position [215, 0]
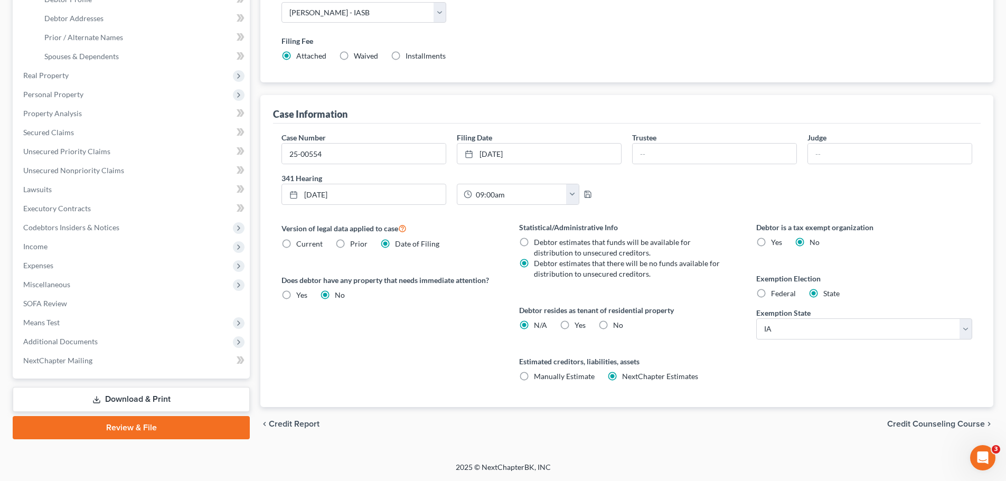
click at [47, 318] on span "Means Test" at bounding box center [41, 322] width 36 height 9
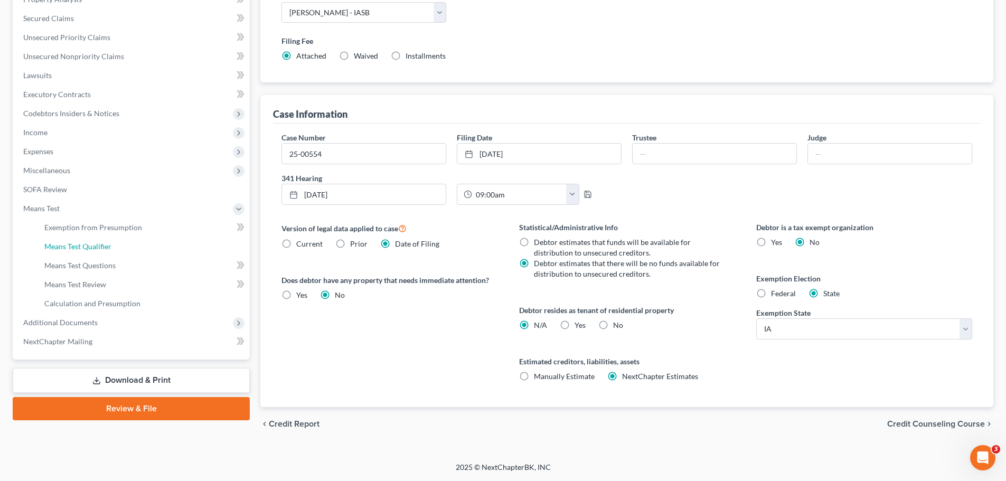
click at [89, 246] on span "Means Test Qualifier" at bounding box center [77, 246] width 67 height 9
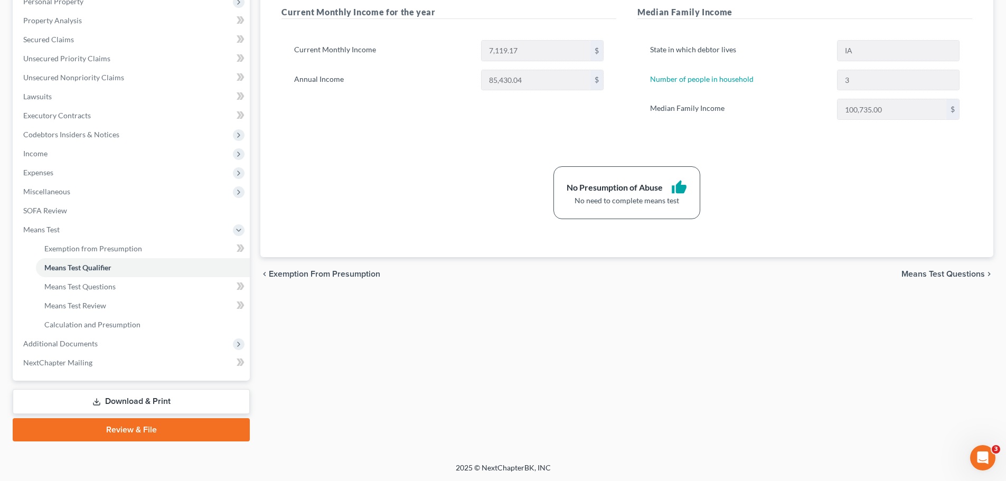
scroll to position [194, 0]
click at [50, 231] on span "Means Test" at bounding box center [41, 229] width 36 height 9
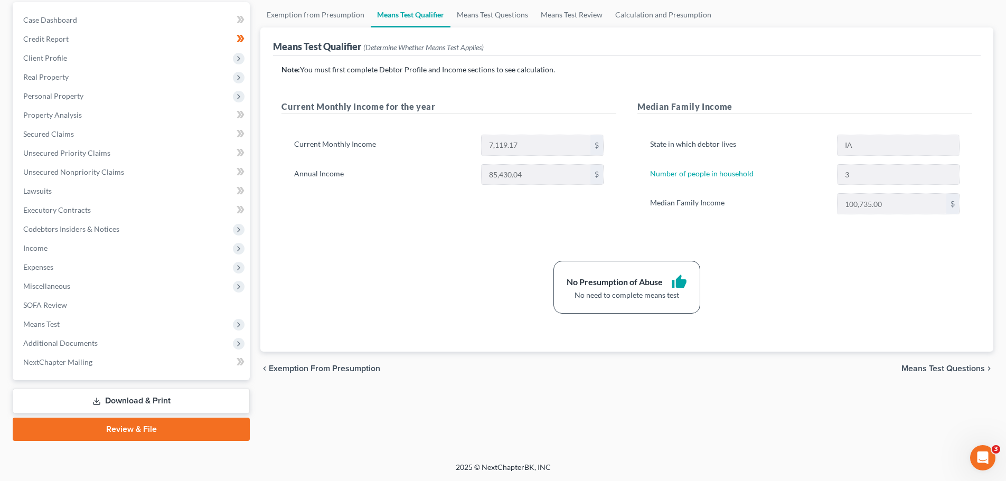
scroll to position [99, 0]
click at [136, 399] on link "Download & Print" at bounding box center [131, 401] width 237 height 25
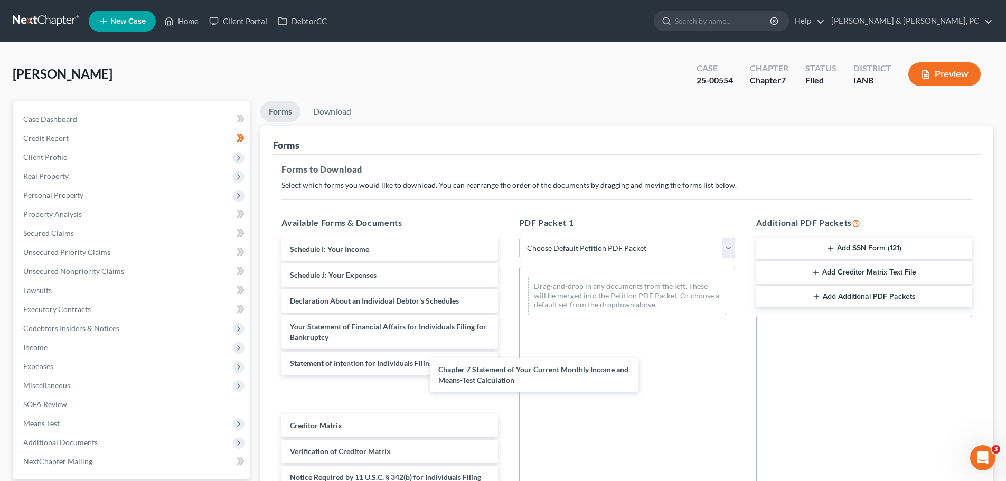
scroll to position [324, 0]
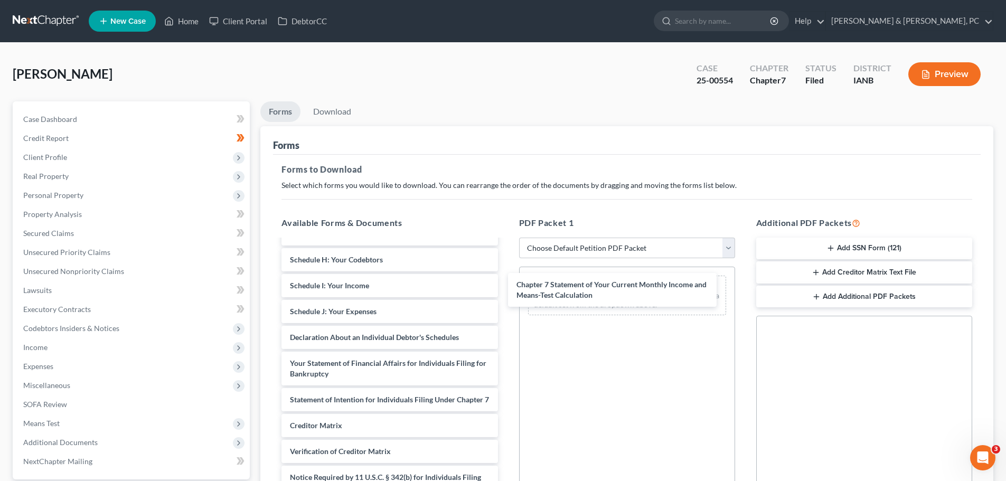
drag, startPoint x: 361, startPoint y: 391, endPoint x: 602, endPoint y: 281, distance: 265.0
click at [506, 281] on div "Chapter 7 Statement of Your Current Monthly Income and Means-Test Calculation C…" at bounding box center [389, 226] width 233 height 599
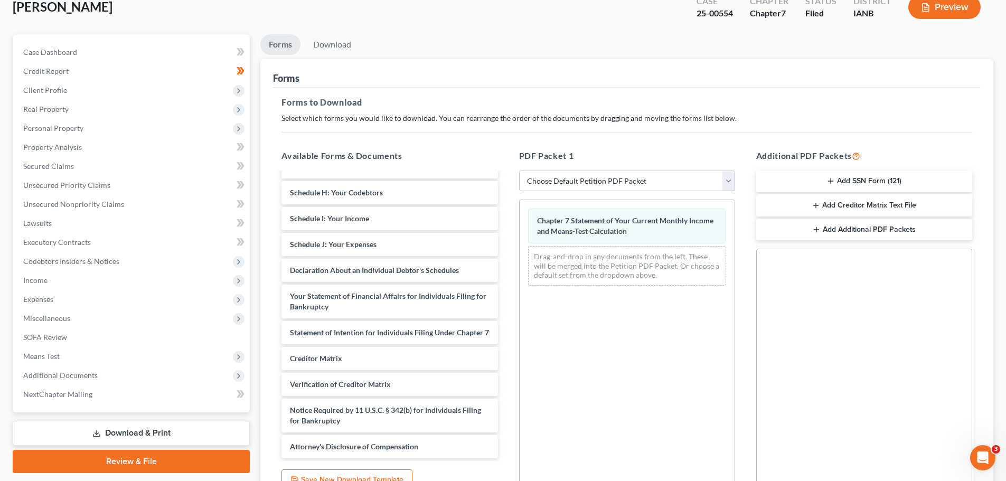
scroll to position [171, 0]
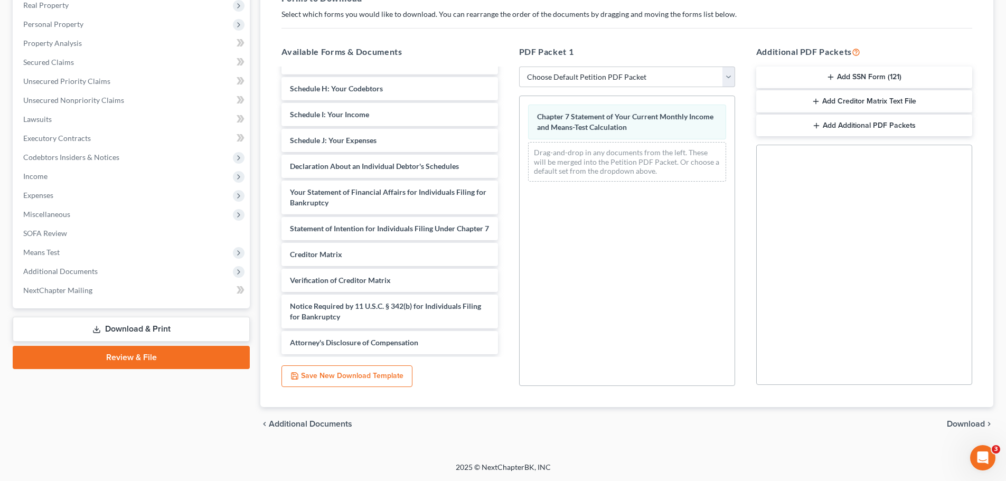
click at [962, 426] on span "Download" at bounding box center [966, 424] width 38 height 8
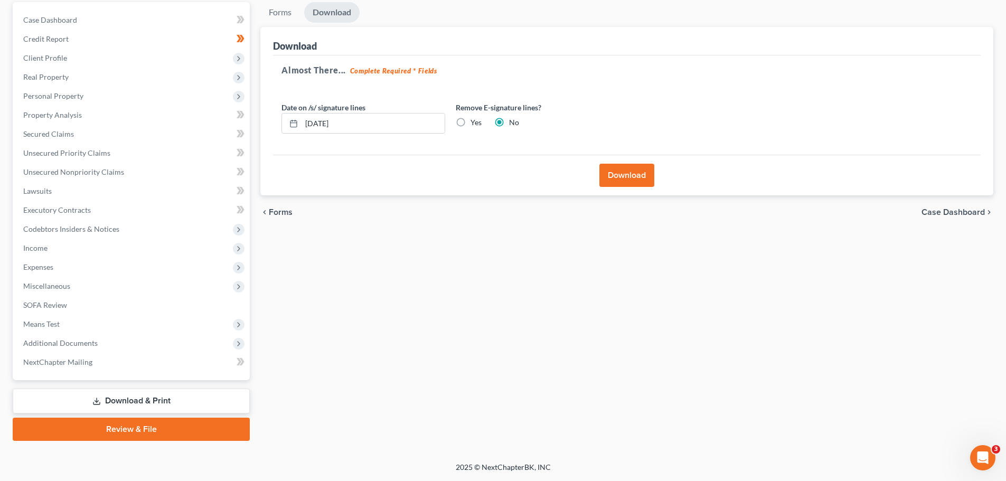
scroll to position [99, 0]
click at [633, 172] on button "Download" at bounding box center [627, 175] width 55 height 23
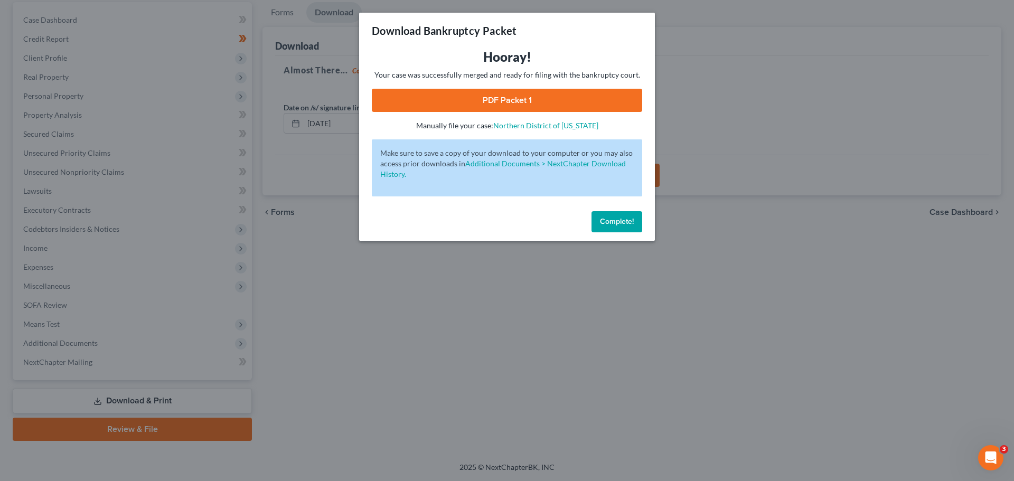
click at [510, 100] on link "PDF Packet 1" at bounding box center [507, 100] width 270 height 23
click at [609, 222] on span "Complete!" at bounding box center [617, 221] width 34 height 9
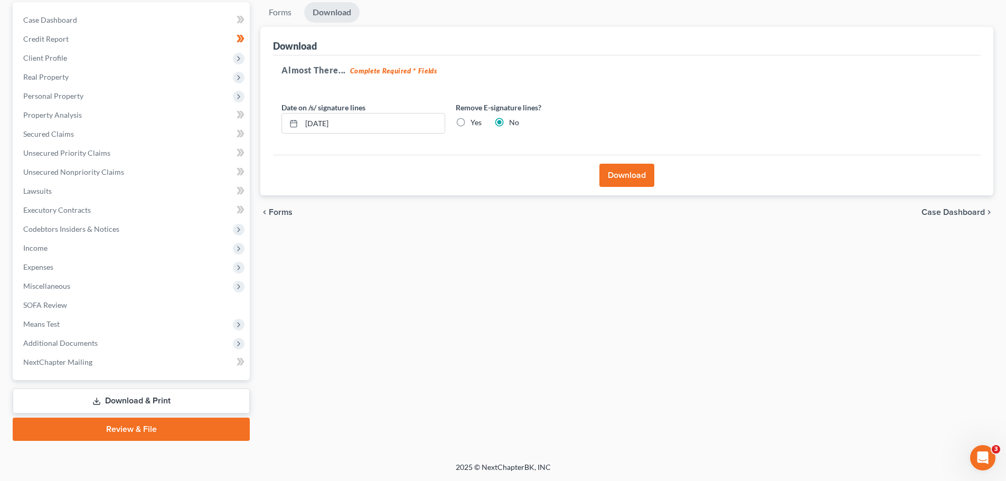
click at [35, 250] on span "Income" at bounding box center [35, 248] width 24 height 9
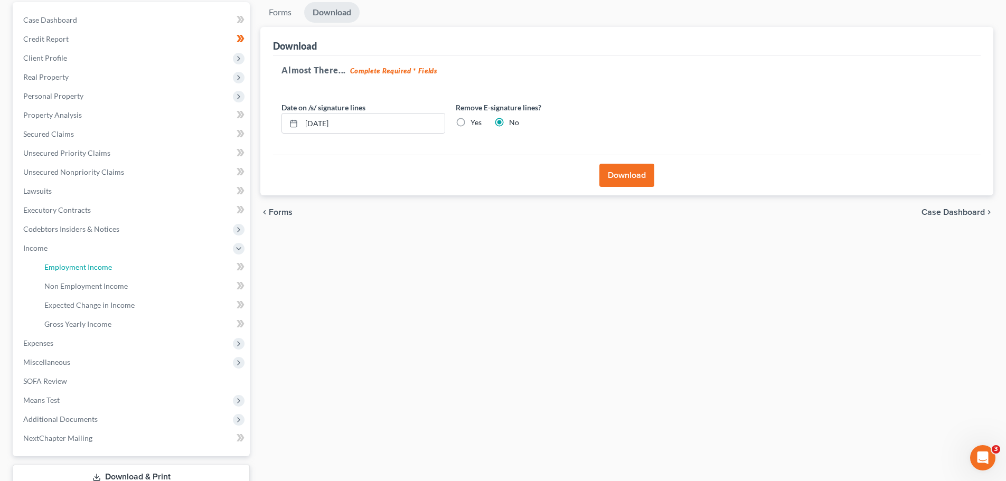
click at [83, 264] on span "Employment Income" at bounding box center [78, 267] width 68 height 9
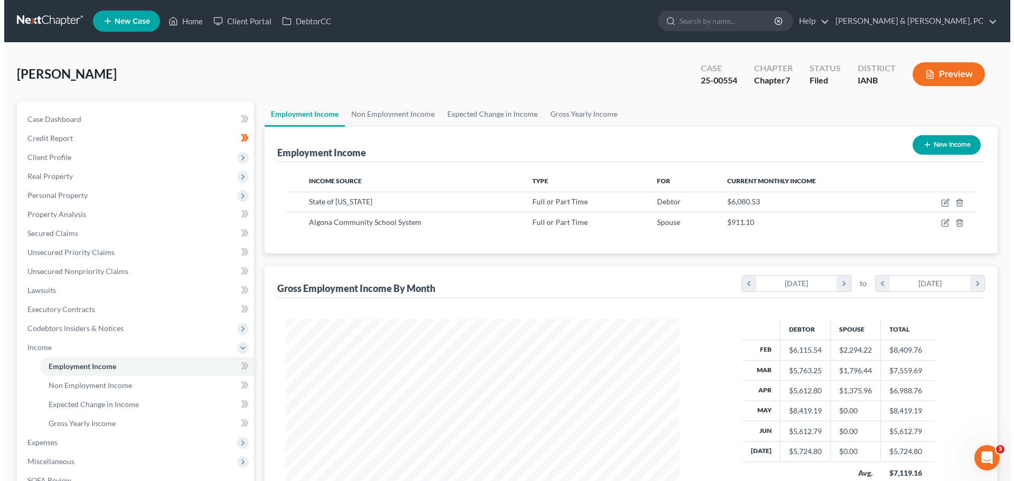
scroll to position [197, 415]
click at [940, 221] on icon "button" at bounding box center [941, 223] width 8 height 8
select select "0"
select select "16"
select select "0"
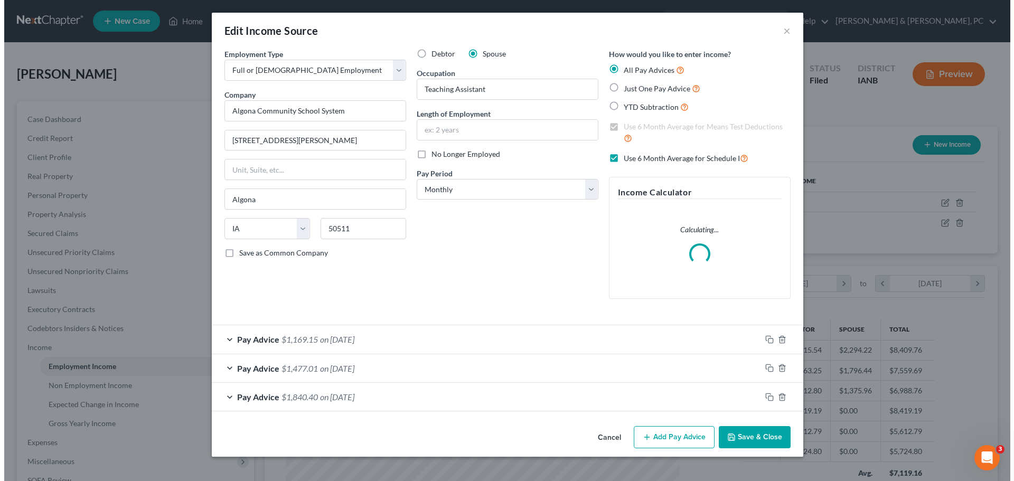
scroll to position [199, 419]
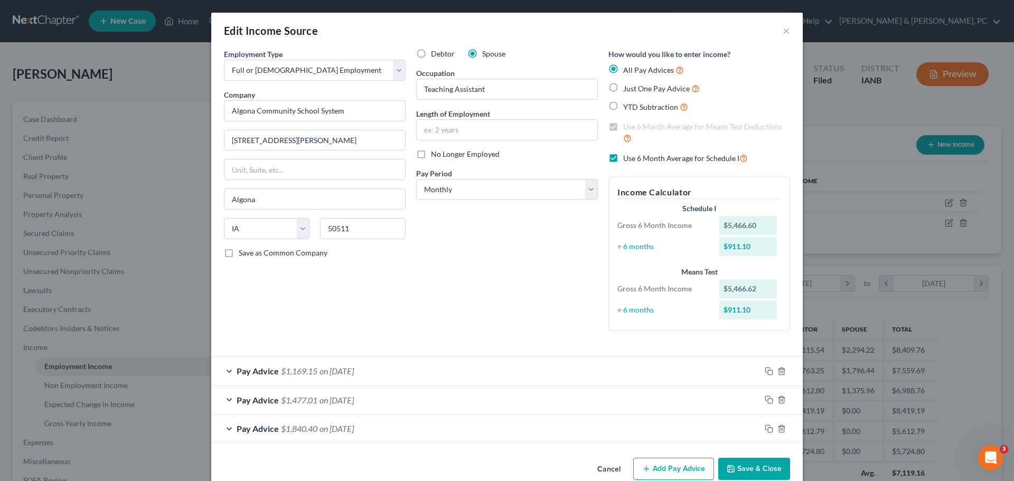
click at [228, 429] on div "Pay Advice $1,840.40 on [DATE]" at bounding box center [485, 429] width 549 height 28
click at [623, 87] on label "Just One Pay Advice" at bounding box center [661, 88] width 77 height 12
click at [628, 87] on input "Just One Pay Advice" at bounding box center [631, 85] width 7 height 7
radio input "true"
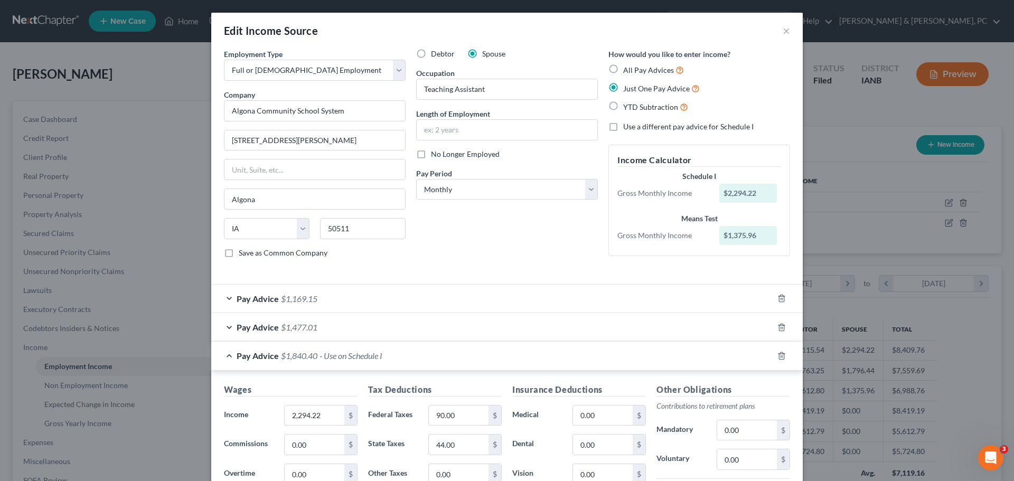
click at [520, 239] on div "Debtor Spouse Occupation Teaching Assistant Length of Employment No Longer Empl…" at bounding box center [507, 158] width 192 height 218
click at [50, 158] on div "Edit Income Source × Employment Type * Select Full or [DEMOGRAPHIC_DATA] Employ…" at bounding box center [507, 240] width 1014 height 481
click at [783, 29] on button "×" at bounding box center [786, 30] width 7 height 13
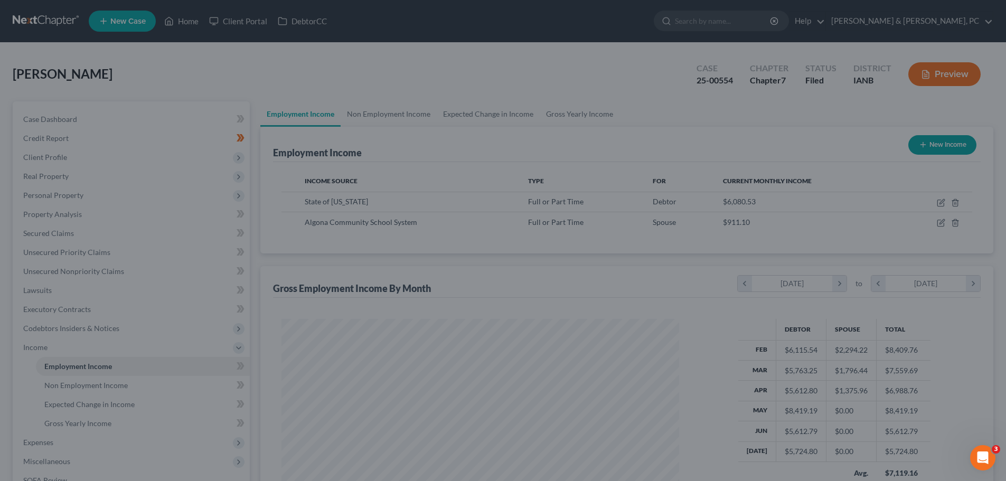
scroll to position [528101, 527882]
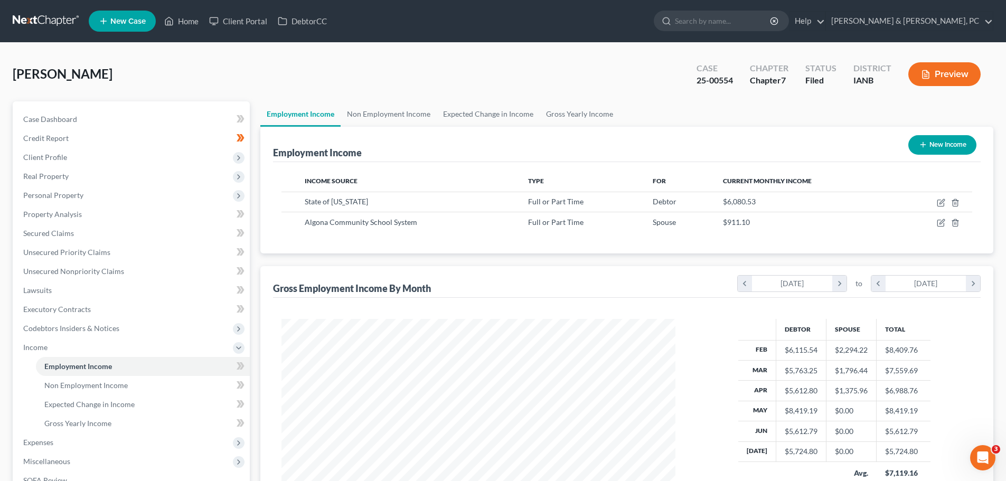
click at [51, 153] on span "Client Profile" at bounding box center [45, 157] width 44 height 9
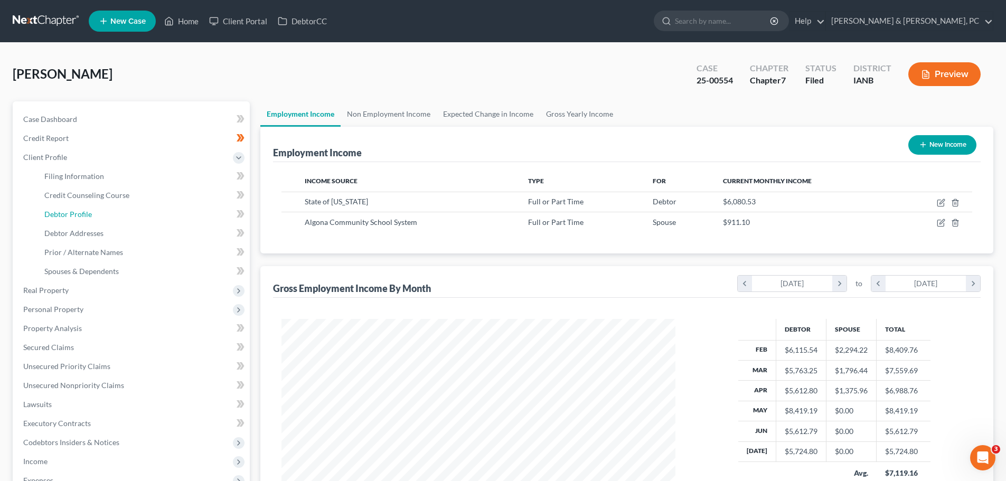
click at [69, 213] on span "Debtor Profile" at bounding box center [68, 214] width 48 height 9
select select "0"
select select "2"
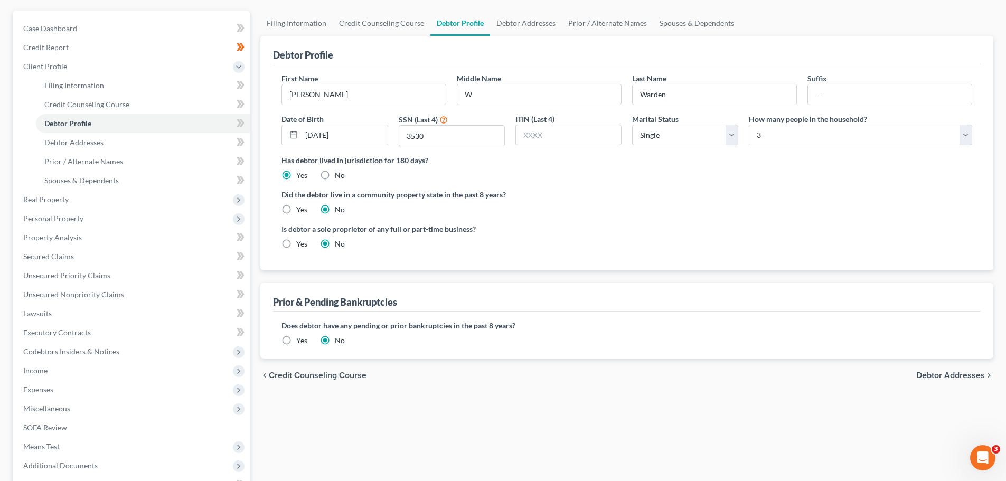
scroll to position [106, 0]
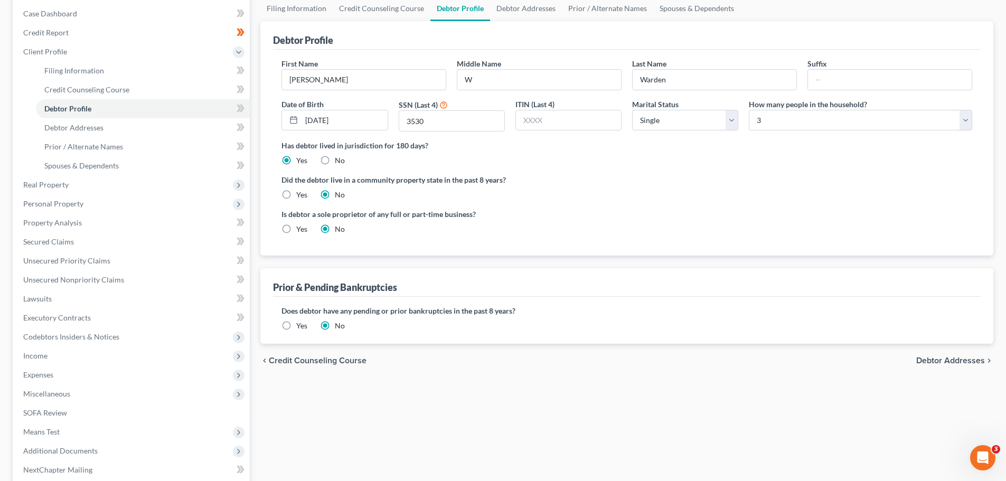
click at [49, 350] on span "Income" at bounding box center [132, 356] width 235 height 19
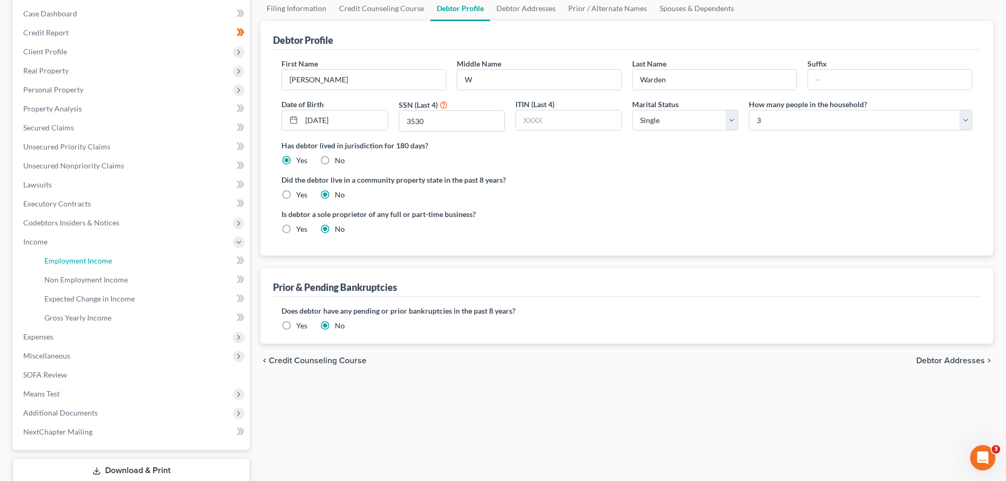
click at [70, 257] on span "Employment Income" at bounding box center [78, 260] width 68 height 9
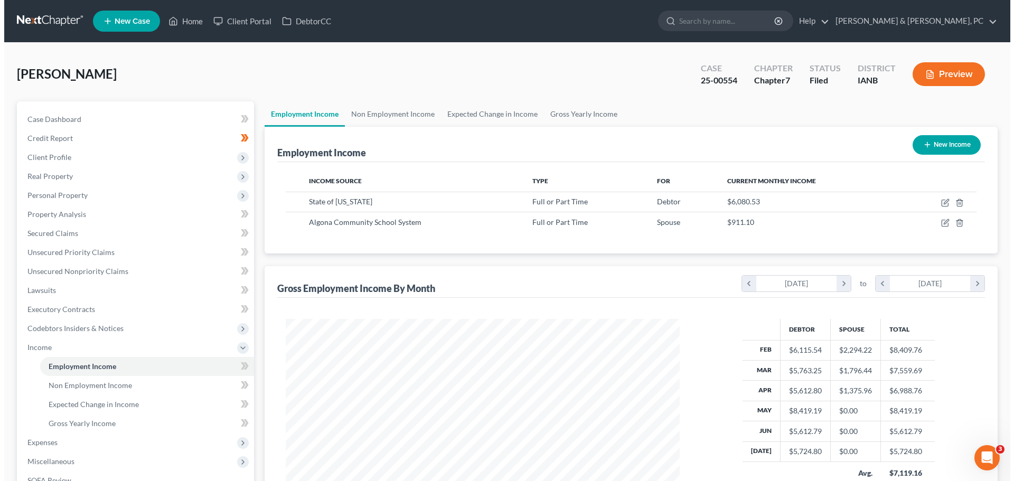
scroll to position [197, 415]
click at [941, 222] on icon "button" at bounding box center [942, 222] width 5 height 5
select select "0"
select select "16"
select select "0"
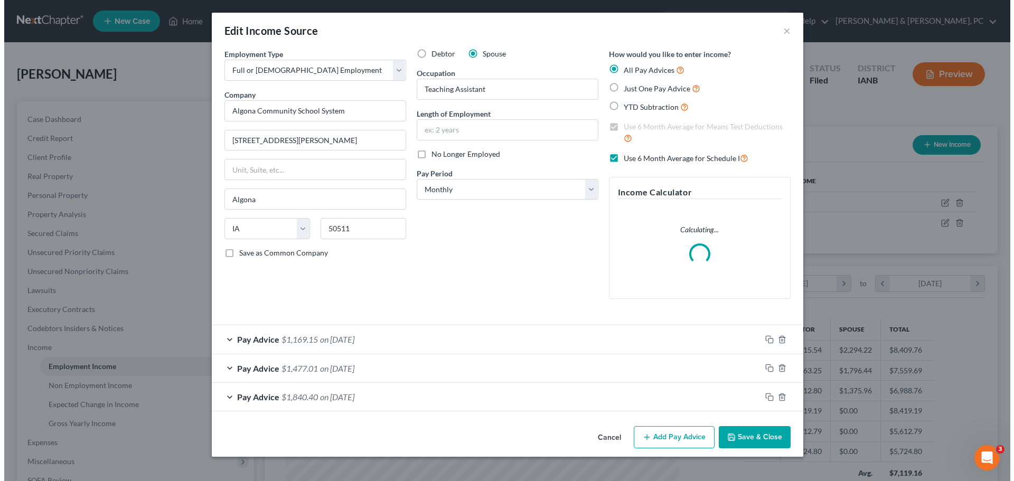
scroll to position [199, 419]
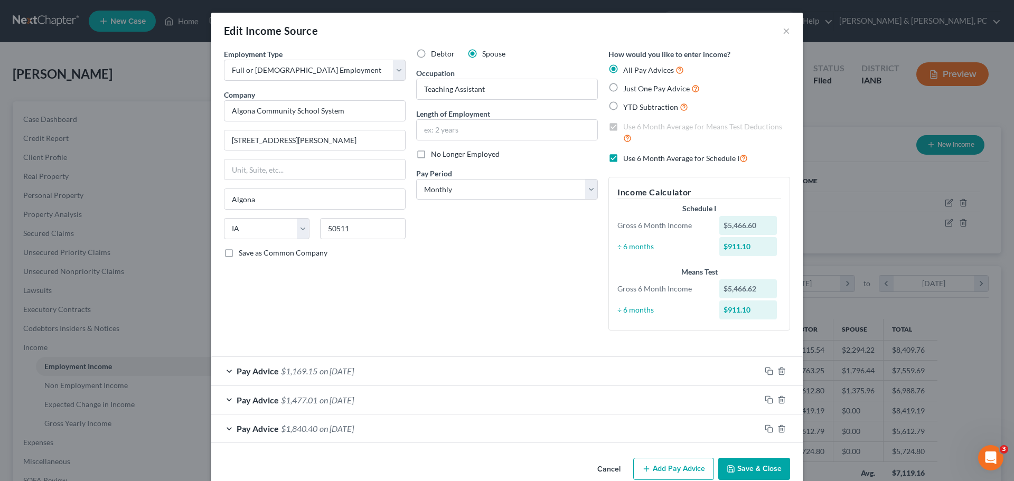
click at [623, 86] on label "Just One Pay Advice" at bounding box center [661, 88] width 77 height 12
click at [628, 86] on input "Just One Pay Advice" at bounding box center [631, 85] width 7 height 7
radio input "true"
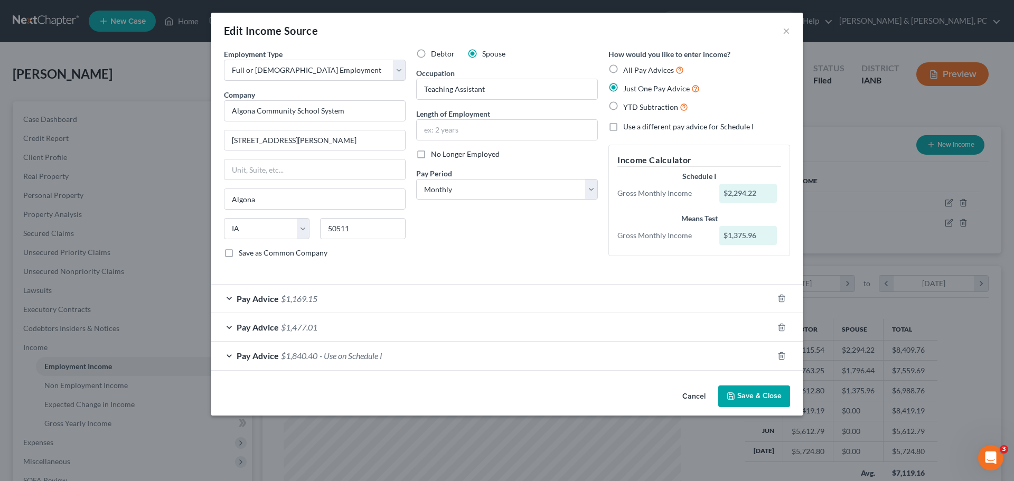
click at [257, 356] on span "Pay Advice" at bounding box center [258, 356] width 42 height 10
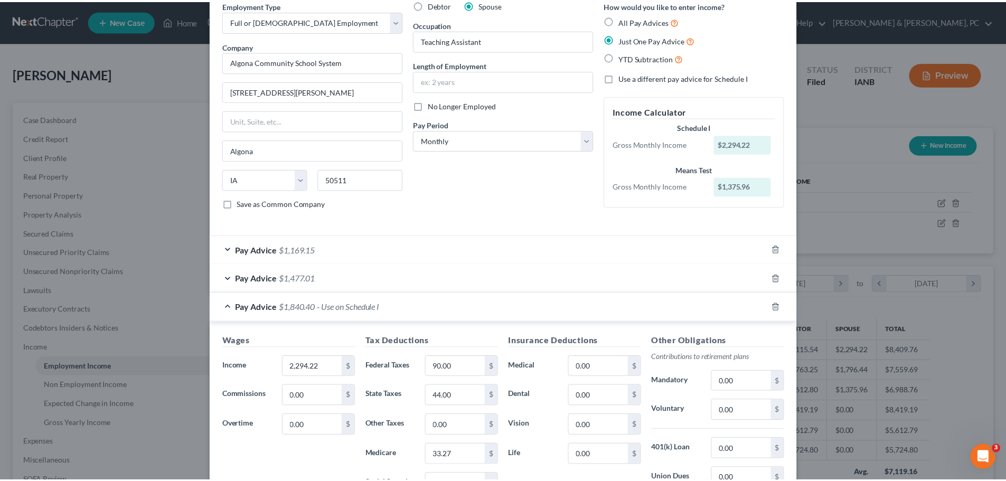
scroll to position [0, 0]
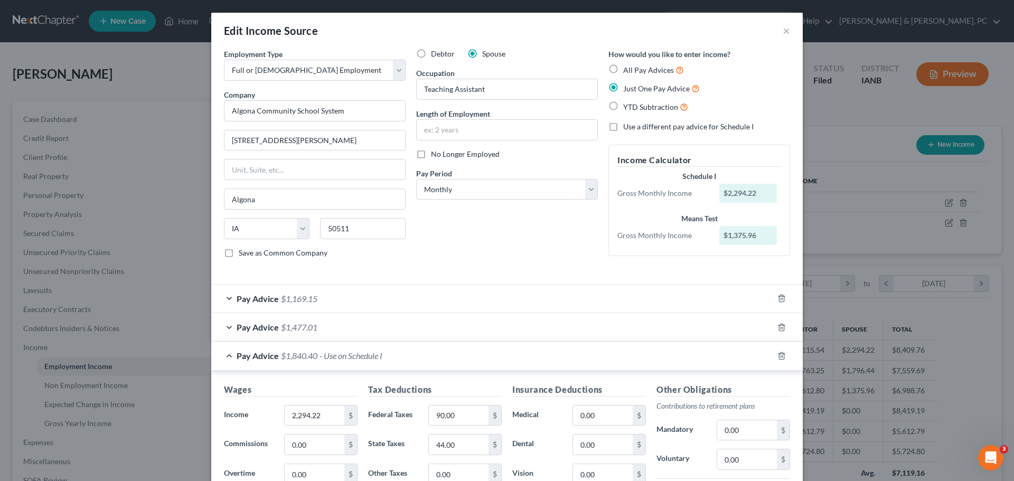
click at [623, 69] on label "All Pay Advices" at bounding box center [653, 70] width 61 height 12
click at [628, 69] on input "All Pay Advices" at bounding box center [631, 67] width 7 height 7
radio input "true"
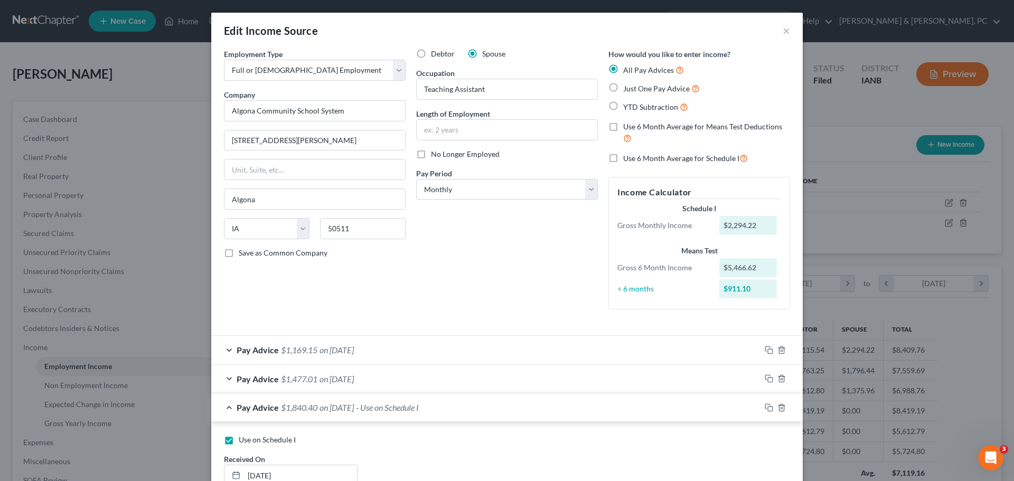
click at [354, 410] on span "on [DATE]" at bounding box center [337, 408] width 34 height 10
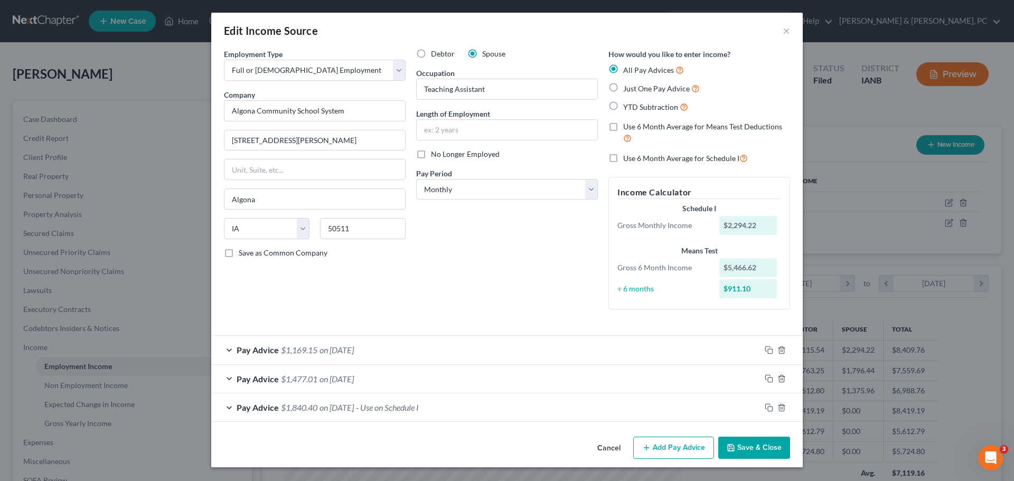
click at [623, 87] on label "Just One Pay Advice" at bounding box center [661, 88] width 77 height 12
click at [628, 87] on input "Just One Pay Advice" at bounding box center [631, 85] width 7 height 7
radio input "true"
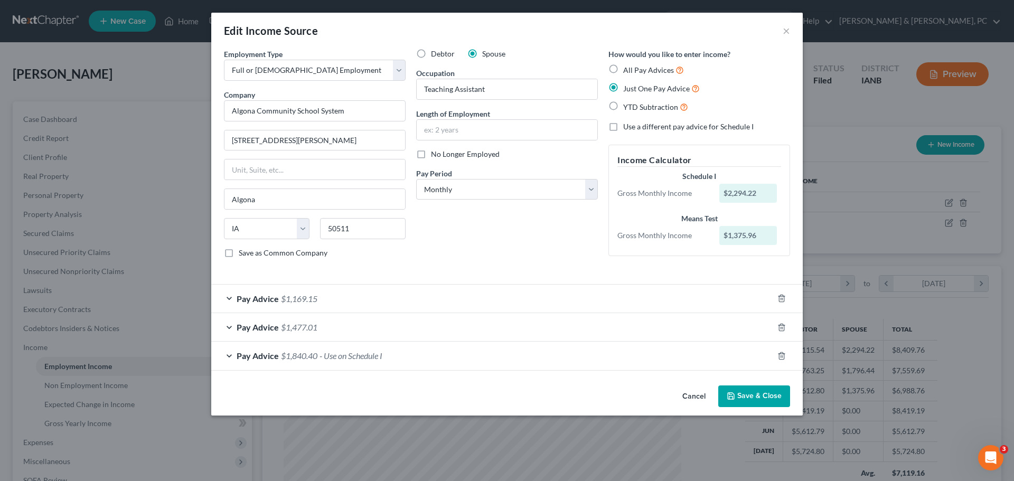
click at [623, 68] on label "All Pay Advices" at bounding box center [653, 70] width 61 height 12
click at [628, 68] on input "All Pay Advices" at bounding box center [631, 67] width 7 height 7
radio input "true"
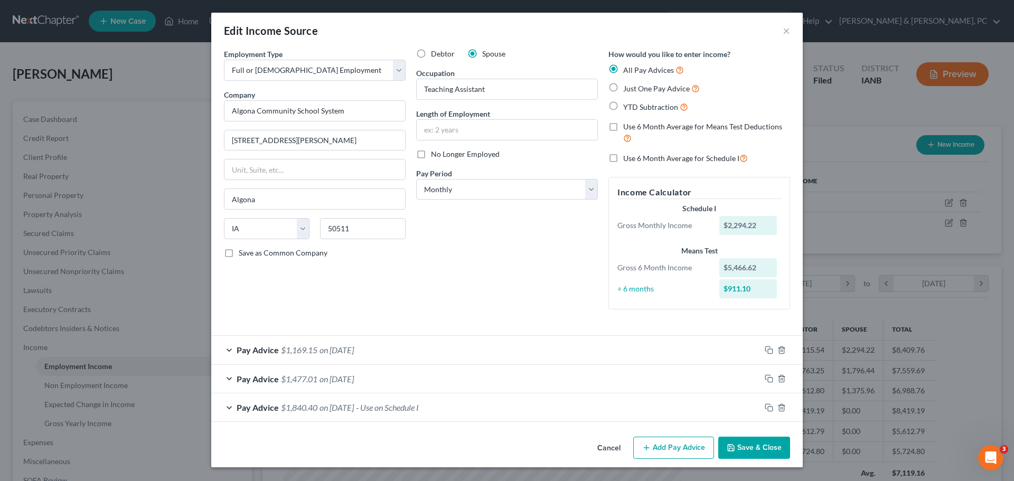
click at [623, 86] on label "Just One Pay Advice" at bounding box center [661, 88] width 77 height 12
click at [628, 86] on input "Just One Pay Advice" at bounding box center [631, 85] width 7 height 7
radio input "true"
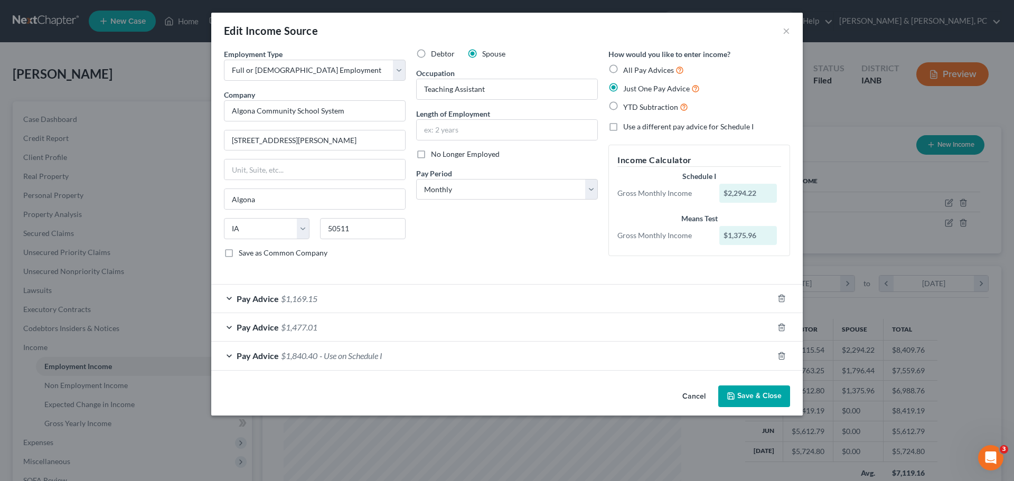
click at [752, 402] on button "Save & Close" at bounding box center [754, 397] width 72 height 22
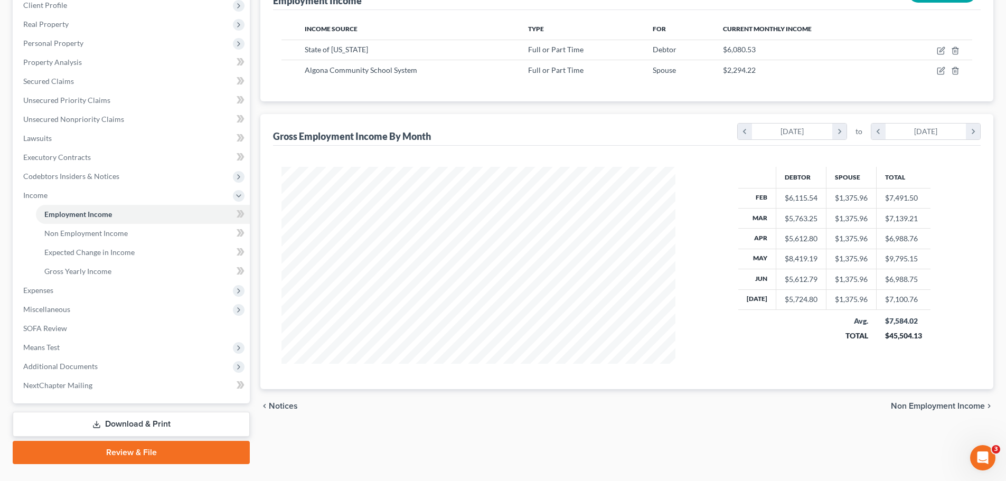
scroll to position [175, 0]
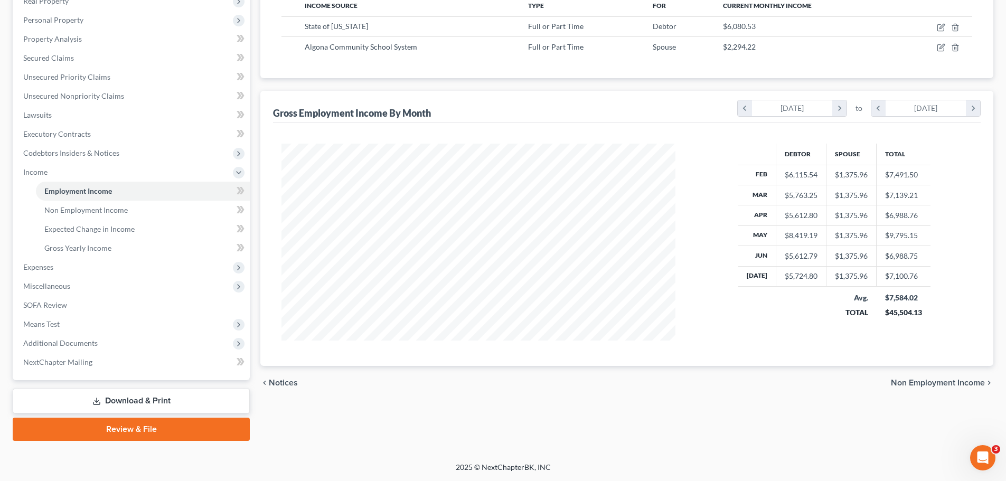
click at [127, 399] on link "Download & Print" at bounding box center [131, 401] width 237 height 25
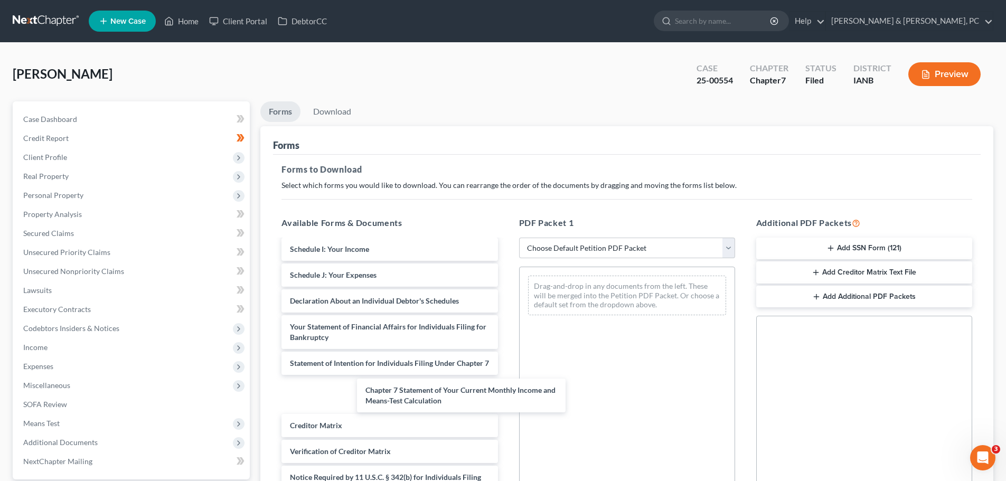
scroll to position [324, 0]
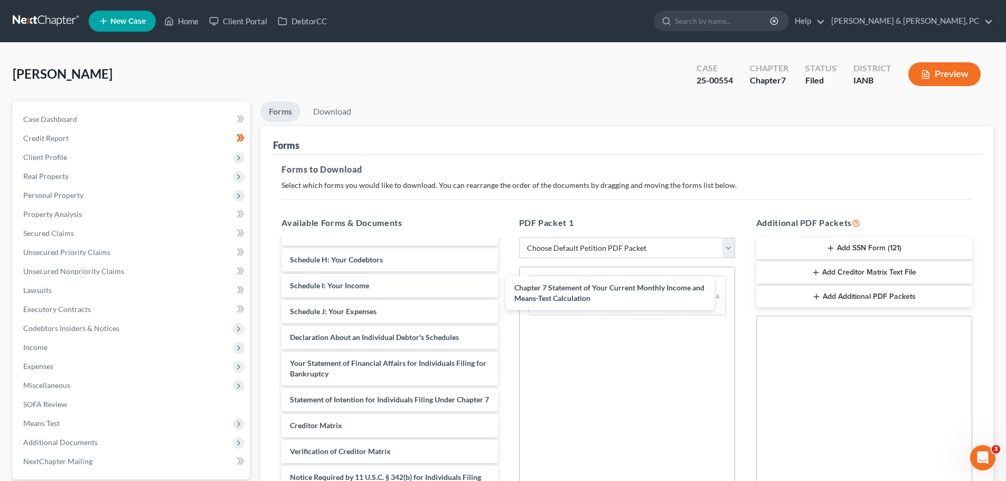
drag, startPoint x: 370, startPoint y: 392, endPoint x: 598, endPoint y: 284, distance: 252.1
click at [506, 284] on div "Chapter 7 Statement of Your Current Monthly Income and Means-Test Calculation C…" at bounding box center [389, 226] width 233 height 599
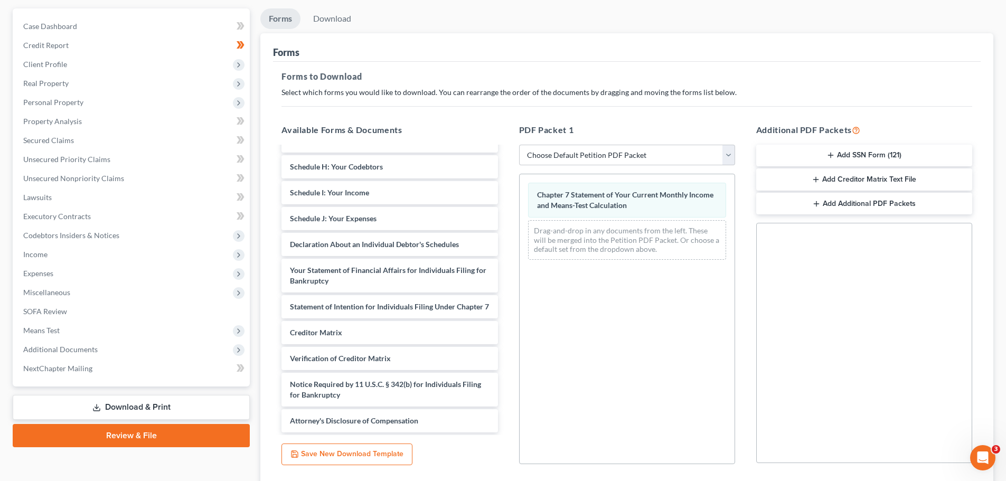
scroll to position [171, 0]
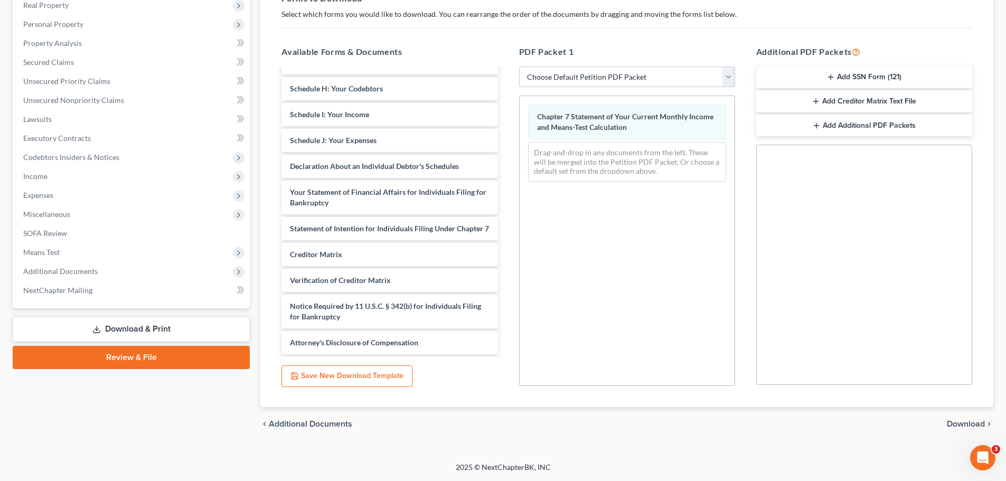
click at [957, 424] on span "Download" at bounding box center [966, 424] width 38 height 8
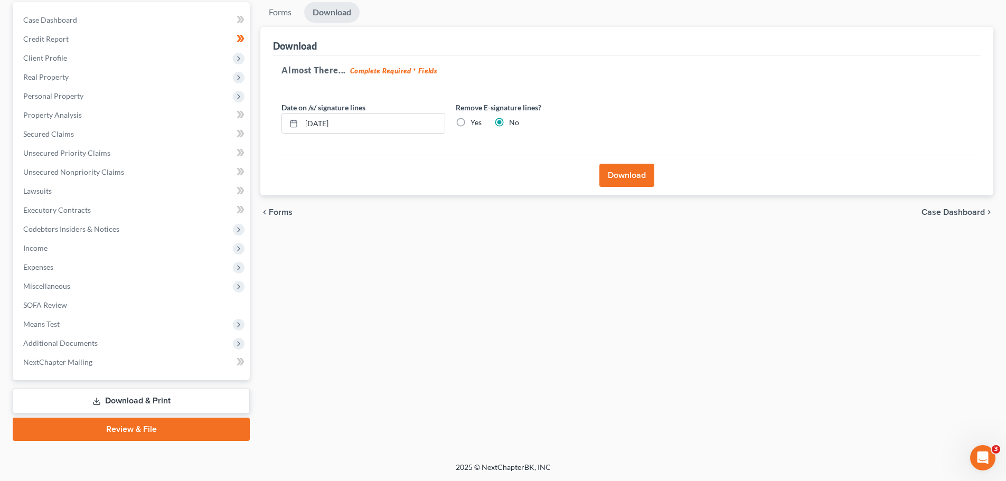
scroll to position [99, 0]
click at [623, 173] on button "Download" at bounding box center [627, 175] width 55 height 23
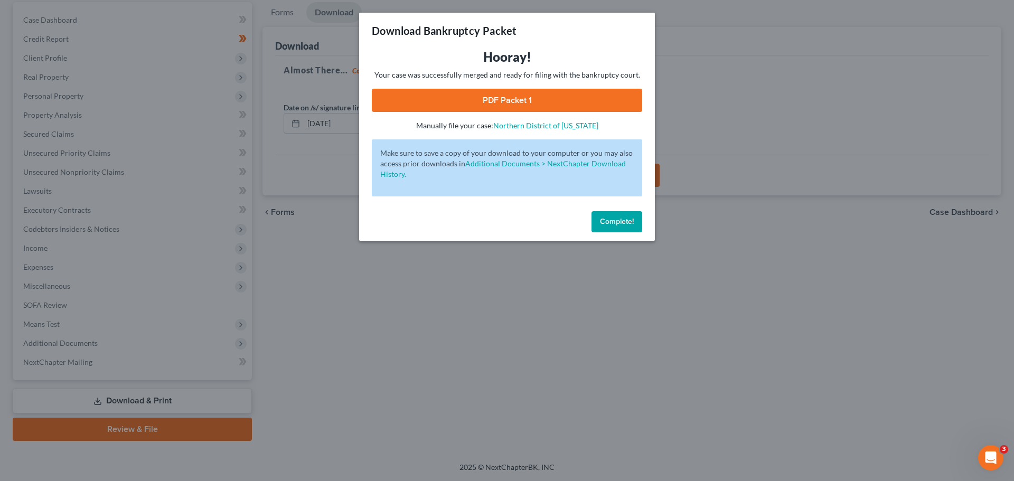
click at [498, 100] on link "PDF Packet 1" at bounding box center [507, 100] width 270 height 23
click at [618, 229] on button "Complete!" at bounding box center [617, 221] width 51 height 21
